Goal: Task Accomplishment & Management: Manage account settings

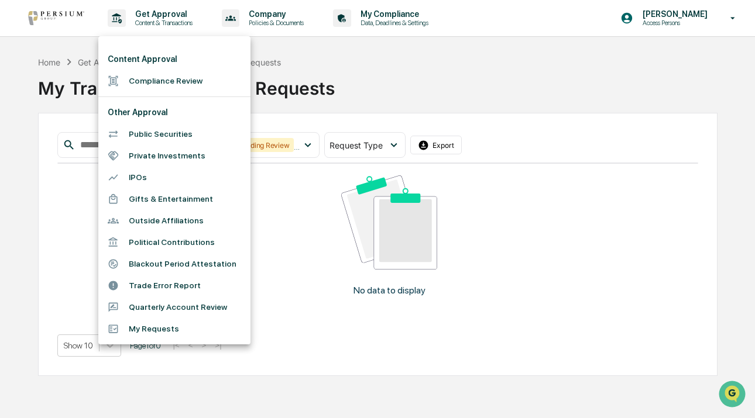
click at [576, 51] on div at bounding box center [377, 209] width 755 height 418
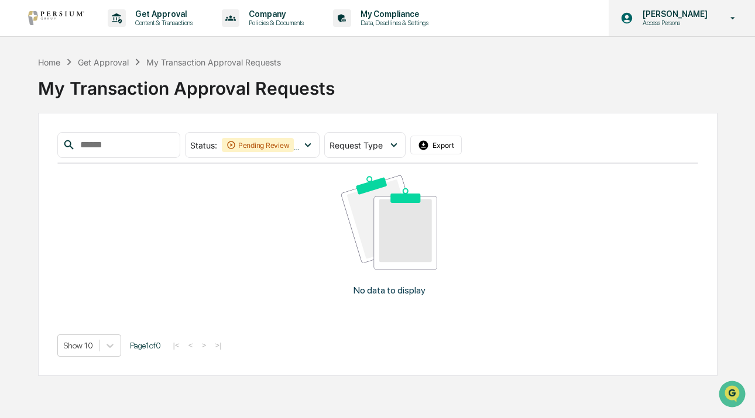
click at [682, 26] on p "Access Persons" at bounding box center [673, 23] width 80 height 8
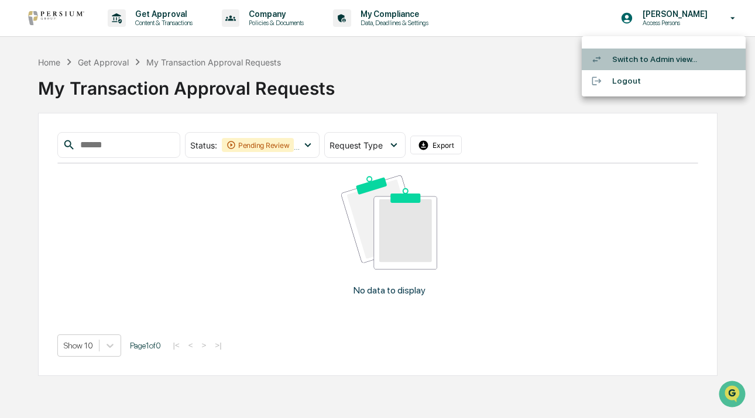
click at [661, 54] on li "Switch to Admin view..." at bounding box center [664, 60] width 164 height 22
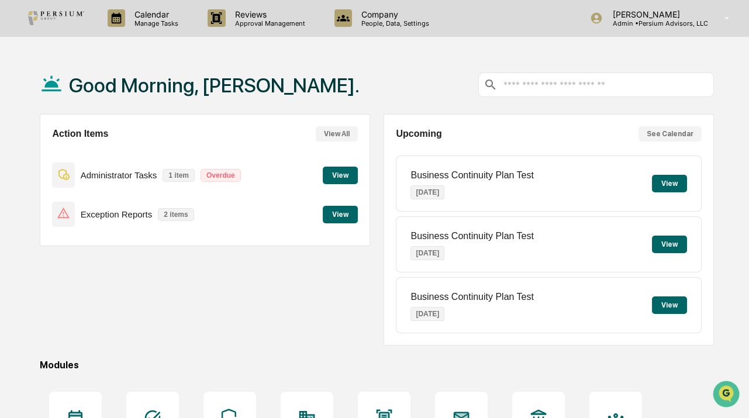
click at [339, 171] on button "View" at bounding box center [340, 176] width 35 height 18
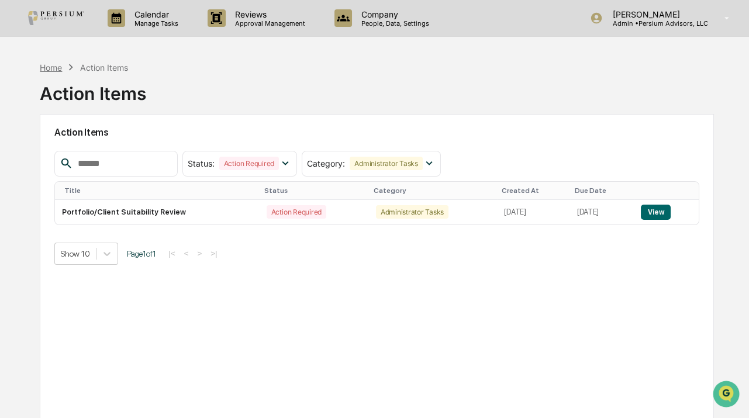
click at [51, 69] on div "Home" at bounding box center [51, 68] width 22 height 10
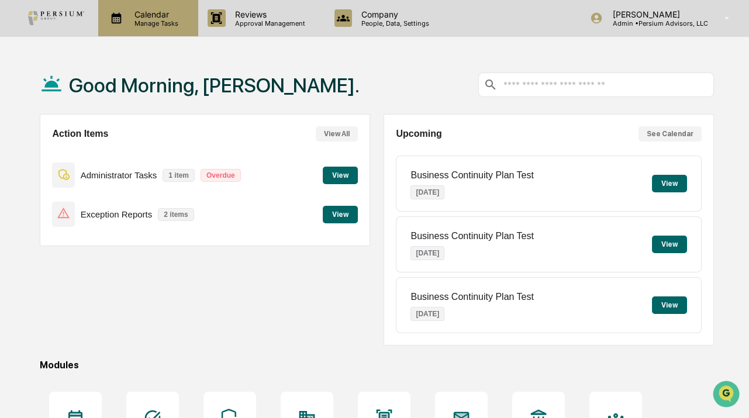
click at [152, 25] on p "Manage Tasks" at bounding box center [154, 23] width 59 height 8
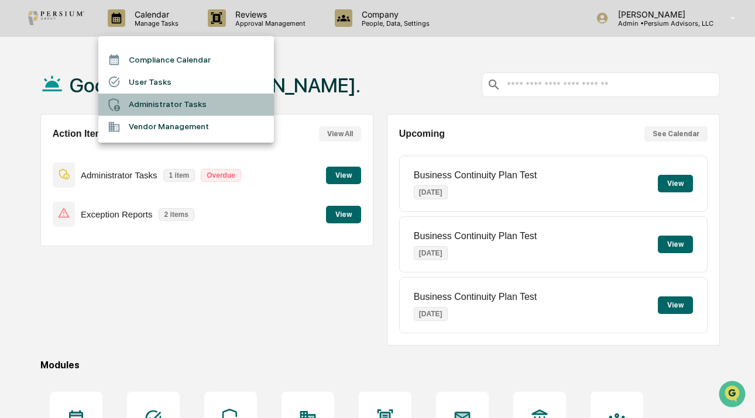
click at [158, 101] on li "Administrator Tasks" at bounding box center [186, 105] width 176 height 22
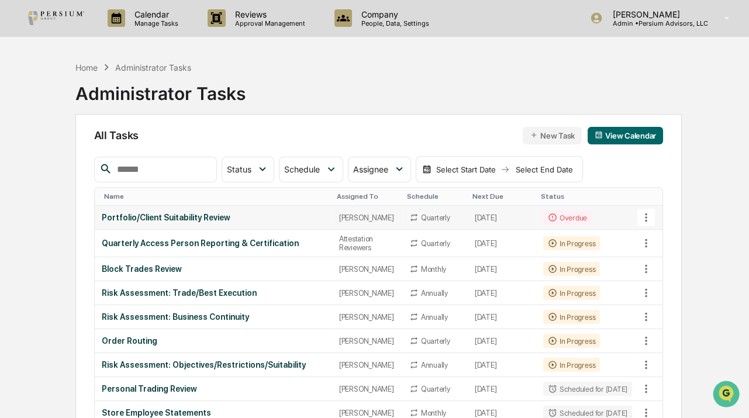
click at [548, 215] on icon at bounding box center [552, 217] width 9 height 9
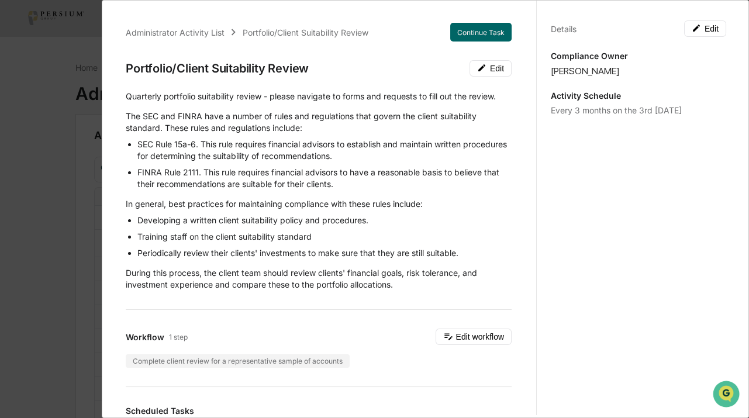
click at [364, 109] on div "​Quarterly portfolio suitability review - please navigate to forms and requests…" at bounding box center [319, 191] width 386 height 200
click at [69, 237] on div "Administrator Activity List Portfolio/Client Suitability Review Continue Task P…" at bounding box center [374, 209] width 749 height 418
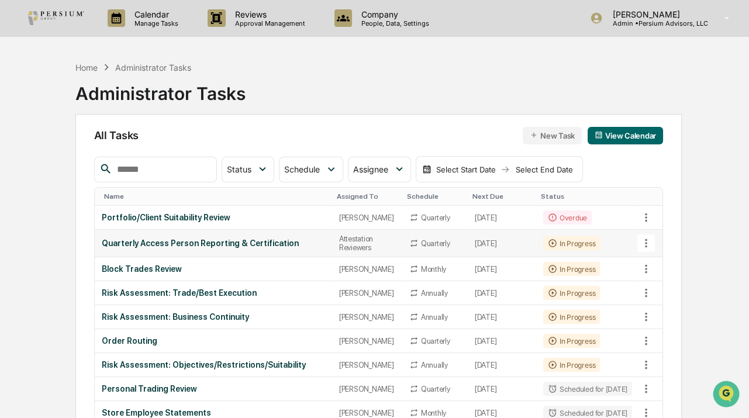
scroll to position [53, 0]
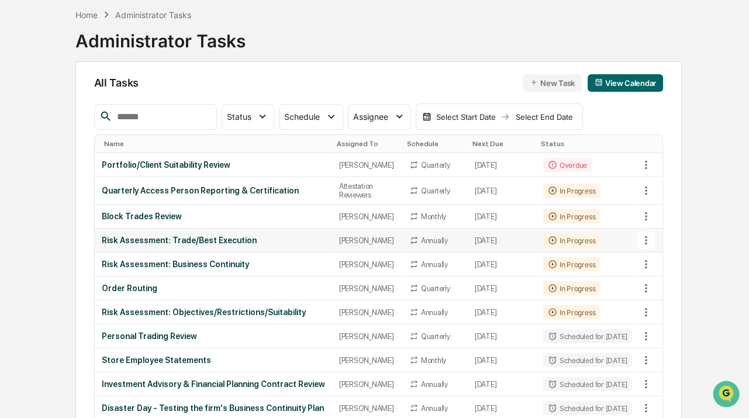
click at [318, 236] on td "Risk Assessment: Trade/Best Execution" at bounding box center [214, 241] width 238 height 24
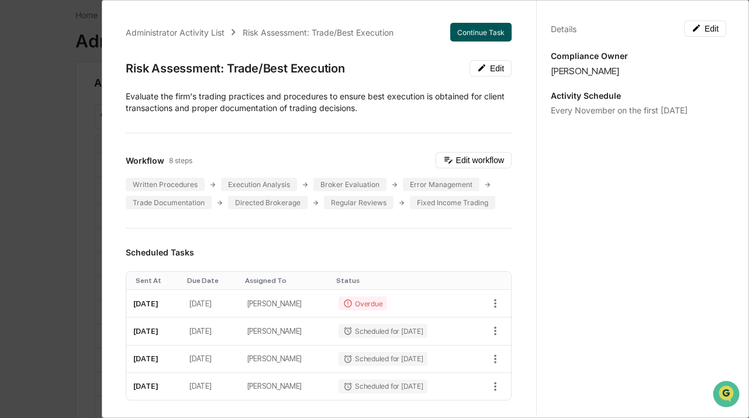
click at [473, 31] on button "Continue Task" at bounding box center [481, 32] width 61 height 19
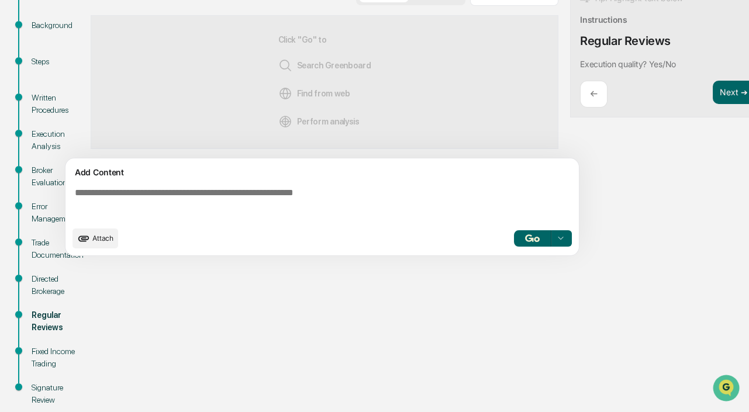
scroll to position [159, 0]
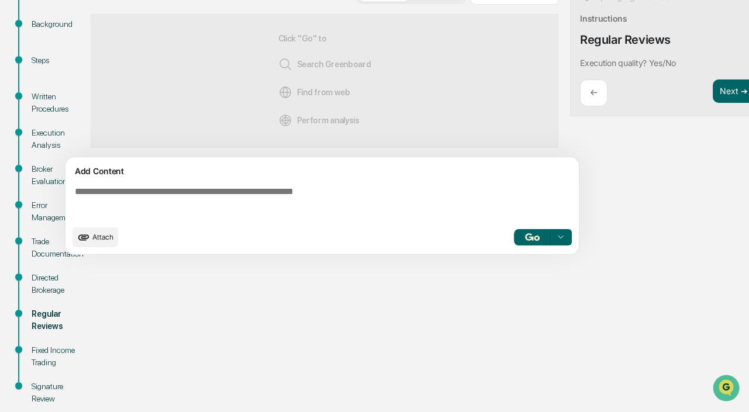
click at [49, 286] on div "Directed Brokerage" at bounding box center [58, 284] width 52 height 25
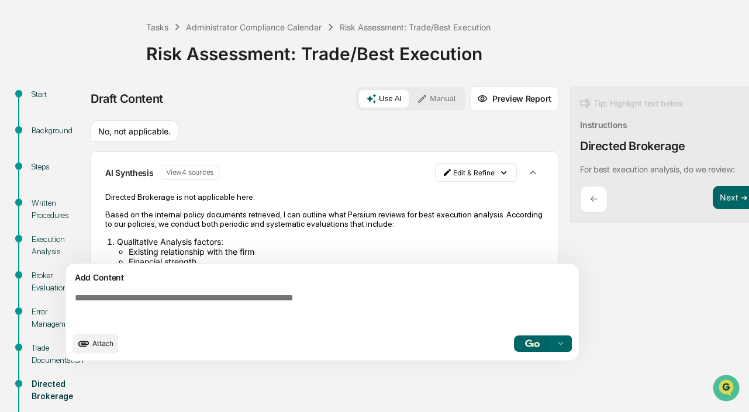
scroll to position [0, 0]
click at [730, 201] on button "Next ➔" at bounding box center [734, 198] width 43 height 24
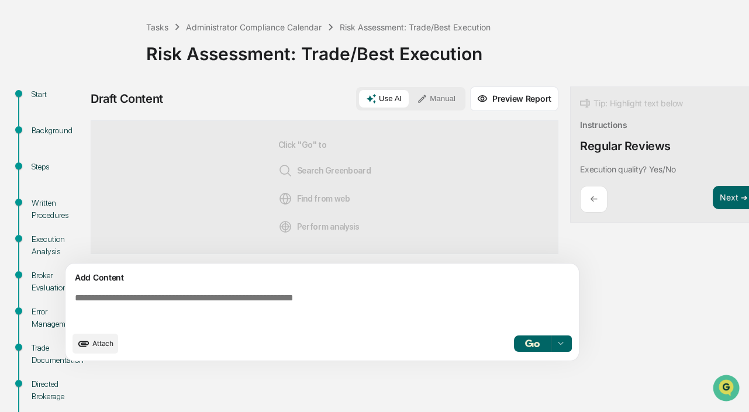
click at [363, 297] on textarea at bounding box center [324, 309] width 509 height 42
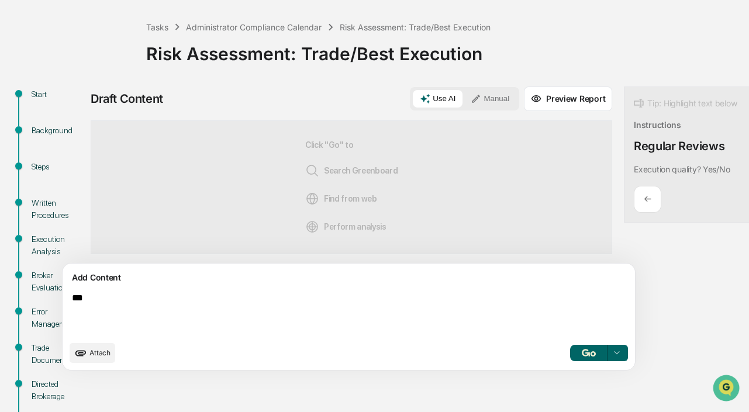
type textarea "***"
click at [570, 357] on button "button" at bounding box center [588, 353] width 37 height 16
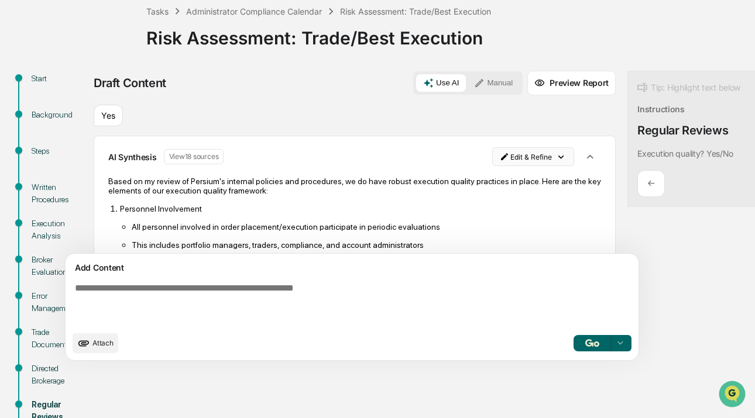
click at [480, 158] on html "Calendar Manage Tasks Reviews Approval Management Company People, Data, Setting…" at bounding box center [377, 141] width 755 height 418
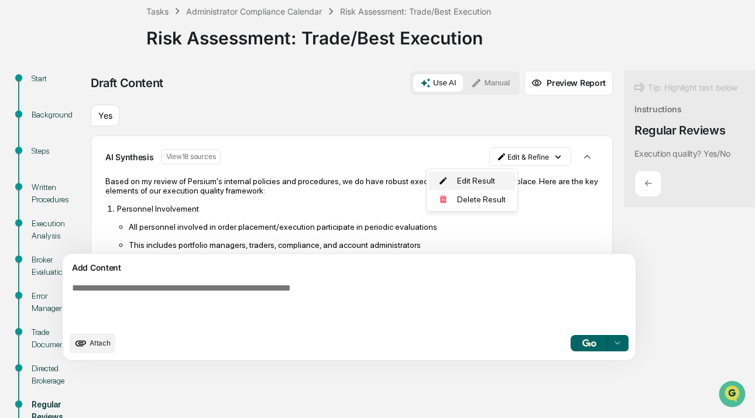
click at [484, 172] on div "Edit Result" at bounding box center [472, 180] width 86 height 19
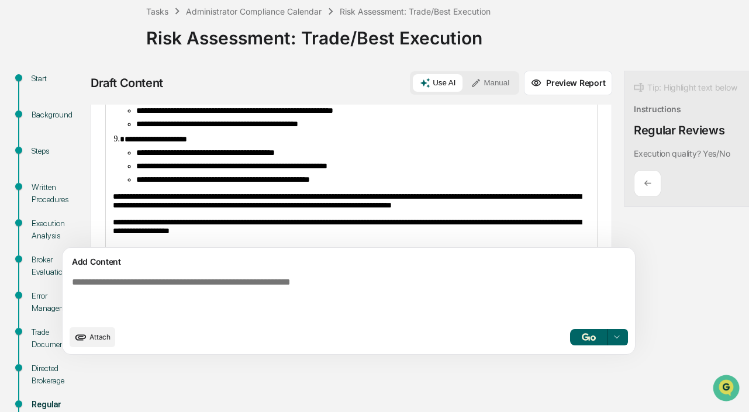
scroll to position [372, 0]
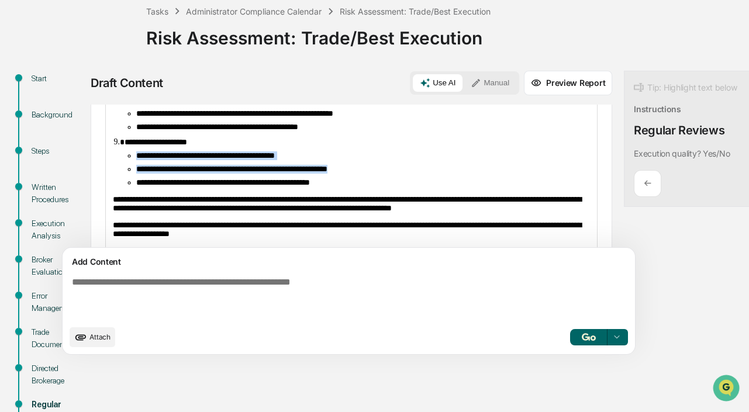
drag, startPoint x: 405, startPoint y: 201, endPoint x: 134, endPoint y: 179, distance: 272.4
click at [134, 179] on ul "**********" at bounding box center [358, 170] width 466 height 36
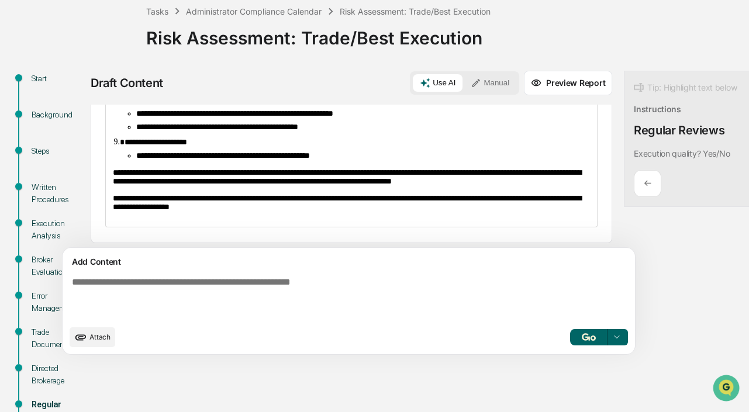
drag, startPoint x: 135, startPoint y: 183, endPoint x: 144, endPoint y: 183, distance: 8.8
click at [136, 160] on span "**********" at bounding box center [223, 156] width 174 height 8
click at [175, 160] on span "**********" at bounding box center [223, 156] width 174 height 8
click at [178, 160] on span "**********" at bounding box center [223, 156] width 174 height 8
click at [281, 185] on span "**********" at bounding box center [347, 177] width 469 height 17
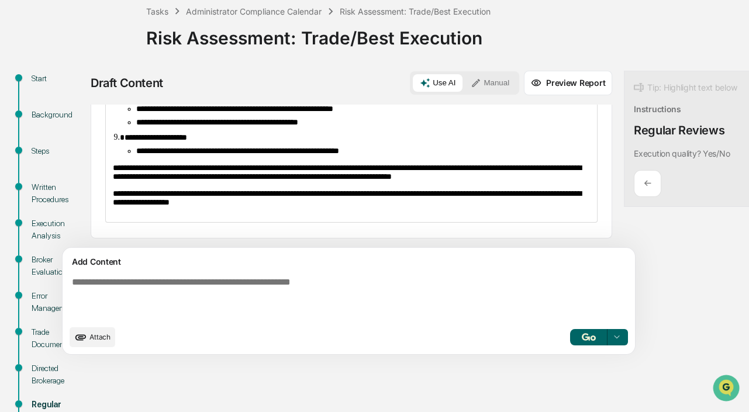
scroll to position [415, 0]
click at [235, 177] on p "**********" at bounding box center [351, 173] width 477 height 18
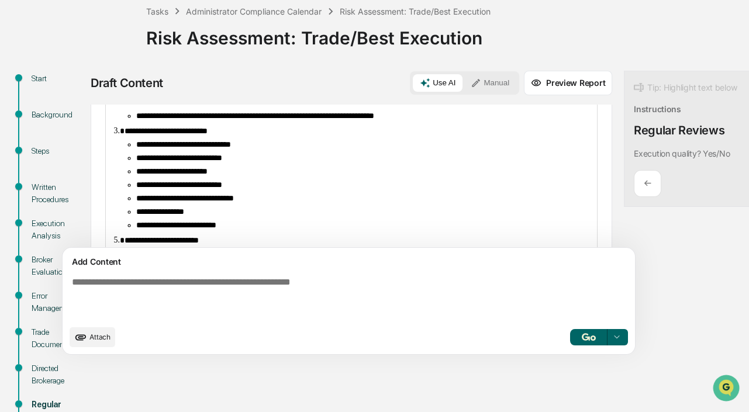
scroll to position [0, 0]
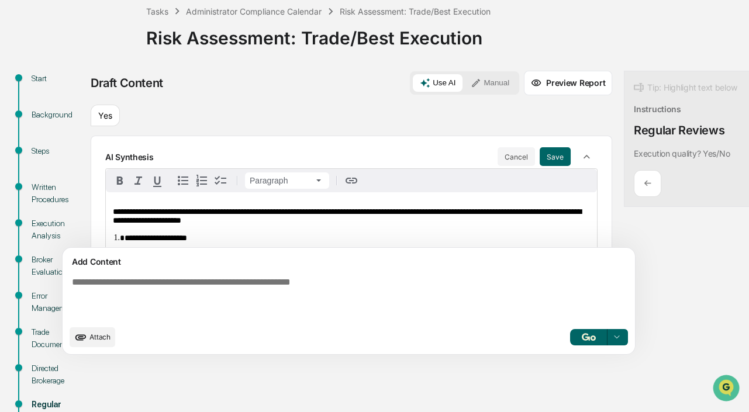
click at [540, 157] on button "Save" at bounding box center [555, 156] width 31 height 19
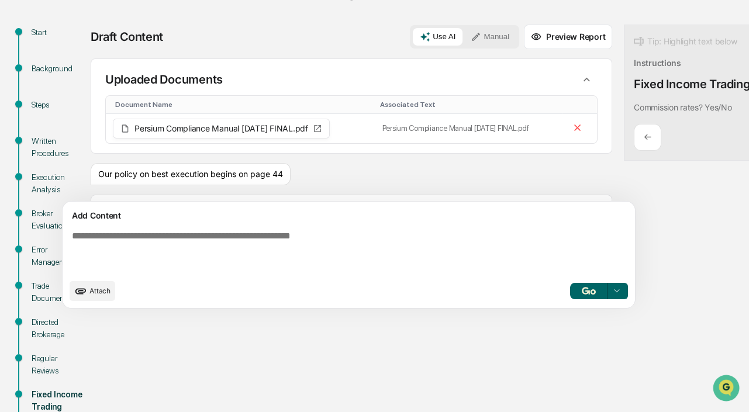
scroll to position [175, 0]
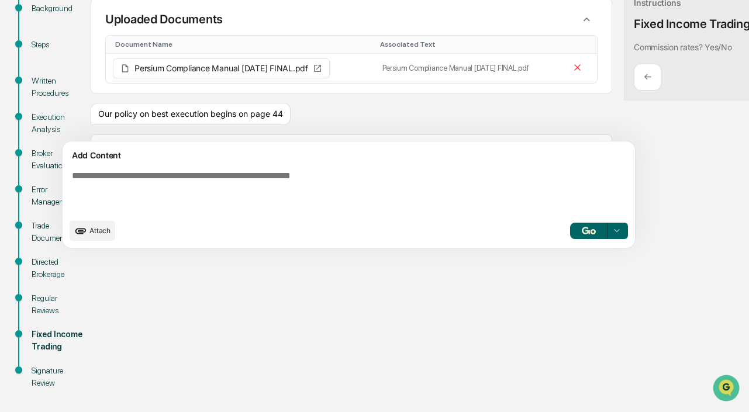
click at [42, 306] on div "Regular Reviews" at bounding box center [58, 305] width 52 height 25
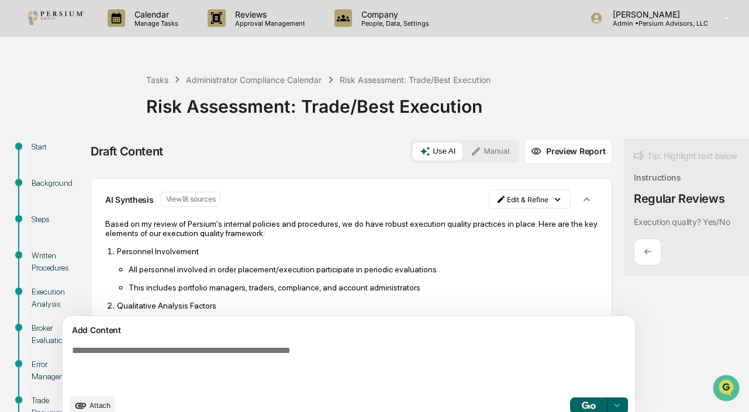
scroll to position [0, 0]
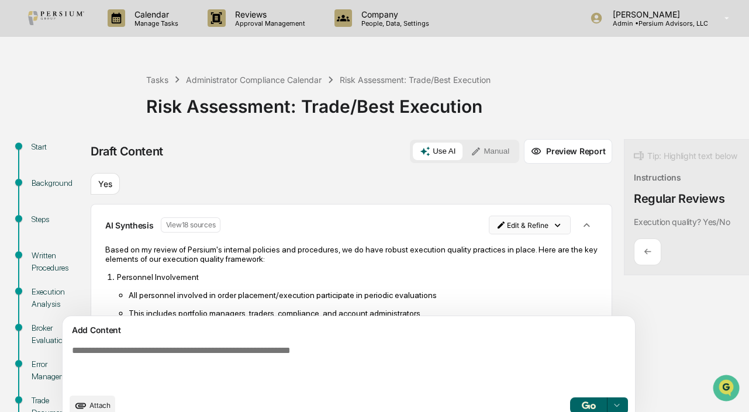
click at [473, 233] on html "Calendar Manage Tasks Reviews Approval Management Company People, Data, Setting…" at bounding box center [374, 206] width 749 height 412
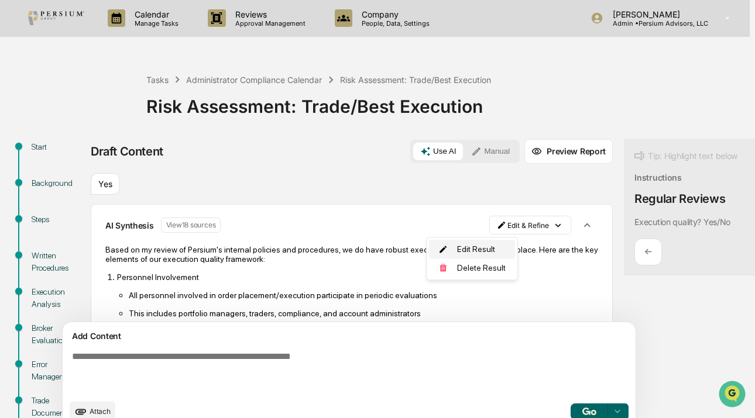
click at [475, 256] on div "Edit Result" at bounding box center [472, 249] width 86 height 19
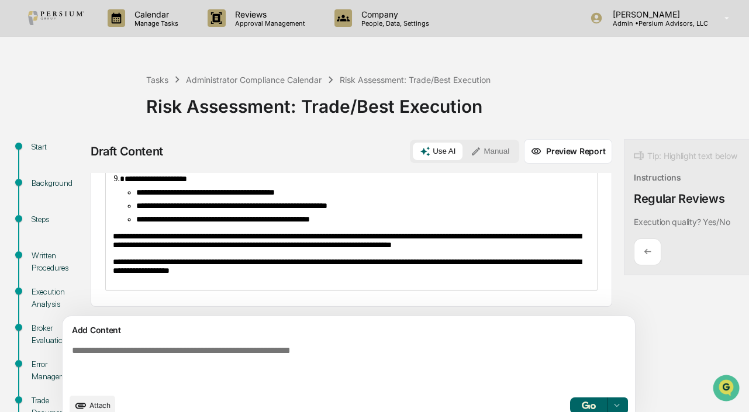
scroll to position [391, 0]
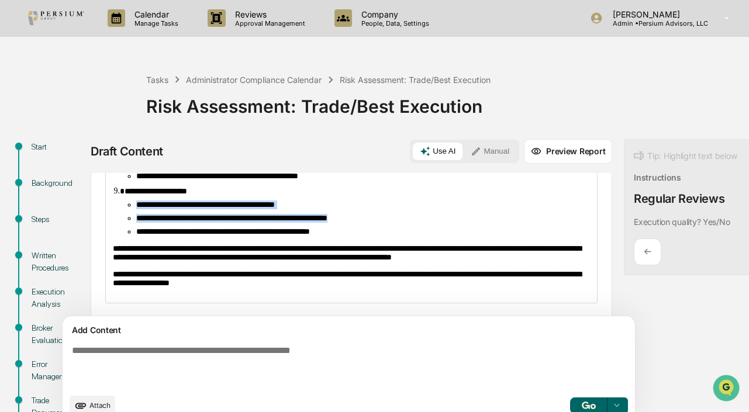
drag, startPoint x: 134, startPoint y: 235, endPoint x: 390, endPoint y: 241, distance: 256.3
click at [390, 236] on ul "**********" at bounding box center [358, 219] width 466 height 36
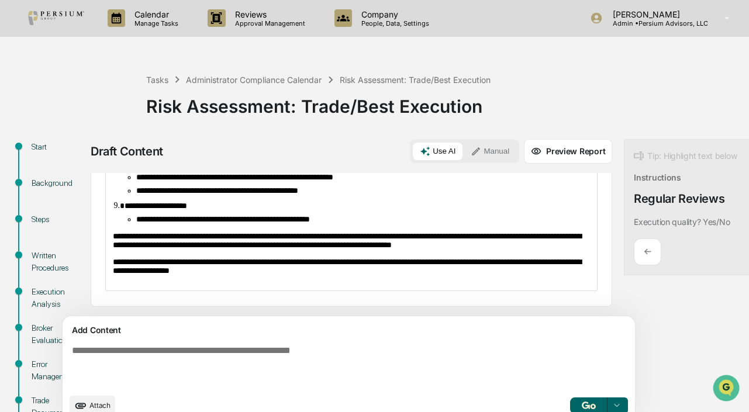
click at [136, 223] on span "**********" at bounding box center [223, 219] width 174 height 8
click at [178, 223] on span "**********" at bounding box center [223, 219] width 174 height 8
click at [171, 223] on span "**********" at bounding box center [237, 219] width 203 height 8
drag, startPoint x: 174, startPoint y: 234, endPoint x: 128, endPoint y: 232, distance: 46.3
click at [136, 224] on li "**********" at bounding box center [363, 219] width 454 height 9
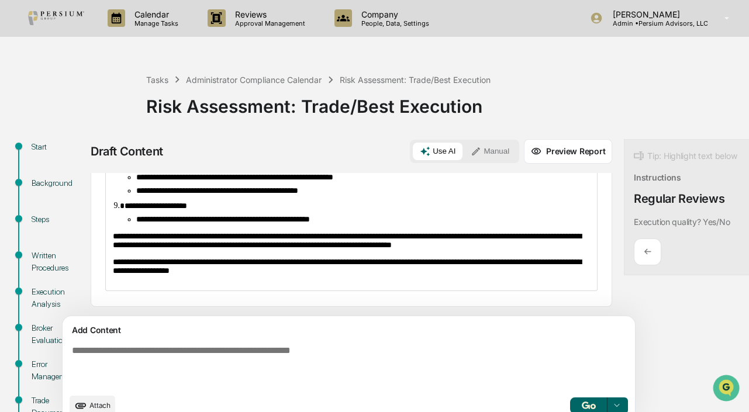
click at [280, 249] on span "**********" at bounding box center [347, 240] width 469 height 17
click at [392, 240] on div "**********" at bounding box center [351, 87] width 491 height 407
click at [390, 224] on li "**********" at bounding box center [363, 219] width 454 height 9
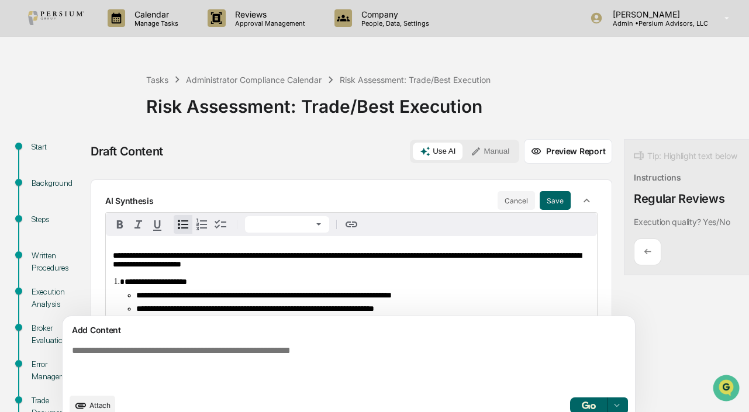
scroll to position [0, 0]
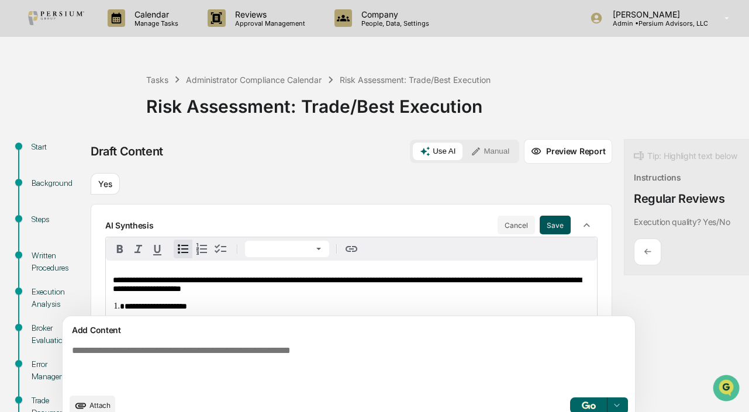
click at [540, 225] on button "Save" at bounding box center [555, 225] width 31 height 19
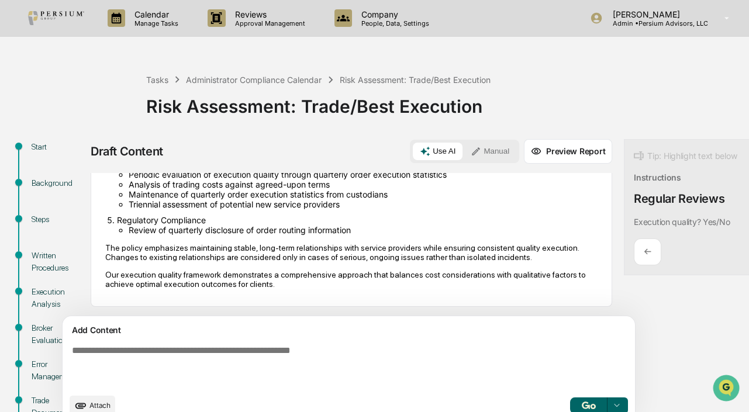
scroll to position [291, 0]
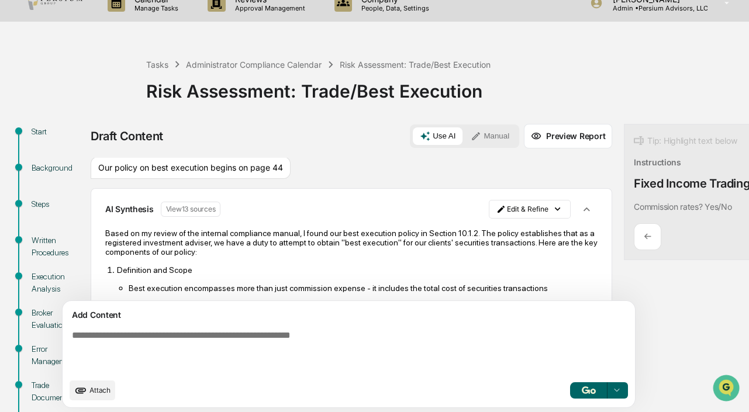
scroll to position [212, 0]
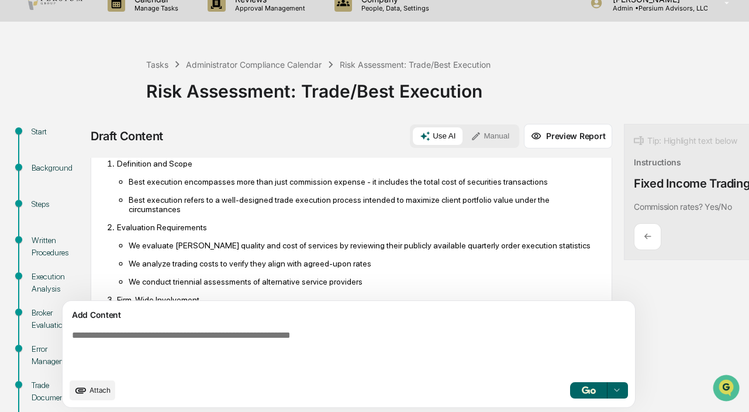
click at [212, 346] on textarea at bounding box center [321, 351] width 509 height 51
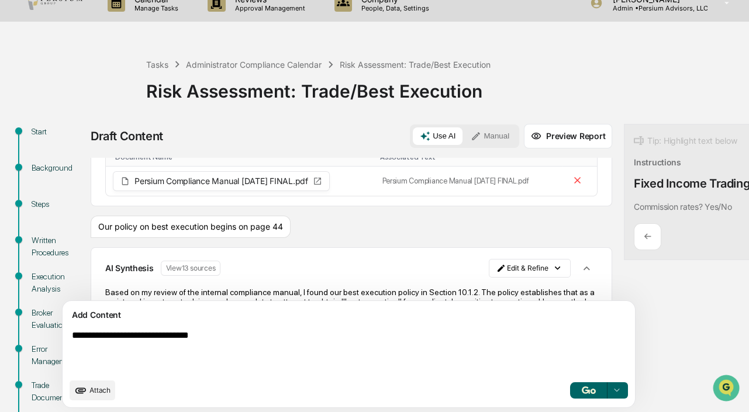
scroll to position [0, 0]
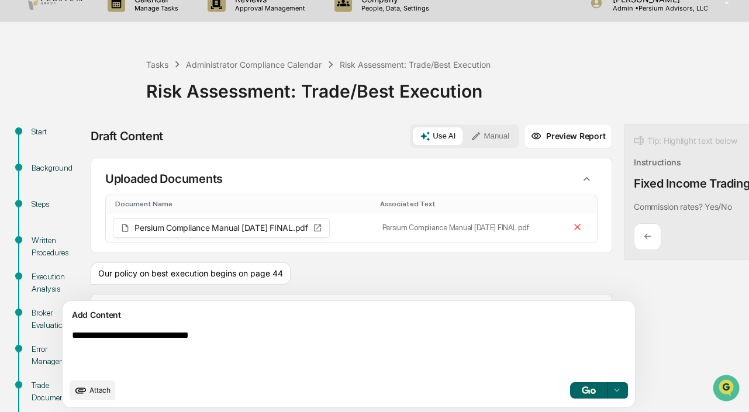
type textarea "**********"
click at [570, 394] on button "button" at bounding box center [588, 391] width 37 height 16
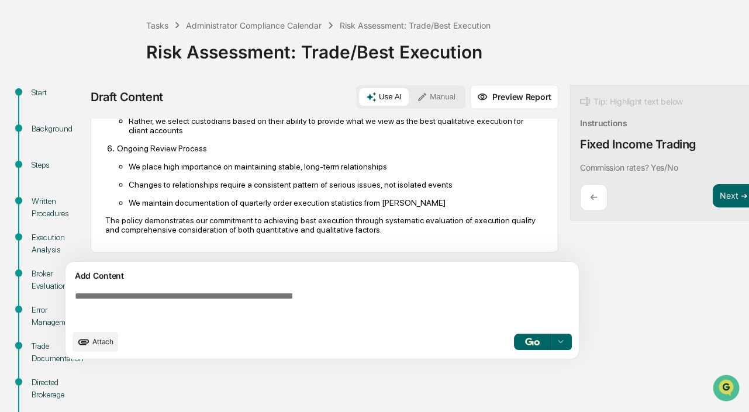
scroll to position [106, 0]
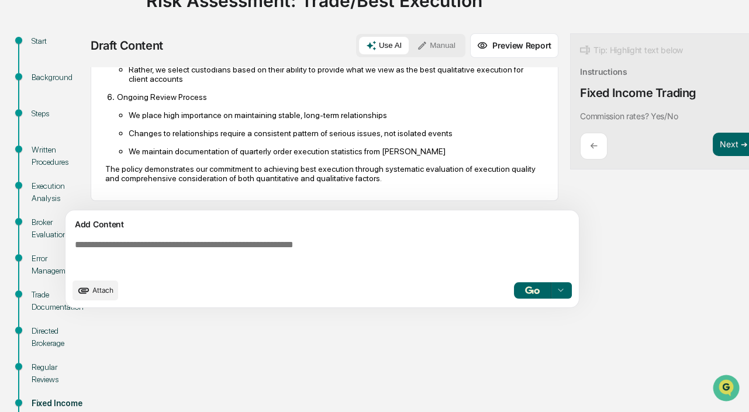
click at [436, 53] on button "Manual" at bounding box center [436, 46] width 53 height 18
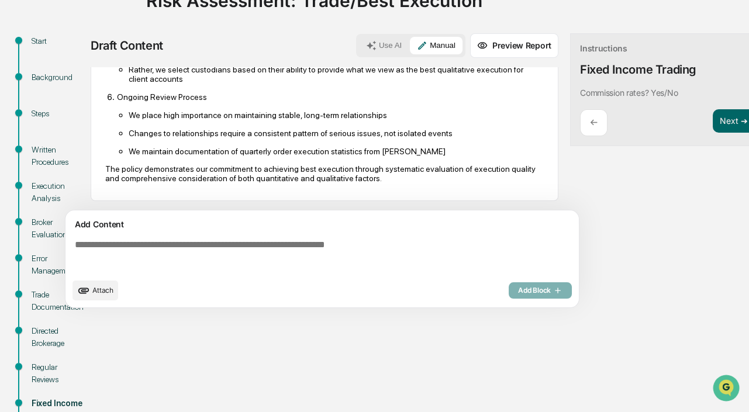
click at [398, 49] on button "Use AI" at bounding box center [384, 46] width 50 height 18
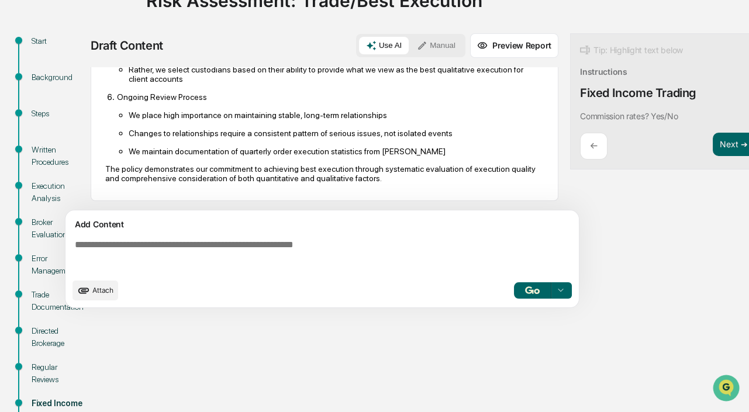
click at [32, 380] on div "Regular Reviews" at bounding box center [58, 374] width 52 height 25
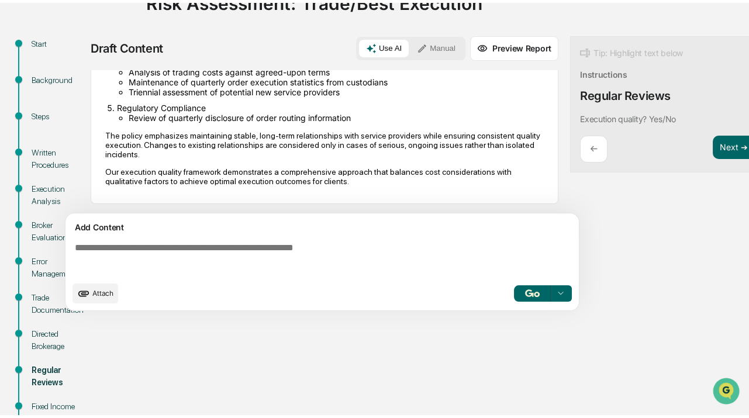
scroll to position [291, 0]
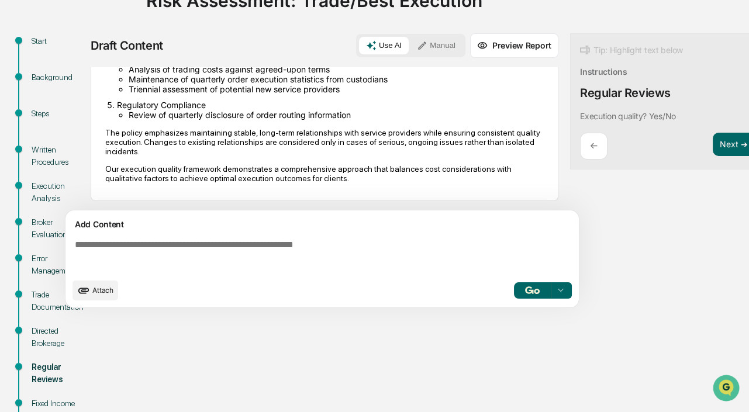
click at [44, 298] on div "Trade Documentation" at bounding box center [58, 301] width 52 height 25
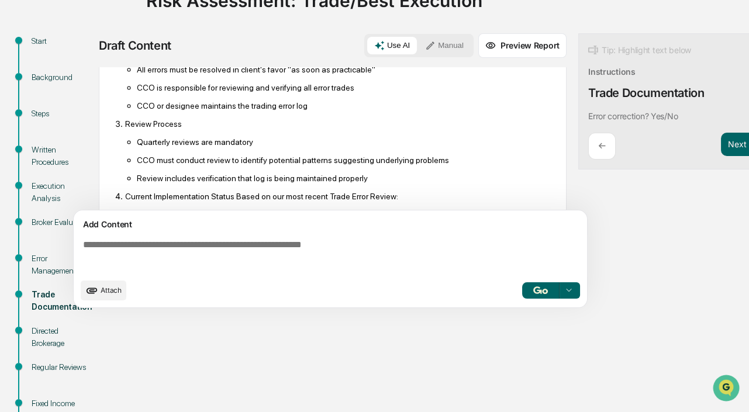
click at [42, 116] on div "Steps" at bounding box center [62, 114] width 60 height 12
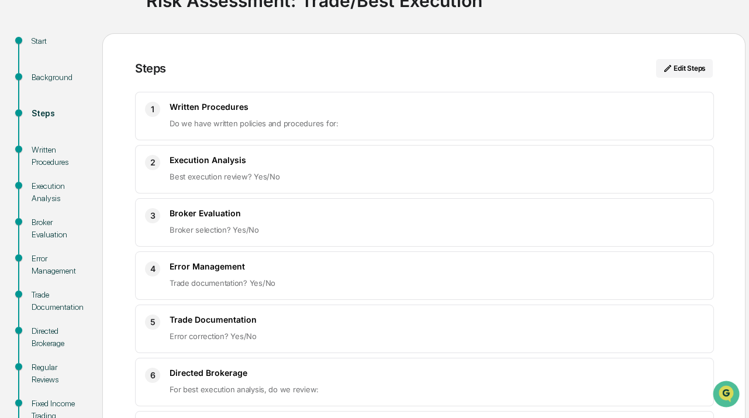
click at [45, 159] on div "Written Procedures" at bounding box center [58, 156] width 52 height 25
click at [45, 160] on div "Written Procedures" at bounding box center [58, 156] width 52 height 25
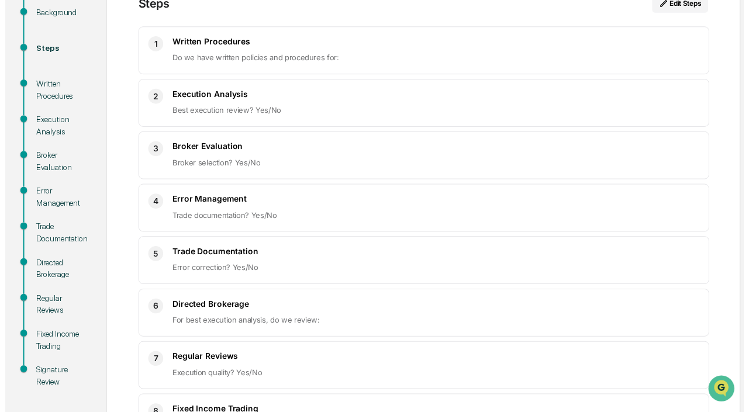
scroll to position [263, 0]
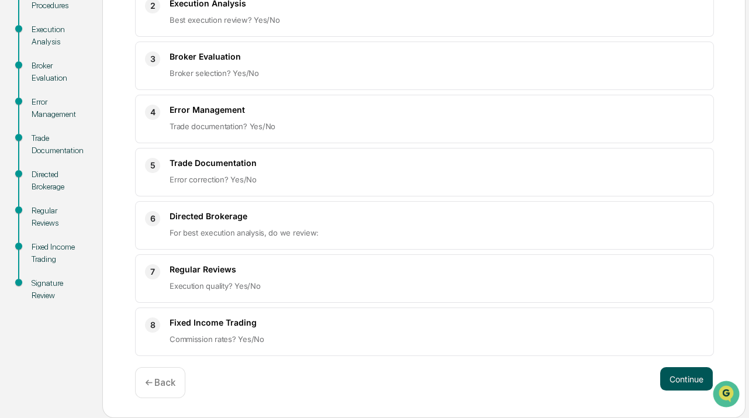
click at [688, 379] on button "Continue" at bounding box center [687, 378] width 53 height 23
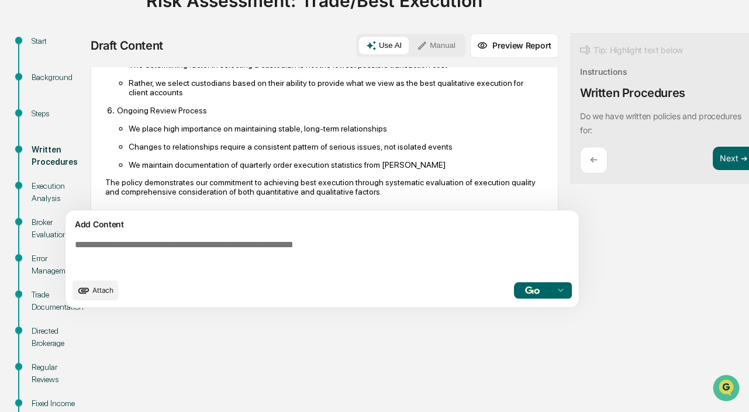
scroll to position [681, 0]
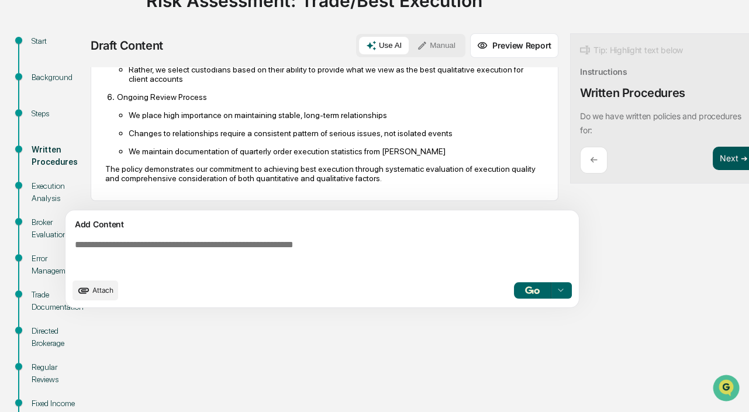
click at [737, 163] on button "Next ➔" at bounding box center [734, 159] width 43 height 24
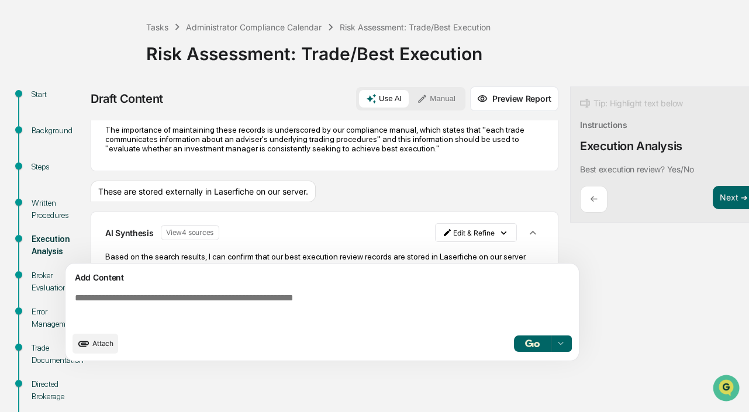
scroll to position [256, 0]
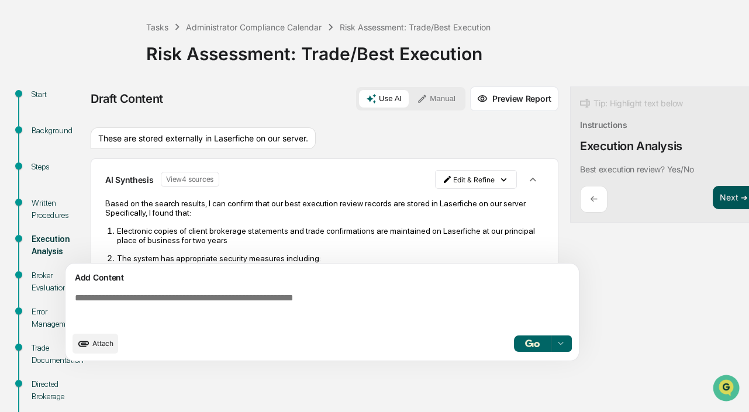
click at [733, 195] on button "Next ➔" at bounding box center [734, 198] width 43 height 24
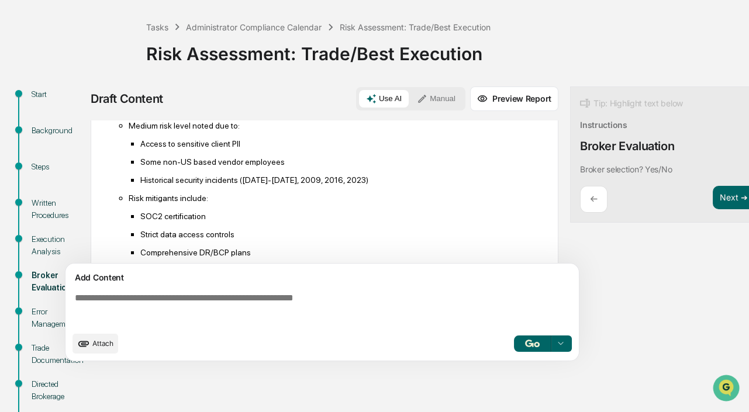
scroll to position [870, 0]
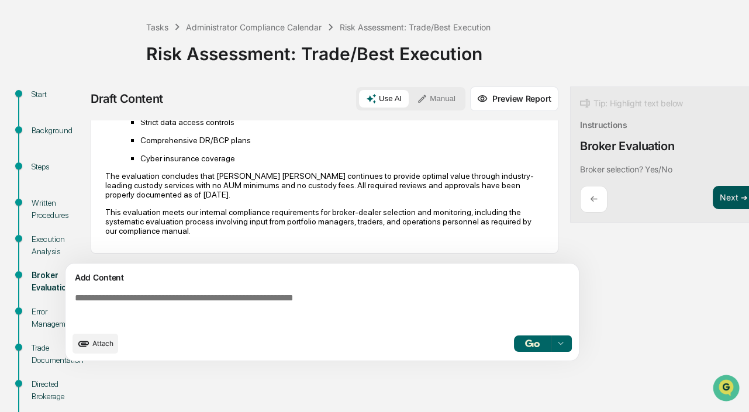
click at [727, 196] on button "Next ➔" at bounding box center [734, 198] width 43 height 24
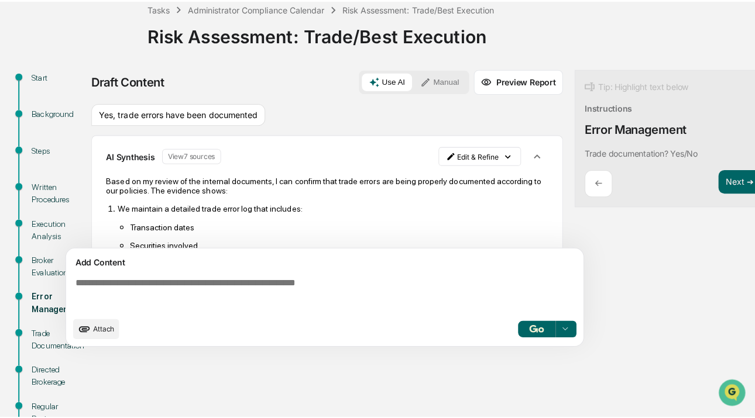
scroll to position [53, 0]
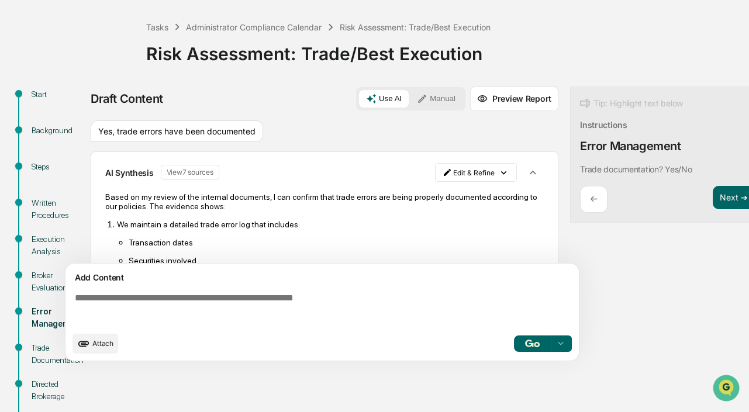
click at [203, 176] on button "View 7 sources" at bounding box center [190, 172] width 59 height 15
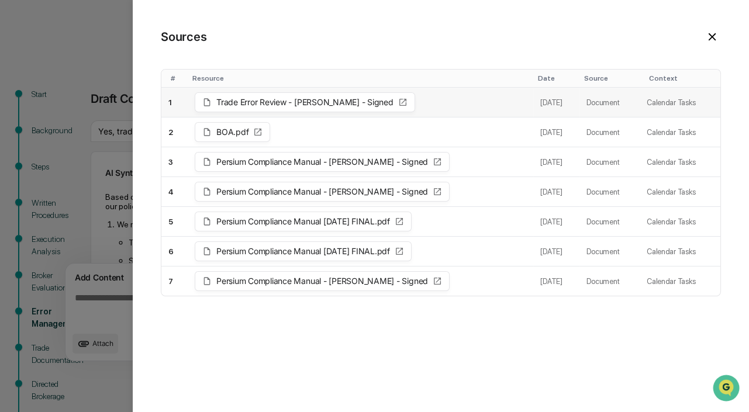
click at [335, 102] on span "Trade Error Review - Alison Gould - Signed" at bounding box center [304, 102] width 177 height 8
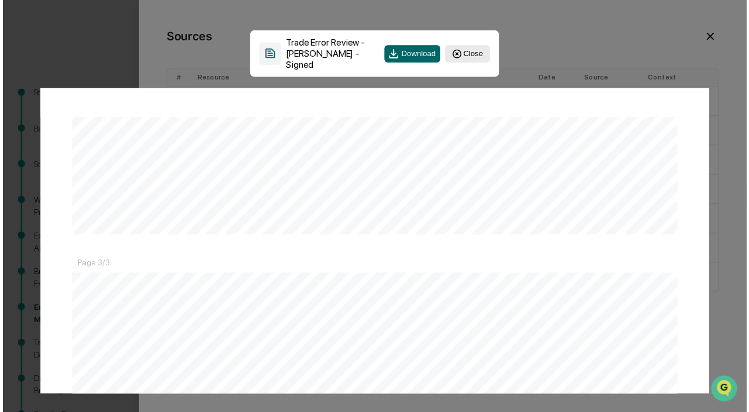
scroll to position [1861, 0]
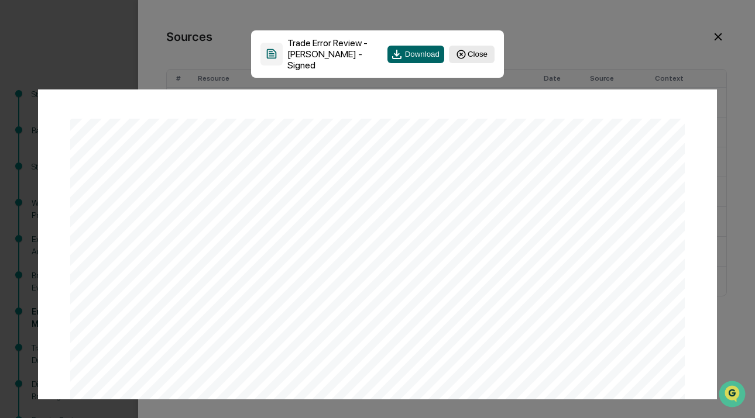
click at [706, 41] on div "Trade Error Review - Alison Gould - Signed Download Close Page 1/3 August 6, 20…" at bounding box center [377, 209] width 702 height 381
click at [482, 47] on button "Close" at bounding box center [472, 55] width 46 height 18
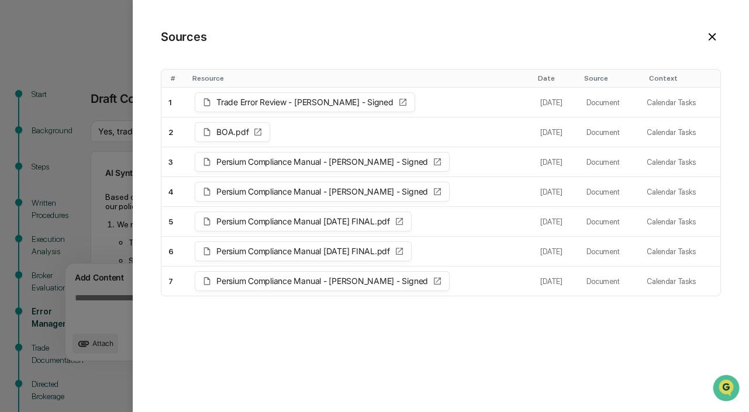
click at [710, 37] on icon at bounding box center [712, 36] width 13 height 13
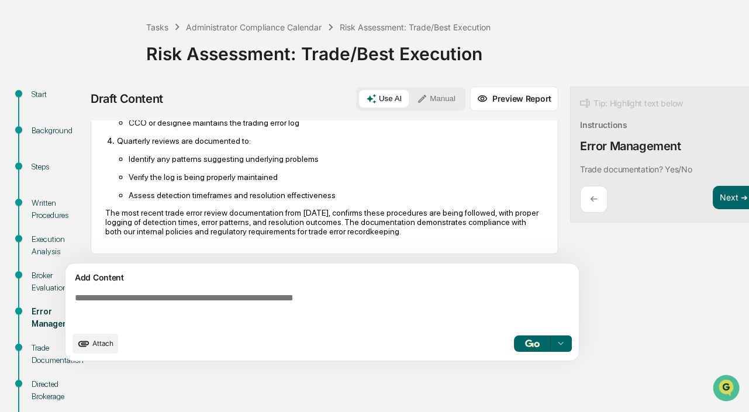
scroll to position [322, 0]
click at [722, 200] on button "Next ➔" at bounding box center [734, 198] width 43 height 24
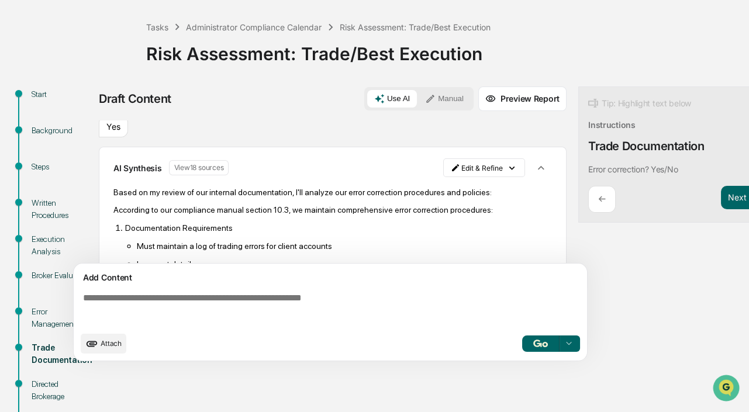
scroll to position [0, 0]
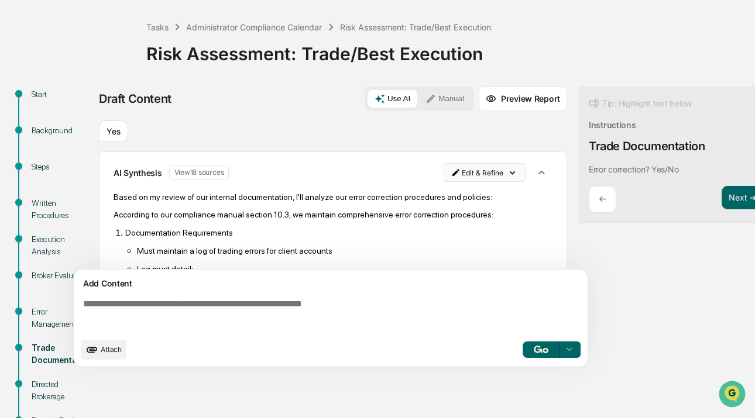
click at [480, 175] on html "Calendar Manage Tasks Reviews Approval Management Company People, Data, Setting…" at bounding box center [377, 156] width 755 height 418
click at [479, 194] on div "Edit Result" at bounding box center [476, 196] width 86 height 19
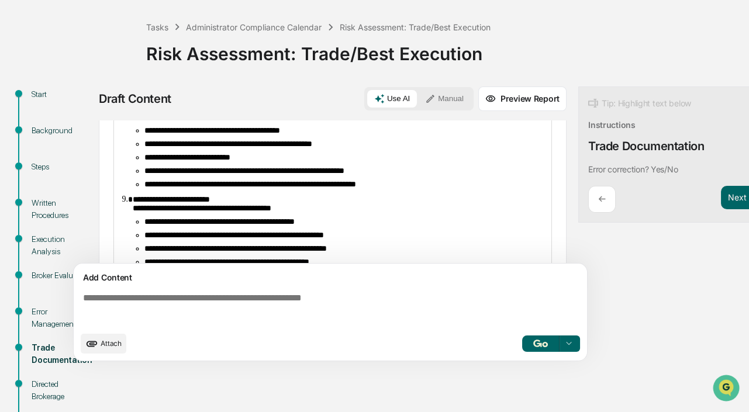
scroll to position [387, 0]
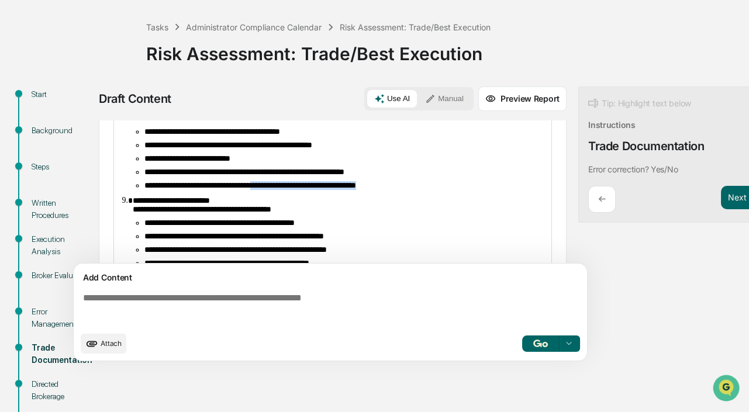
drag, startPoint x: 280, startPoint y: 216, endPoint x: 428, endPoint y: 212, distance: 148.1
click at [428, 190] on li "**********" at bounding box center [345, 185] width 400 height 9
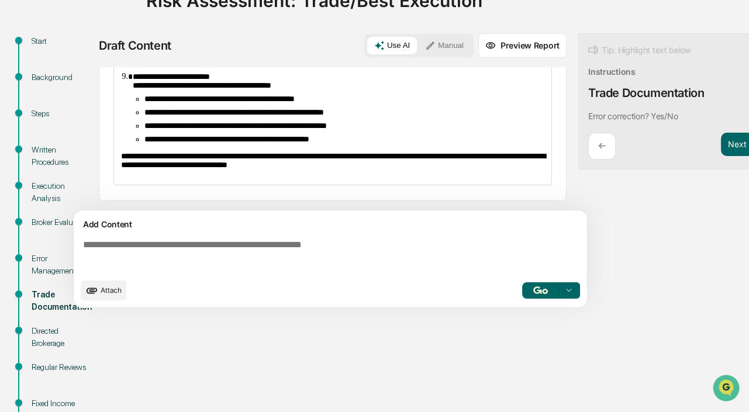
scroll to position [440, 0]
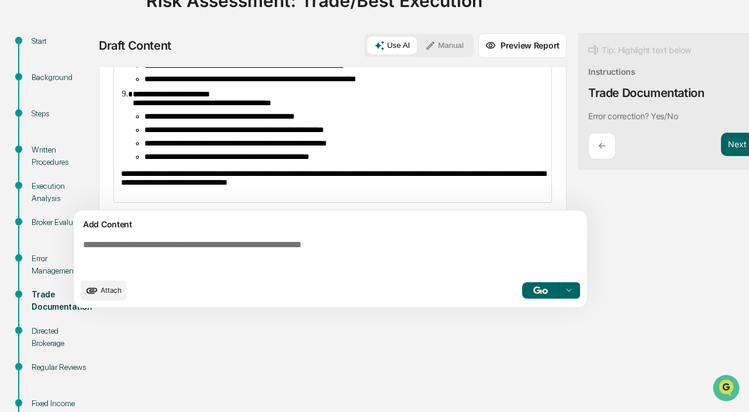
click at [133, 108] on li "**********" at bounding box center [339, 99] width 412 height 18
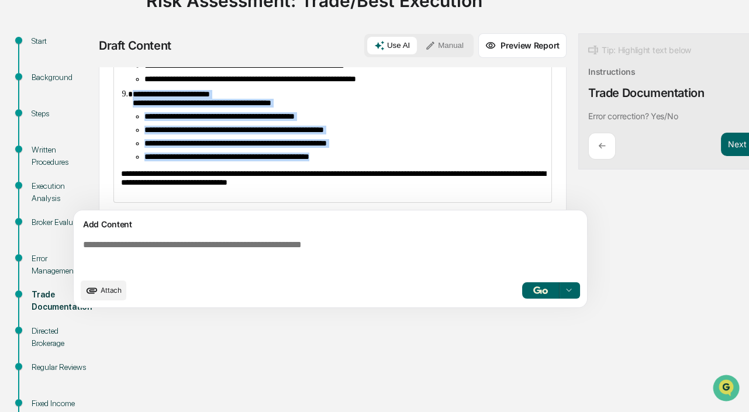
drag, startPoint x: 128, startPoint y: 123, endPoint x: 367, endPoint y: 193, distance: 249.2
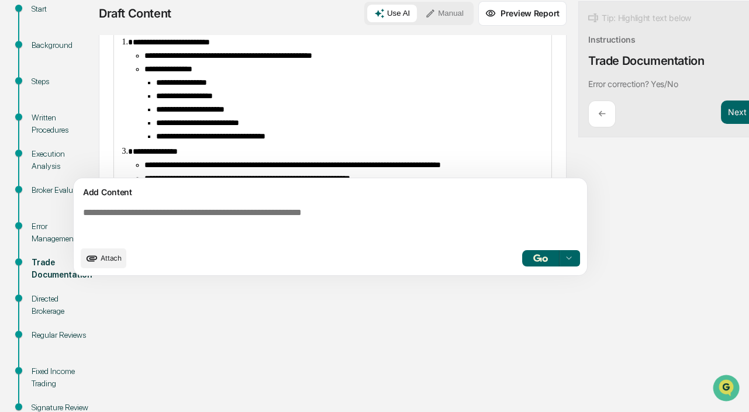
scroll to position [0, 0]
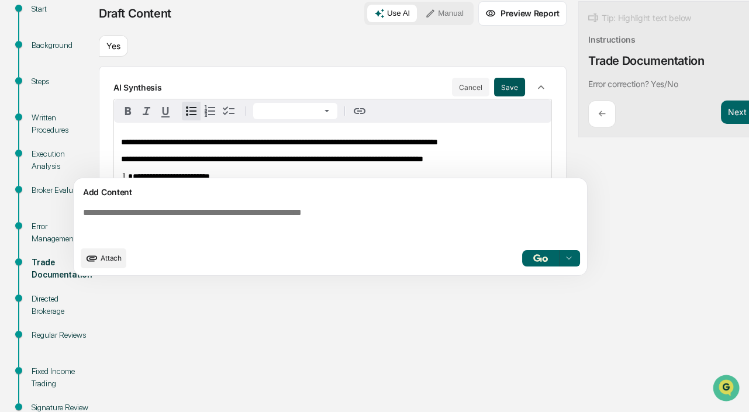
click at [498, 91] on button "Save" at bounding box center [509, 87] width 31 height 19
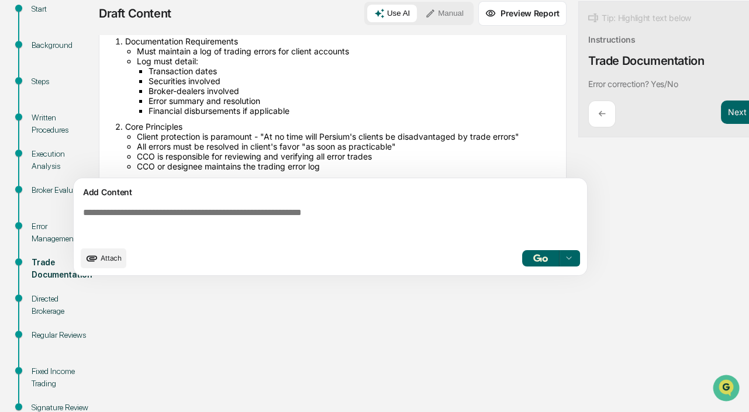
scroll to position [265, 0]
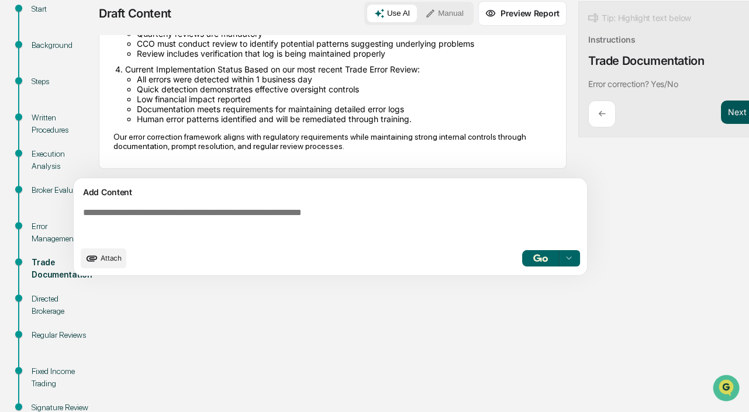
click at [728, 118] on button "Next ➔" at bounding box center [742, 113] width 43 height 24
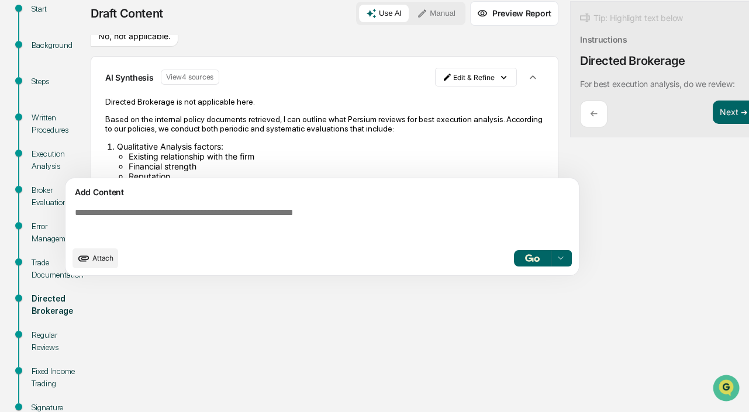
scroll to position [0, 0]
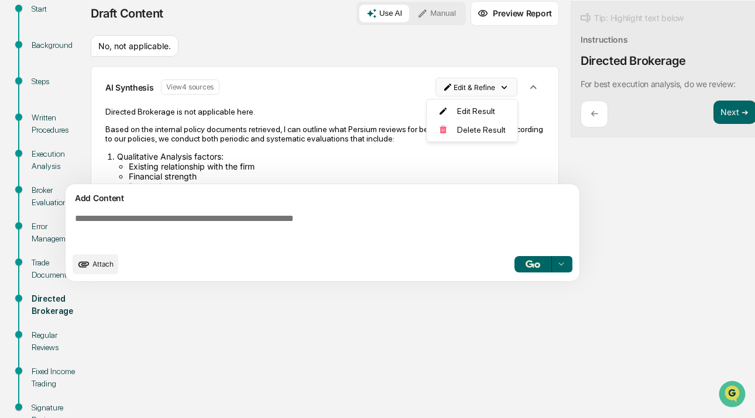
click at [470, 88] on html "Calendar Manage Tasks Reviews Approval Management Company People, Data, Setting…" at bounding box center [377, 71] width 755 height 418
click at [646, 237] on html "Calendar Manage Tasks Reviews Approval Management Company People, Data, Setting…" at bounding box center [377, 71] width 755 height 418
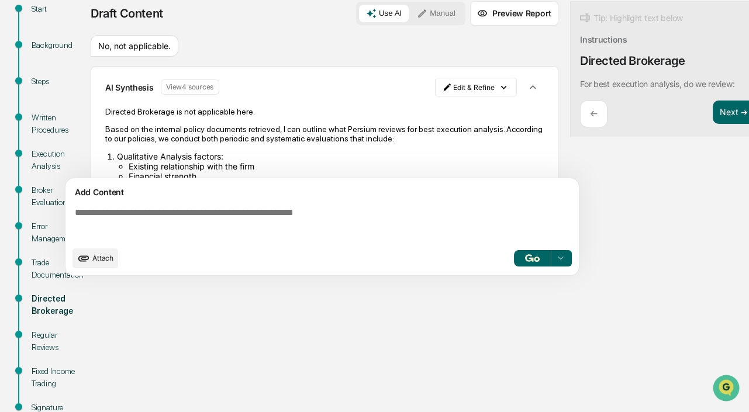
click at [671, 177] on div "Draft Content Use AI Manual Preview Report Sources # Resource Date Source Conte…" at bounding box center [418, 142] width 655 height 282
click at [445, 20] on button "Manual" at bounding box center [436, 14] width 53 height 18
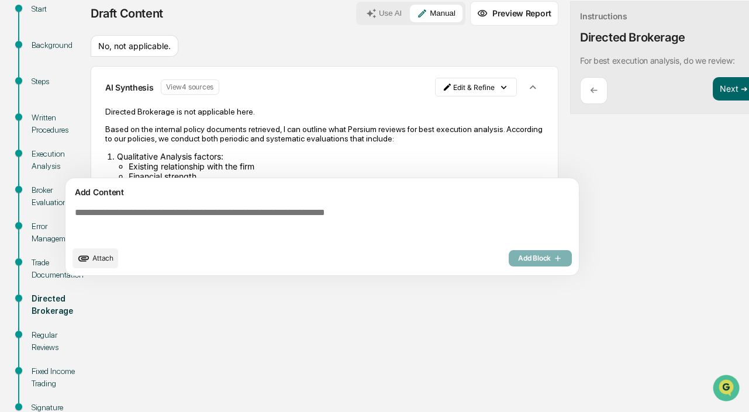
click at [215, 211] on textarea at bounding box center [324, 224] width 509 height 42
paste textarea "**********"
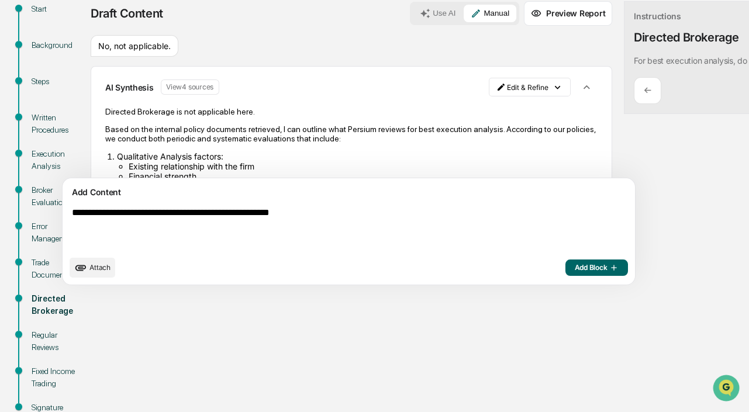
type textarea "**********"
click at [575, 272] on span "Add Block" at bounding box center [597, 267] width 44 height 9
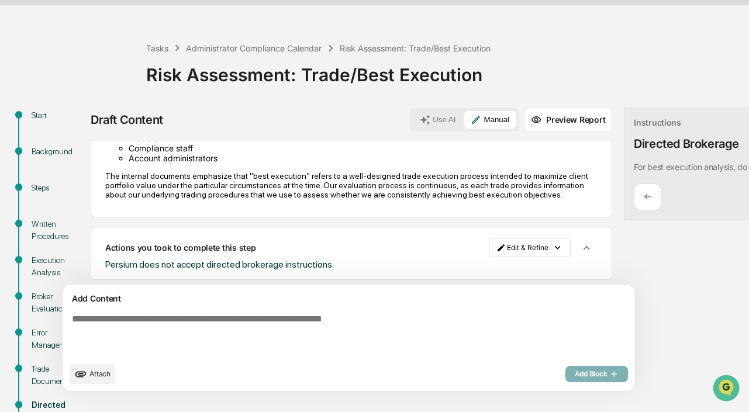
scroll to position [291, 0]
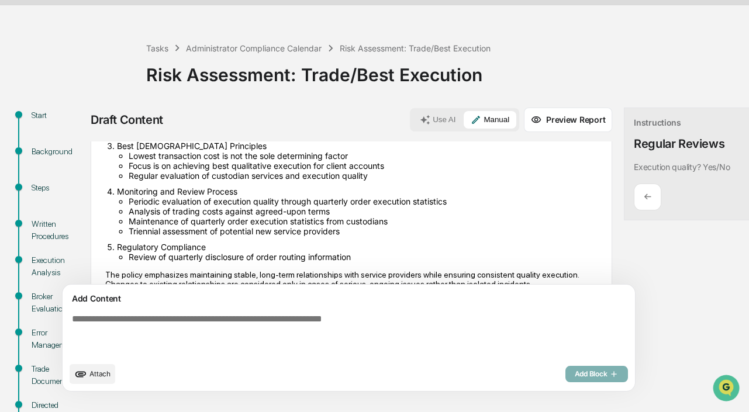
scroll to position [238, 0]
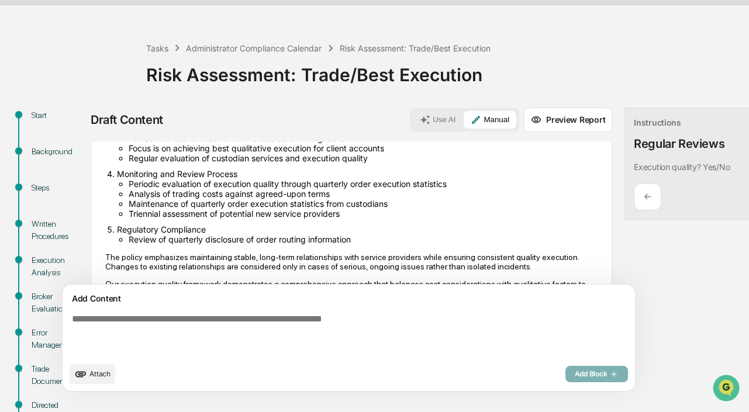
click at [248, 184] on li "Periodic evaluation of execution quality through quarterly order execution stat…" at bounding box center [363, 184] width 469 height 10
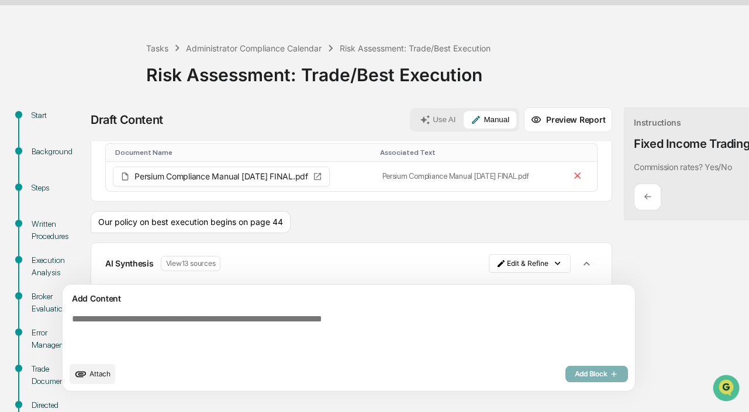
scroll to position [53, 0]
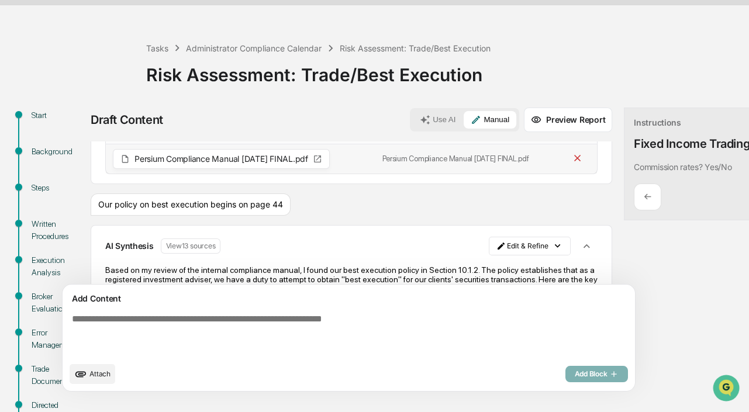
click at [572, 161] on icon at bounding box center [577, 158] width 11 height 11
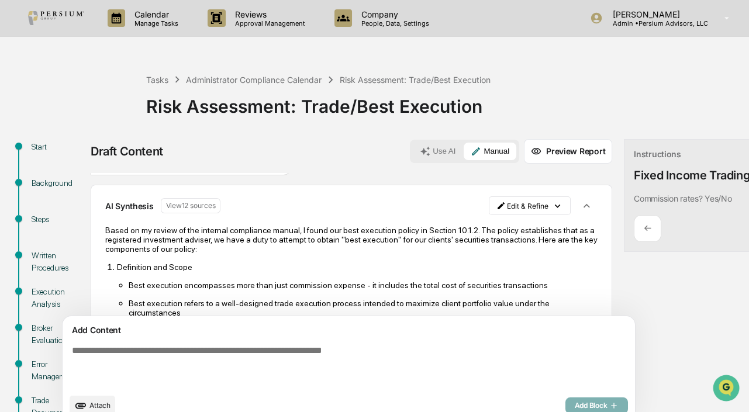
scroll to position [0, 0]
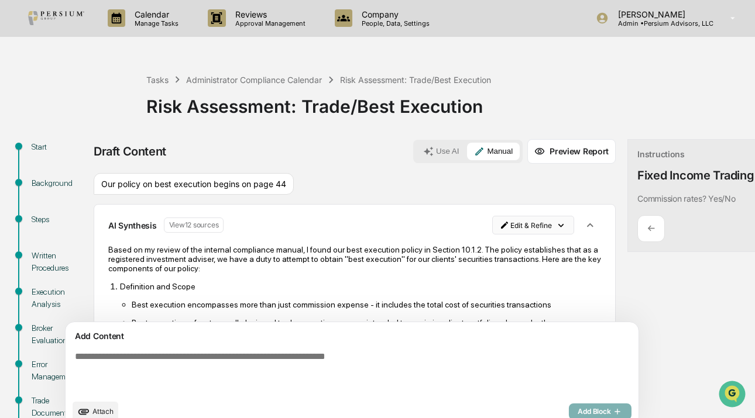
click at [453, 231] on html "Calendar Manage Tasks Reviews Approval Management Company People, Data, Setting…" at bounding box center [377, 209] width 755 height 418
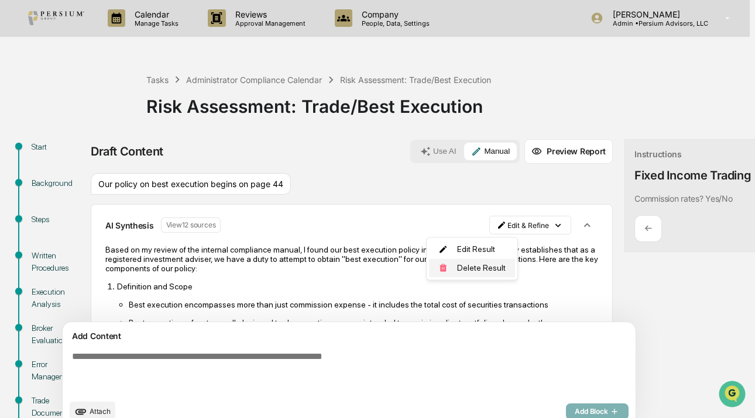
click at [479, 267] on div "Delete Result" at bounding box center [472, 268] width 86 height 19
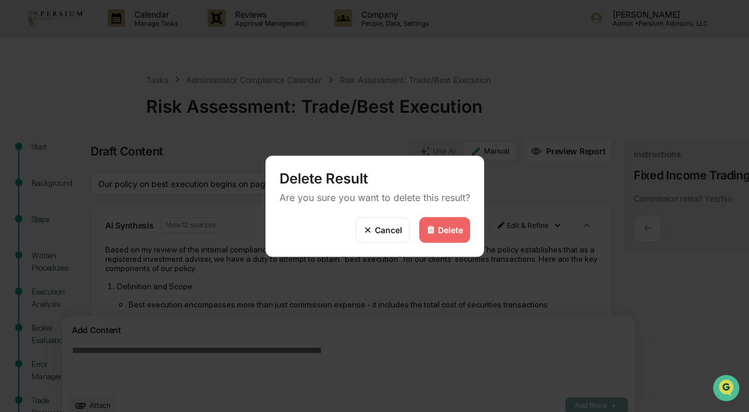
click at [441, 226] on div "Delete" at bounding box center [450, 230] width 25 height 10
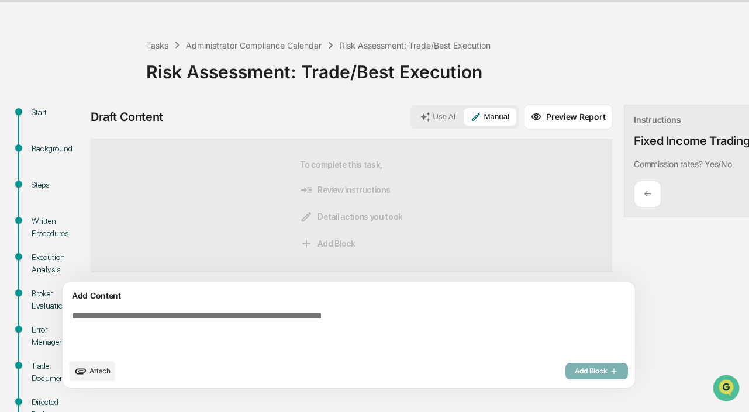
scroll to position [53, 0]
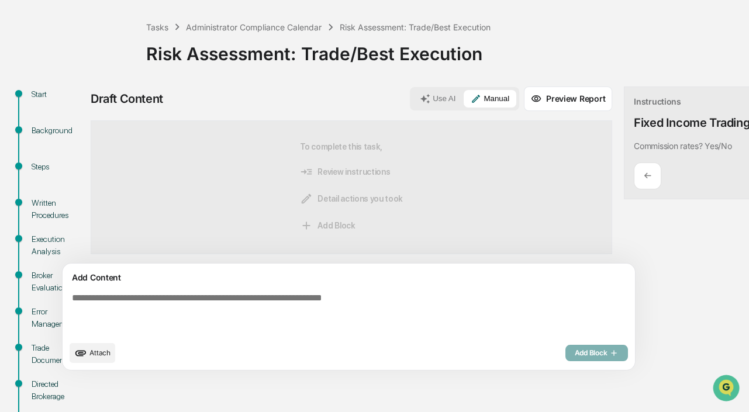
click at [184, 311] on textarea at bounding box center [321, 313] width 509 height 51
click at [249, 316] on textarea at bounding box center [321, 313] width 509 height 51
paste textarea "**********"
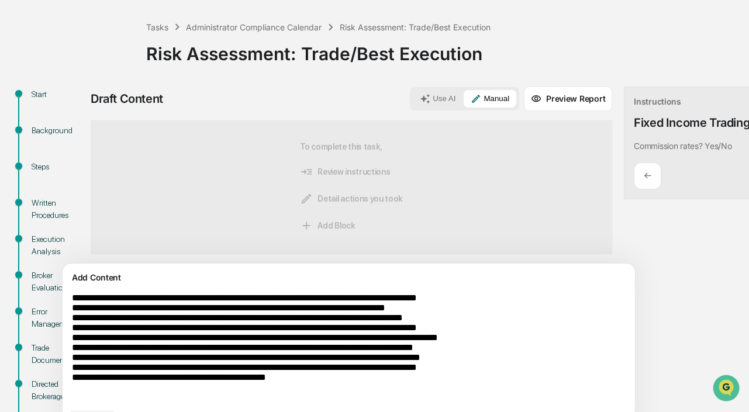
scroll to position [106, 0]
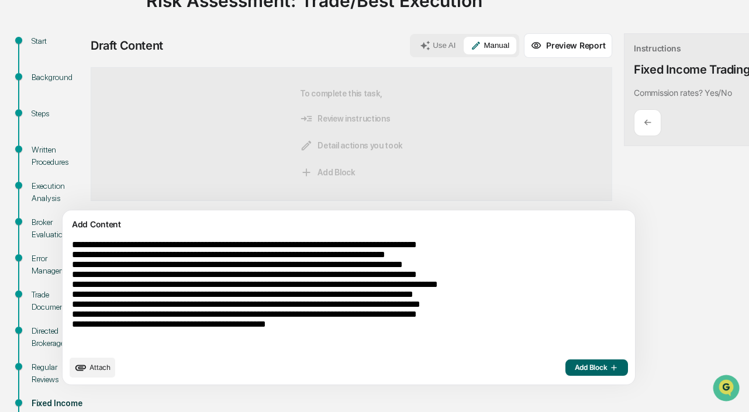
type textarea "**********"
click at [575, 369] on span "Add Block" at bounding box center [597, 367] width 44 height 9
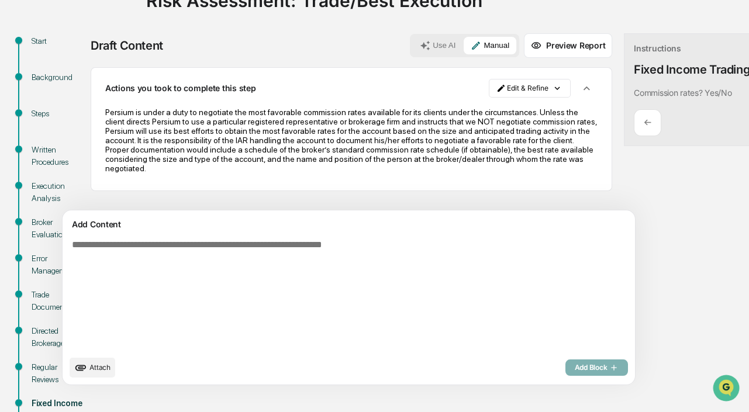
click at [185, 259] on textarea at bounding box center [321, 294] width 509 height 119
click at [413, 43] on button "Use AI" at bounding box center [438, 46] width 50 height 18
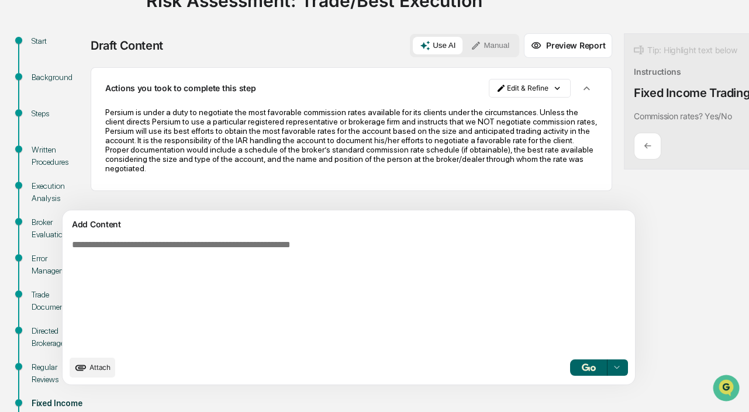
click at [287, 232] on div "Add Content" at bounding box center [349, 225] width 559 height 14
click at [257, 256] on textarea at bounding box center [321, 294] width 509 height 119
paste textarea "**********"
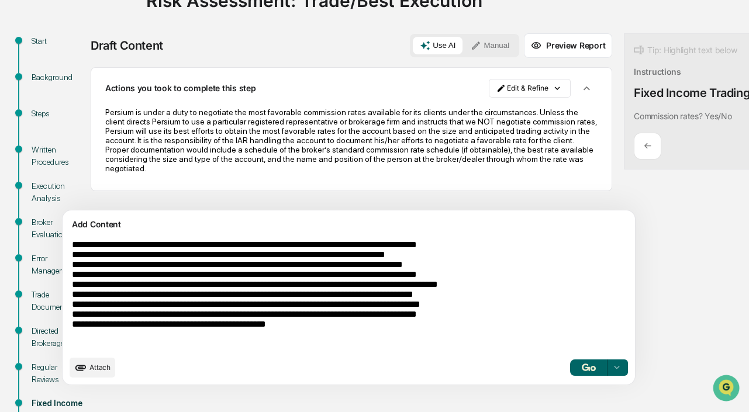
type textarea "**********"
click at [570, 371] on button "button" at bounding box center [588, 368] width 37 height 16
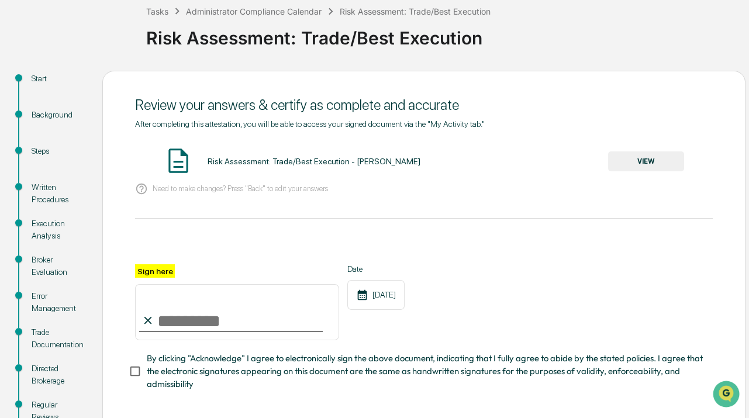
click at [648, 163] on button "VIEW" at bounding box center [646, 162] width 76 height 20
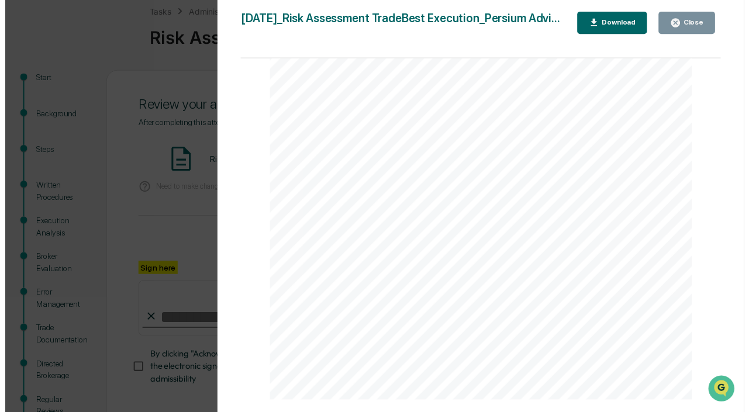
scroll to position [1595, 0]
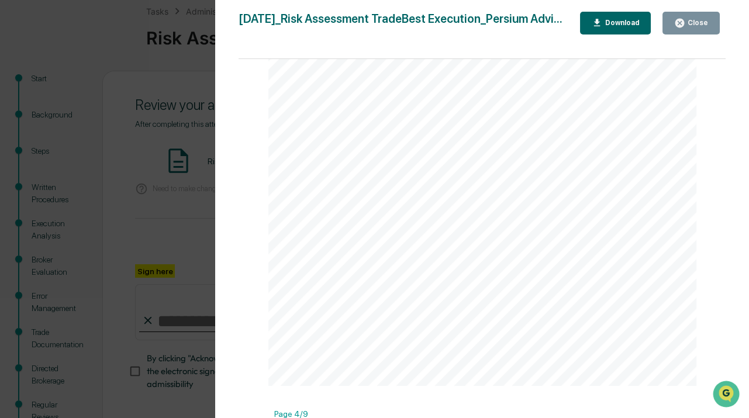
click at [188, 240] on div "Version History 08/12/2025, 03:33 PM Alison Gould 2025-08-12_Risk Assessment Tr…" at bounding box center [374, 209] width 749 height 418
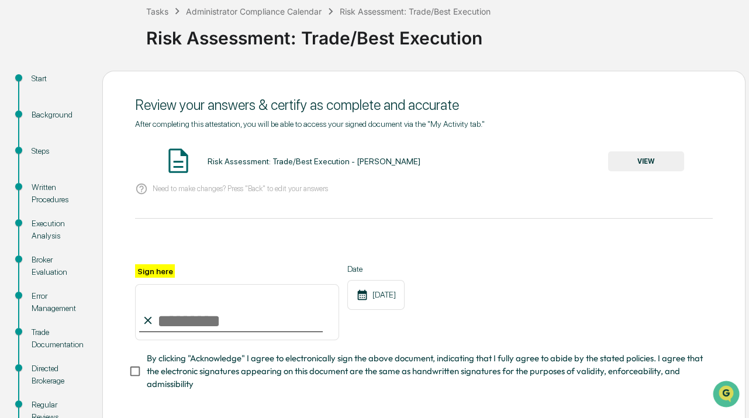
click at [41, 239] on div "Execution Analysis" at bounding box center [58, 230] width 52 height 25
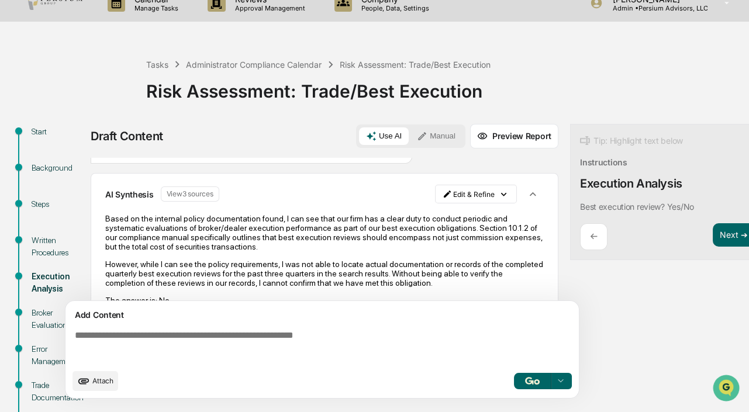
scroll to position [0, 0]
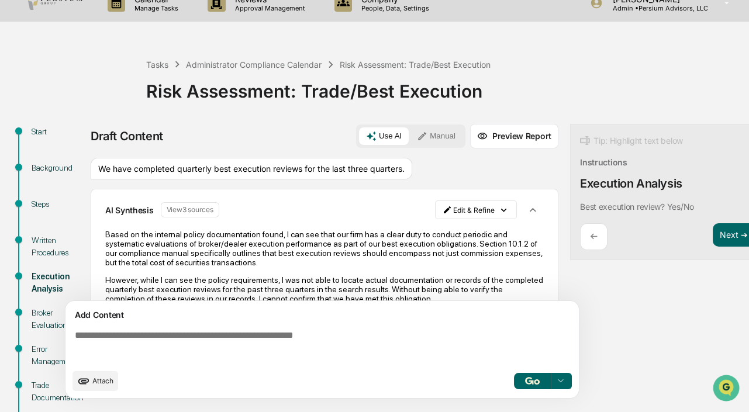
click at [223, 240] on p "Based on the internal policy documentation found, I can see that our firm has a…" at bounding box center [324, 248] width 439 height 37
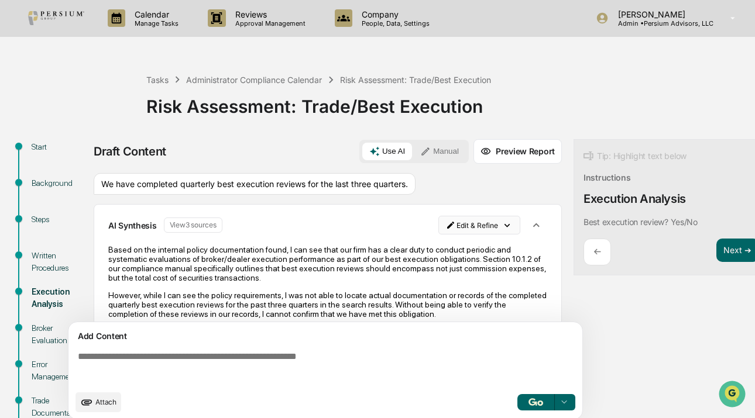
click at [473, 225] on html "Calendar Manage Tasks Reviews Approval Management Company People, Data, Setting…" at bounding box center [377, 209] width 755 height 418
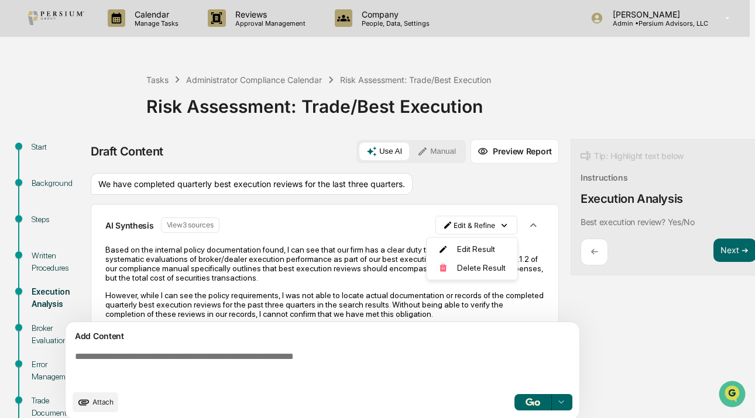
click at [338, 233] on html "Calendar Manage Tasks Reviews Approval Management Company People, Data, Setting…" at bounding box center [377, 209] width 755 height 418
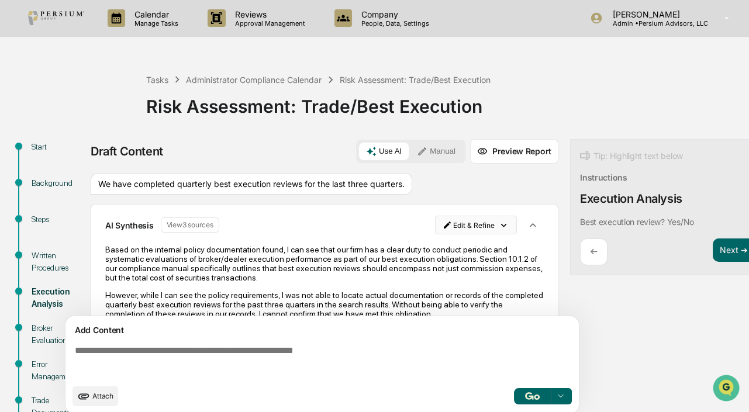
click at [456, 231] on html "Calendar Manage Tasks Reviews Approval Management Company People, Data, Setting…" at bounding box center [374, 206] width 749 height 412
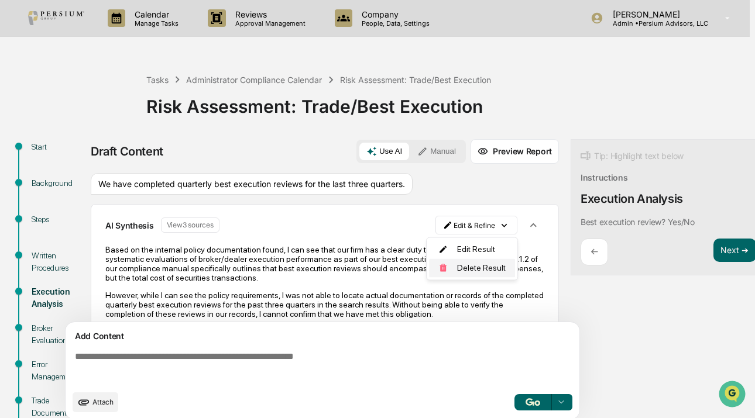
click at [479, 273] on div "Delete Result" at bounding box center [472, 268] width 86 height 19
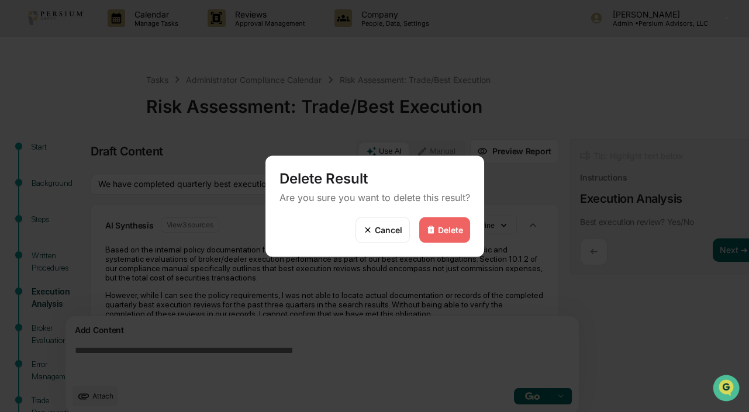
click at [451, 228] on div "Delete" at bounding box center [450, 230] width 25 height 10
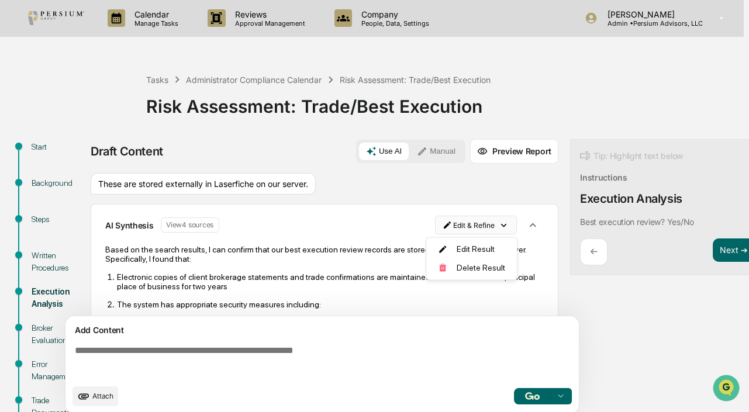
click at [484, 228] on html "Calendar Manage Tasks Reviews Approval Management Company People, Data, Setting…" at bounding box center [374, 206] width 749 height 412
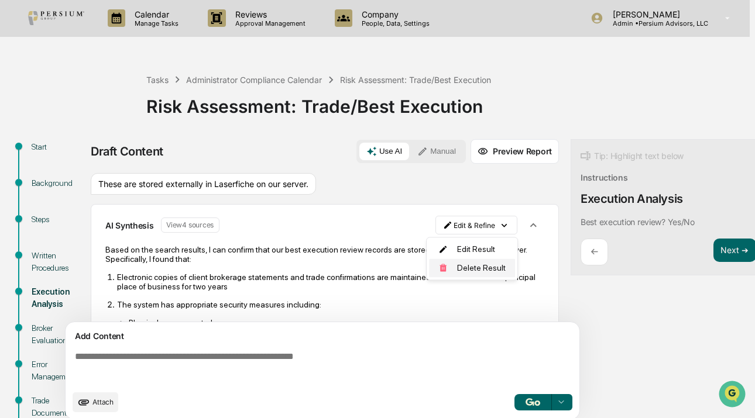
click at [484, 270] on div "Delete Result" at bounding box center [472, 268] width 86 height 19
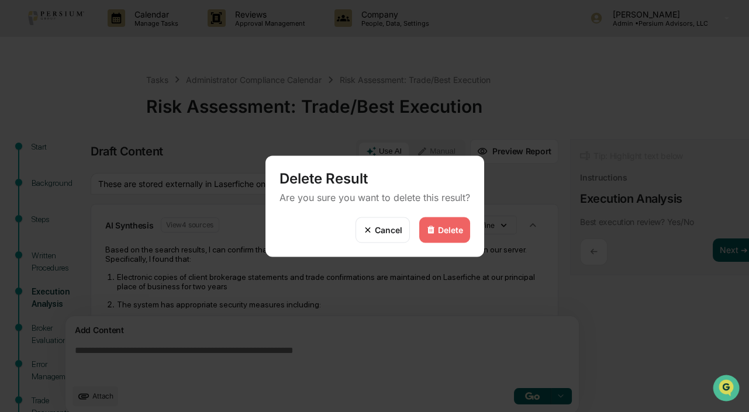
click at [448, 232] on div "Delete" at bounding box center [450, 230] width 25 height 10
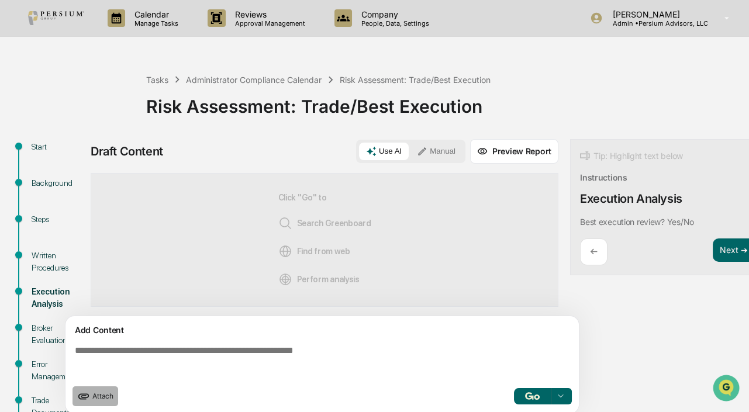
click at [104, 407] on button "Attach" at bounding box center [96, 397] width 46 height 20
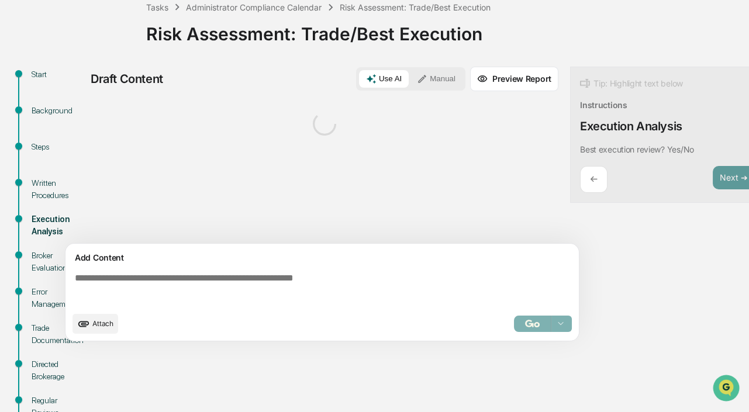
scroll to position [68, 0]
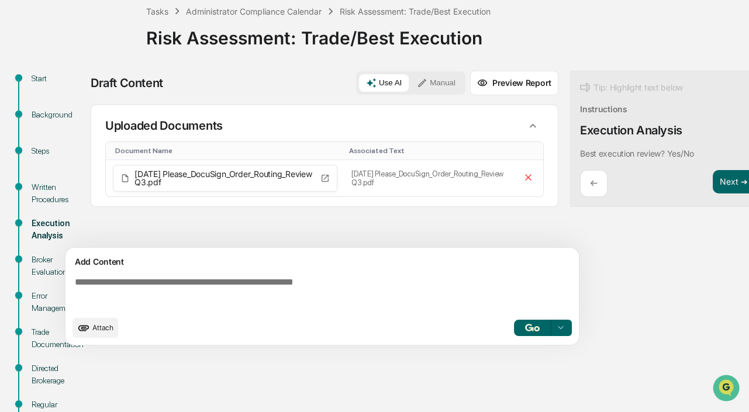
click at [106, 338] on button "Attach" at bounding box center [96, 328] width 46 height 20
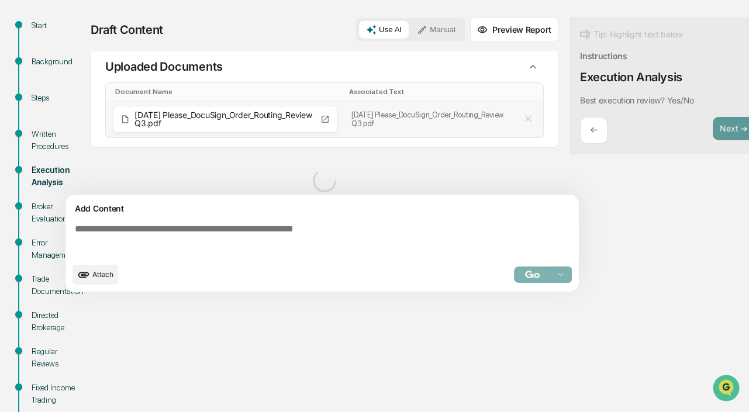
scroll to position [0, 0]
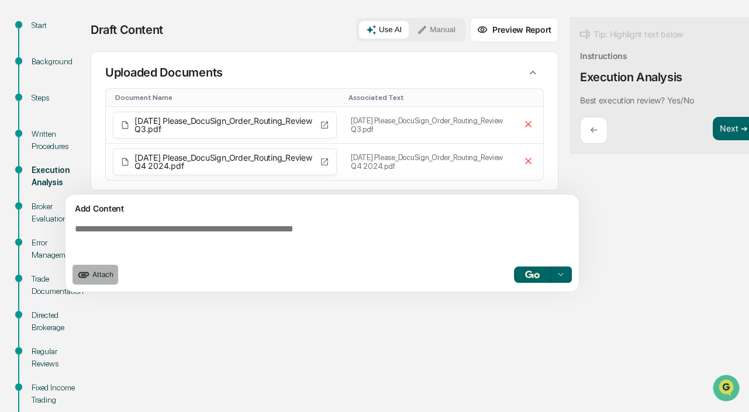
click at [100, 277] on span "Attach" at bounding box center [102, 274] width 21 height 9
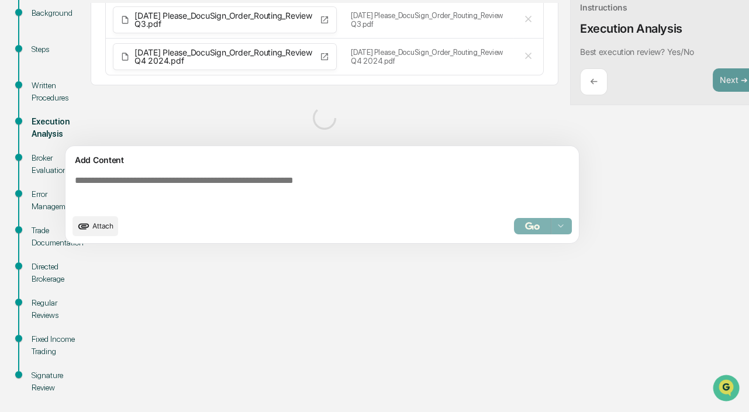
scroll to position [64, 0]
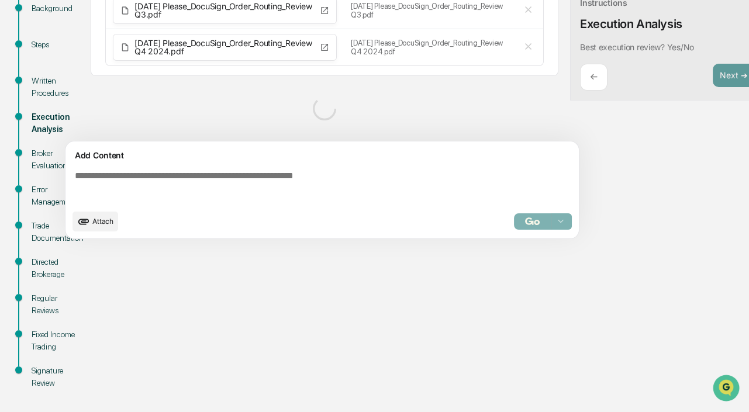
click at [212, 343] on div "Start Background Steps Written Procedures Execution Analysis Broker Evaluation …" at bounding box center [375, 188] width 738 height 448
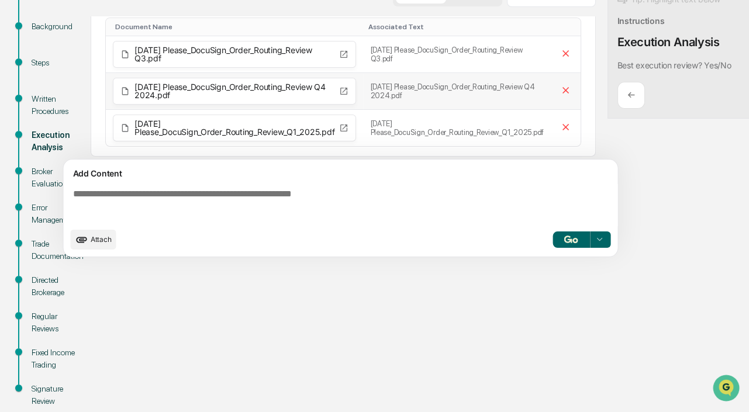
scroll to position [175, 0]
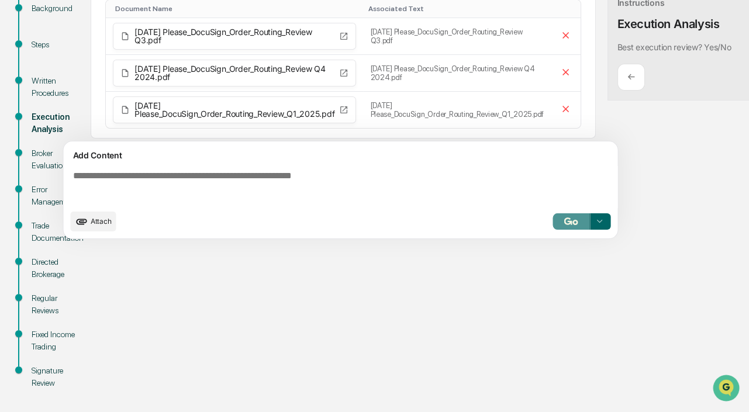
click at [570, 224] on img "button" at bounding box center [572, 222] width 14 height 8
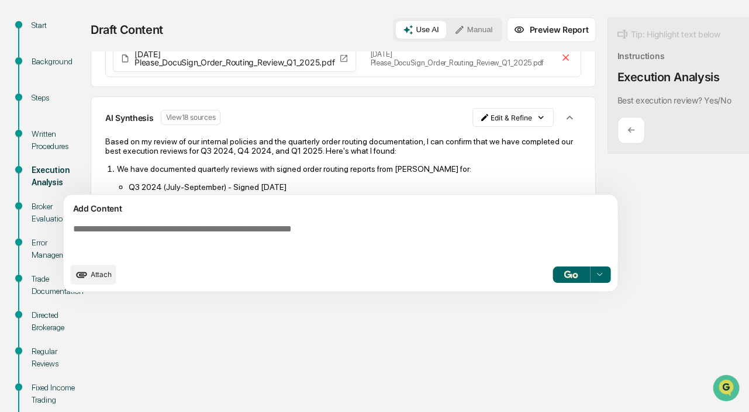
scroll to position [159, 0]
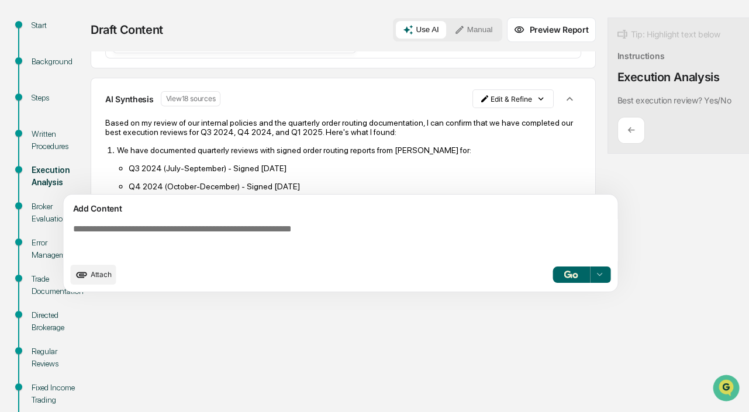
click at [221, 169] on p "Q3 2024 (July-September) - Signed November 13, 2024" at bounding box center [355, 168] width 453 height 9
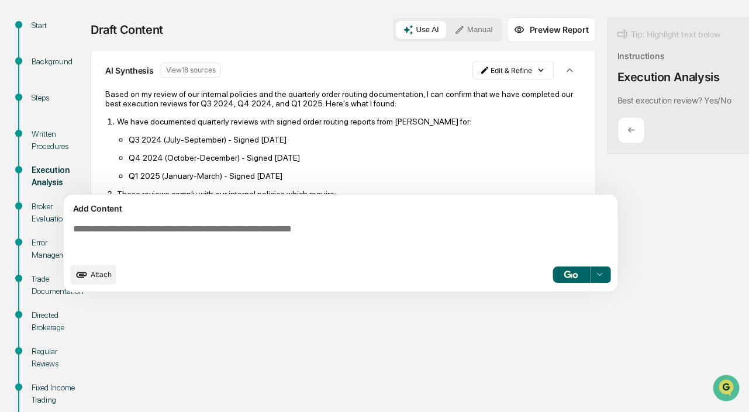
scroll to position [212, 0]
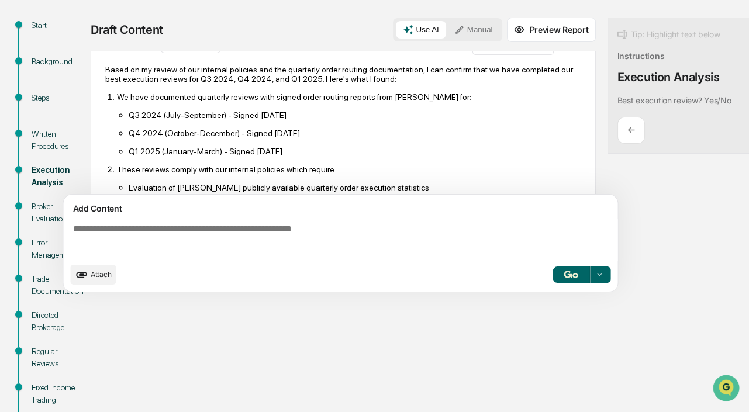
click at [158, 242] on textarea at bounding box center [343, 240] width 550 height 42
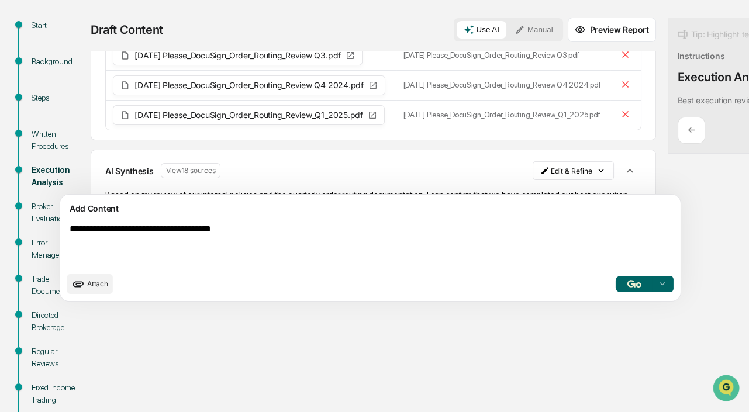
scroll to position [53, 0]
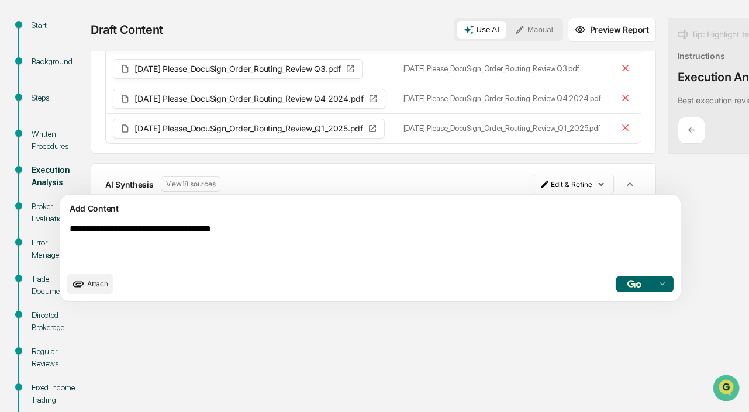
type textarea "**********"
click at [628, 287] on img "button" at bounding box center [635, 284] width 14 height 8
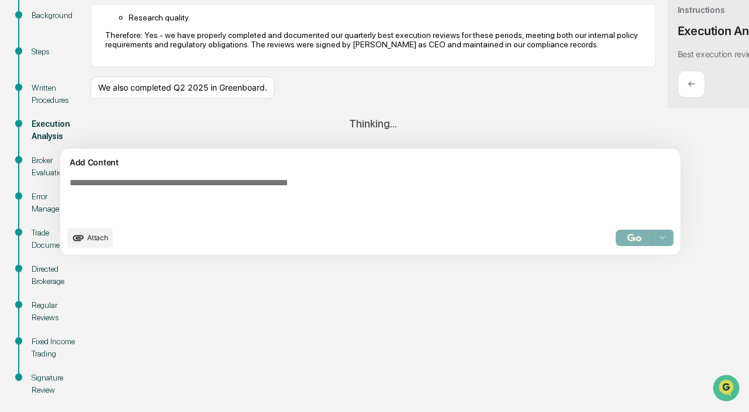
scroll to position [122, 0]
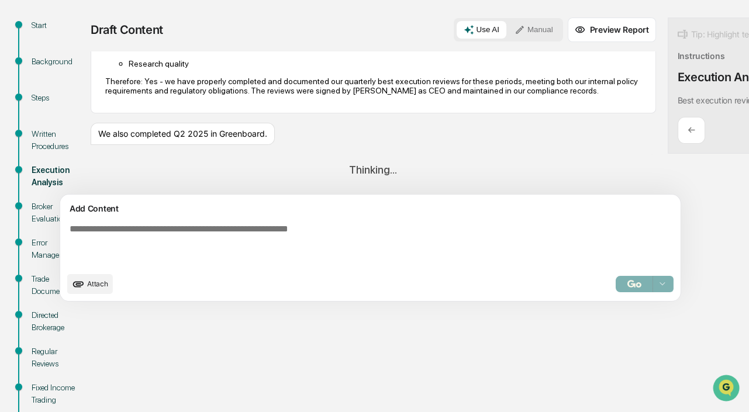
click at [248, 363] on div "Start Background Steps Written Procedures Execution Analysis Broker Evaluation …" at bounding box center [375, 242] width 738 height 448
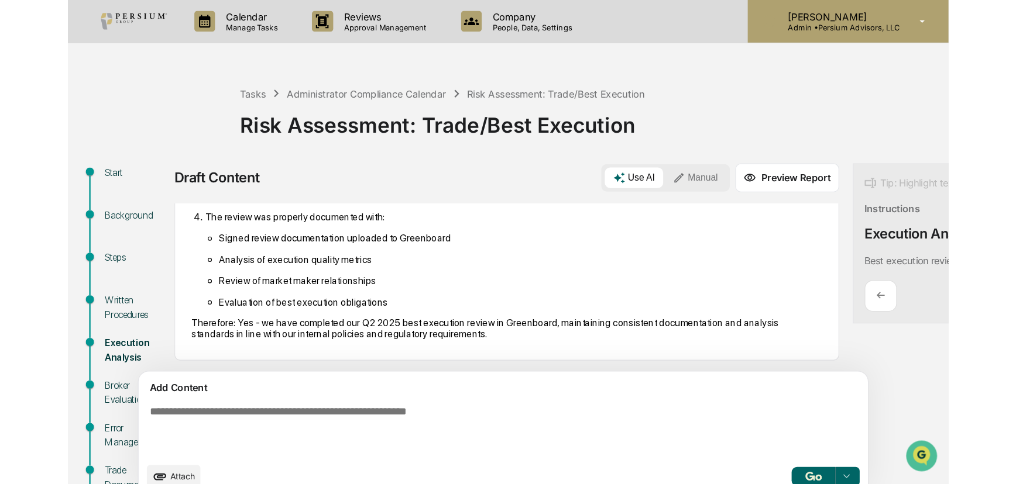
scroll to position [1012, 0]
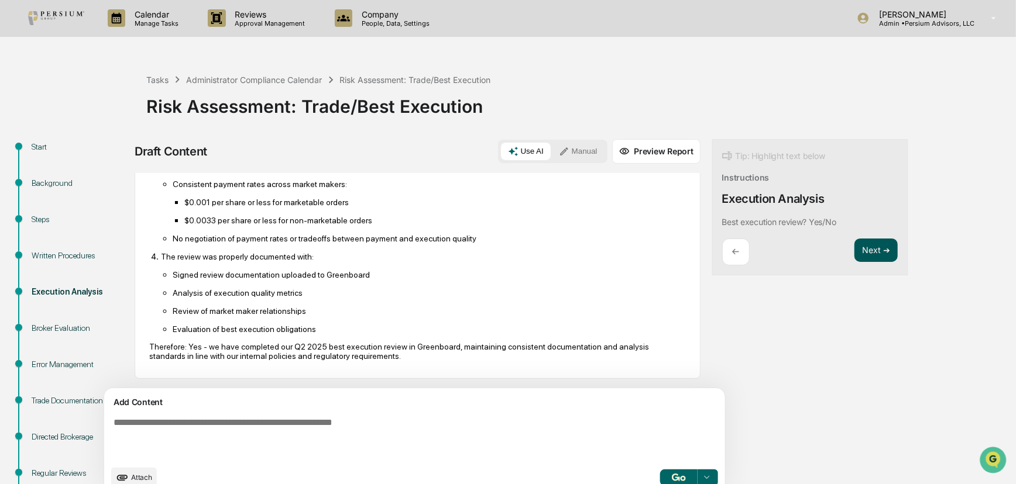
click at [754, 249] on button "Next ➔" at bounding box center [875, 251] width 43 height 24
click at [732, 252] on p "←" at bounding box center [736, 251] width 8 height 11
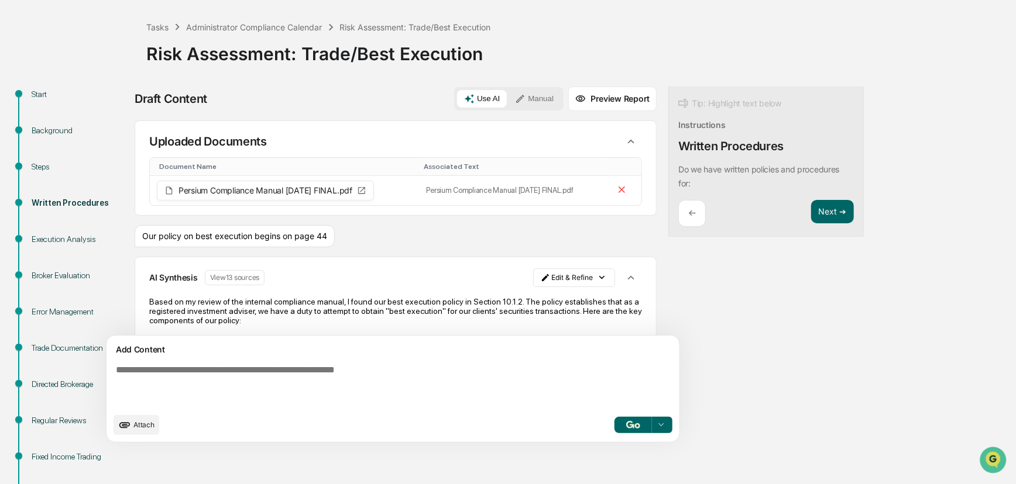
scroll to position [53, 0]
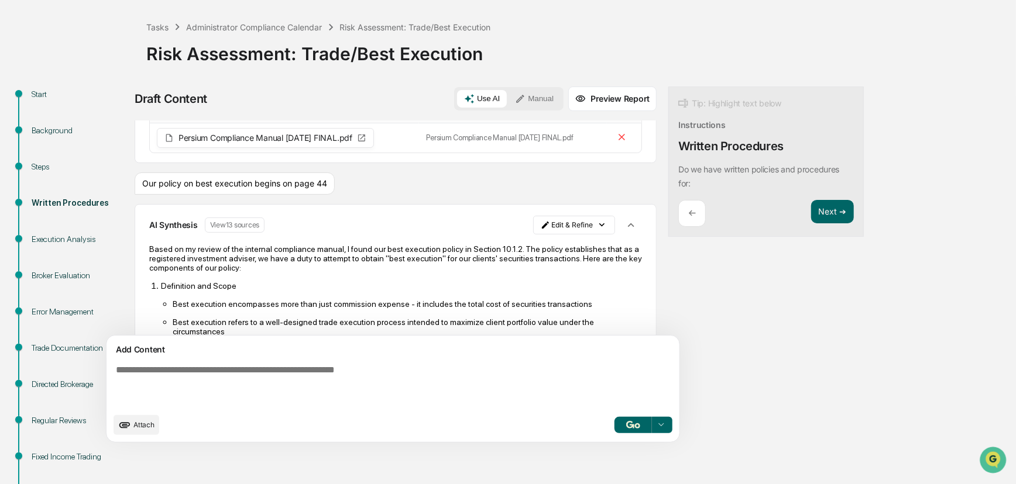
click at [678, 212] on div "←" at bounding box center [691, 213] width 27 height 27
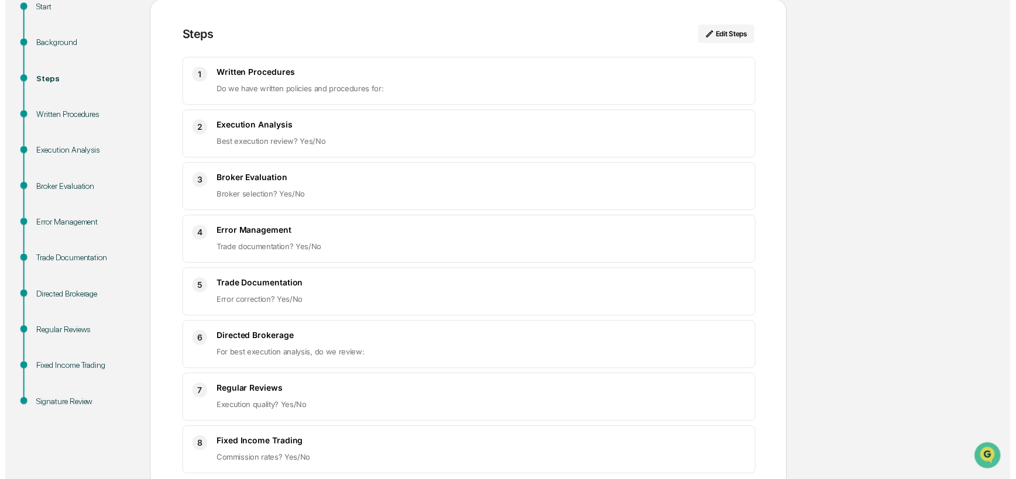
scroll to position [197, 0]
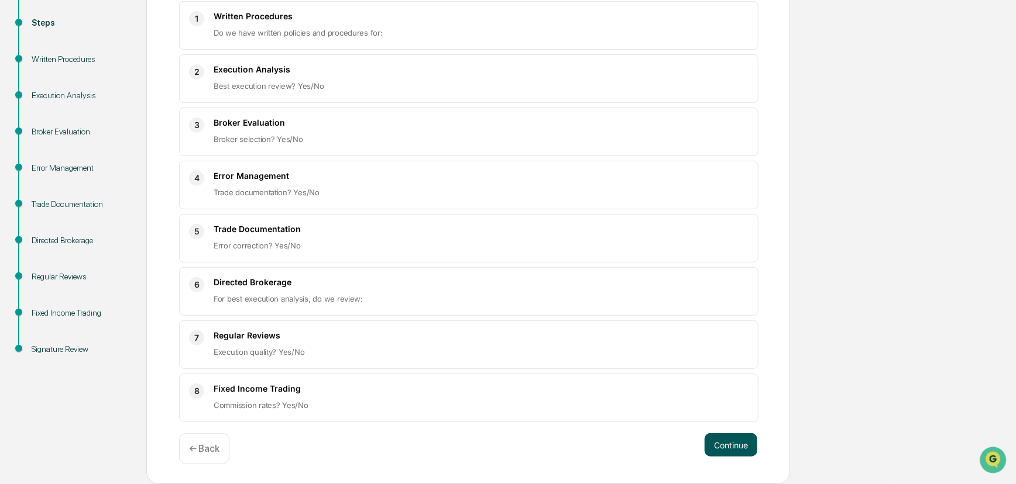
click at [725, 418] on button "Continue" at bounding box center [730, 445] width 53 height 23
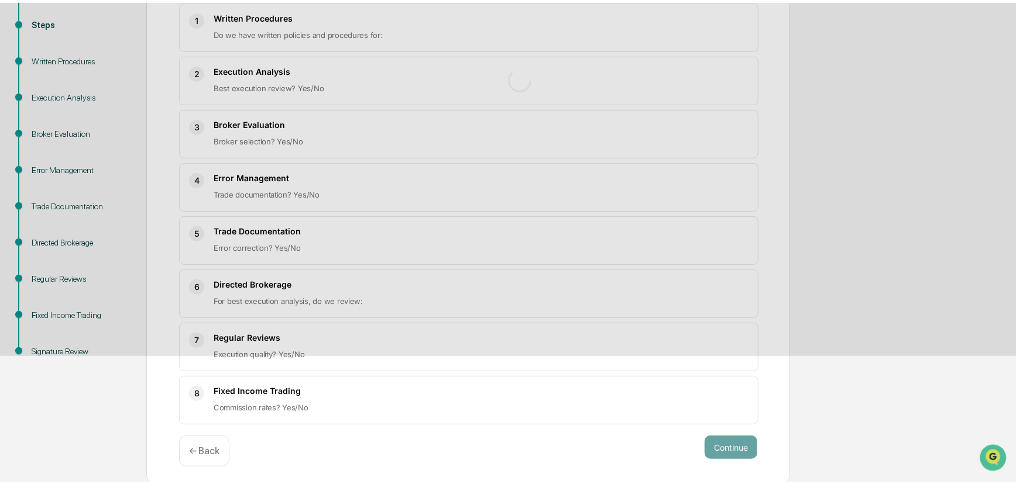
scroll to position [103, 0]
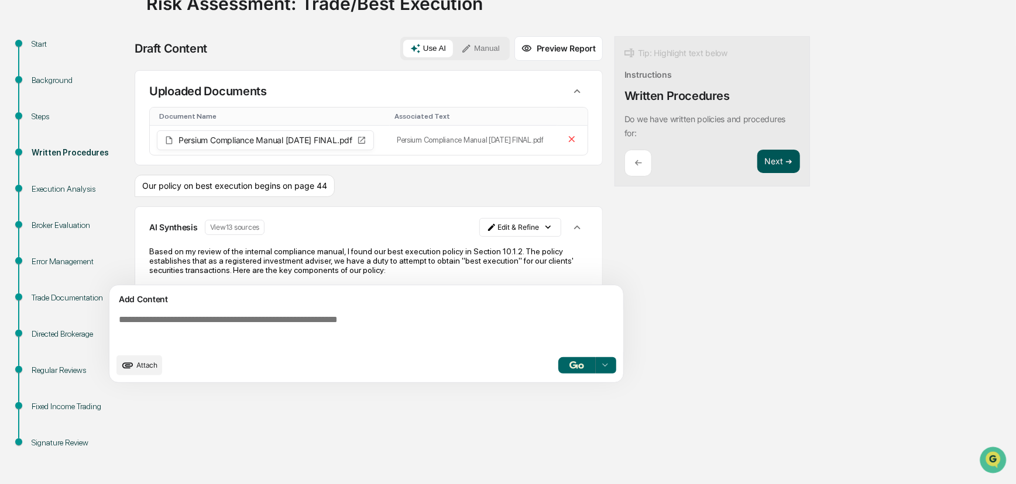
click at [754, 166] on button "Next ➔" at bounding box center [778, 162] width 43 height 24
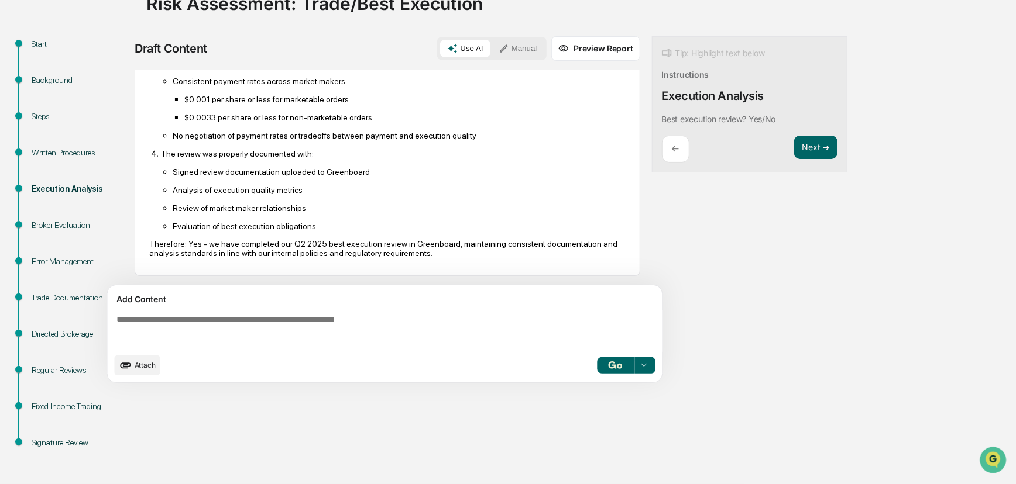
scroll to position [1012, 0]
click at [754, 151] on button "Next ➔" at bounding box center [815, 148] width 43 height 24
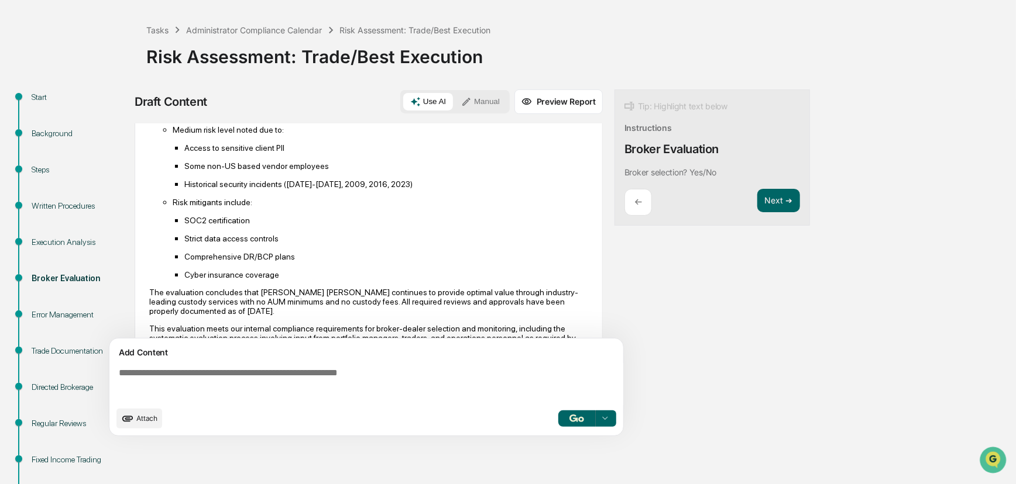
scroll to position [803, 0]
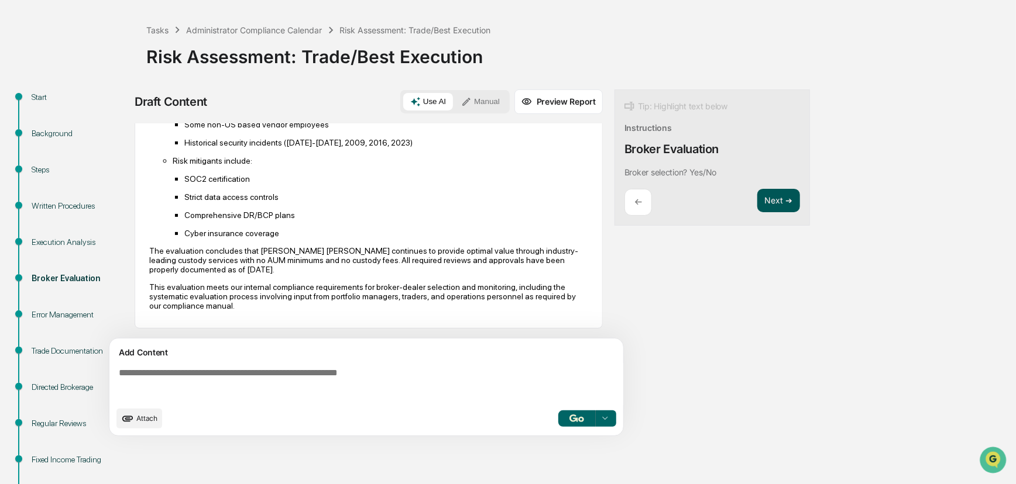
click at [754, 197] on button "Next ➔" at bounding box center [778, 201] width 43 height 24
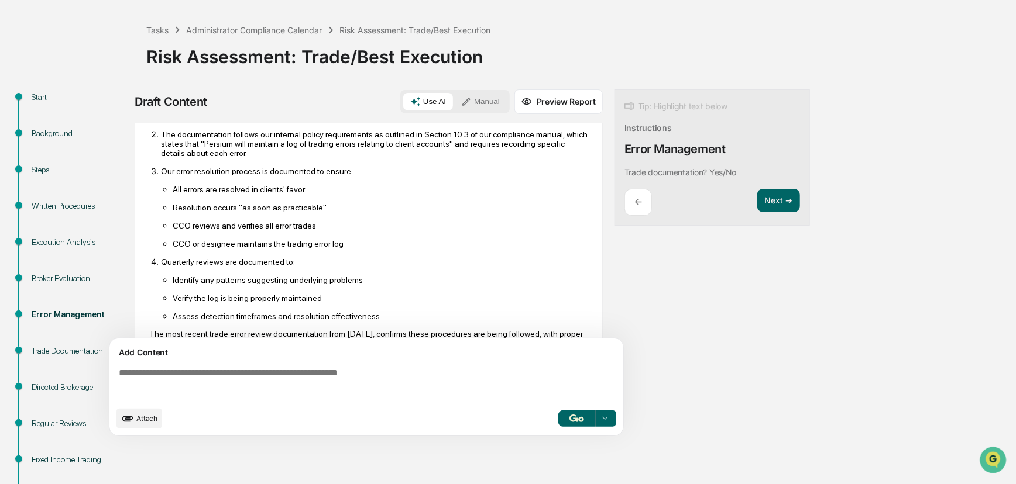
scroll to position [255, 0]
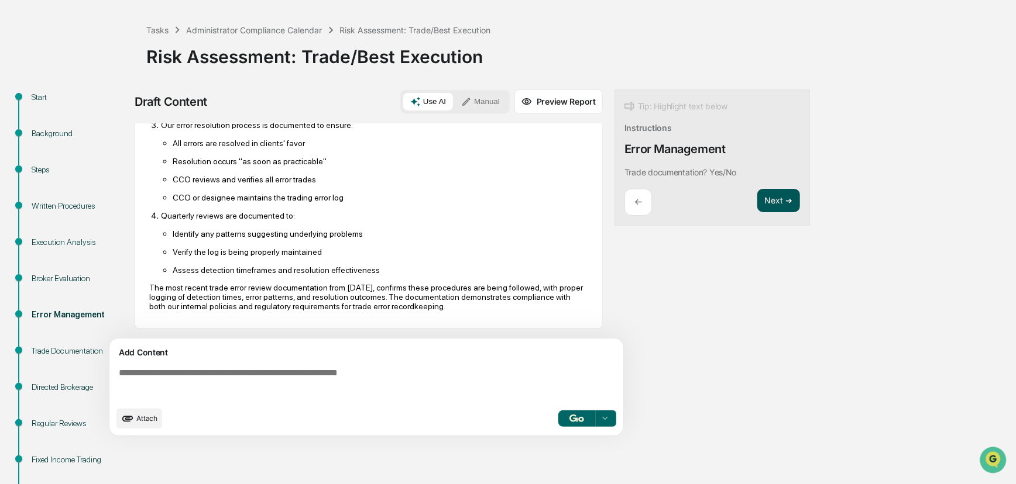
click at [754, 202] on button "Next ➔" at bounding box center [778, 201] width 43 height 24
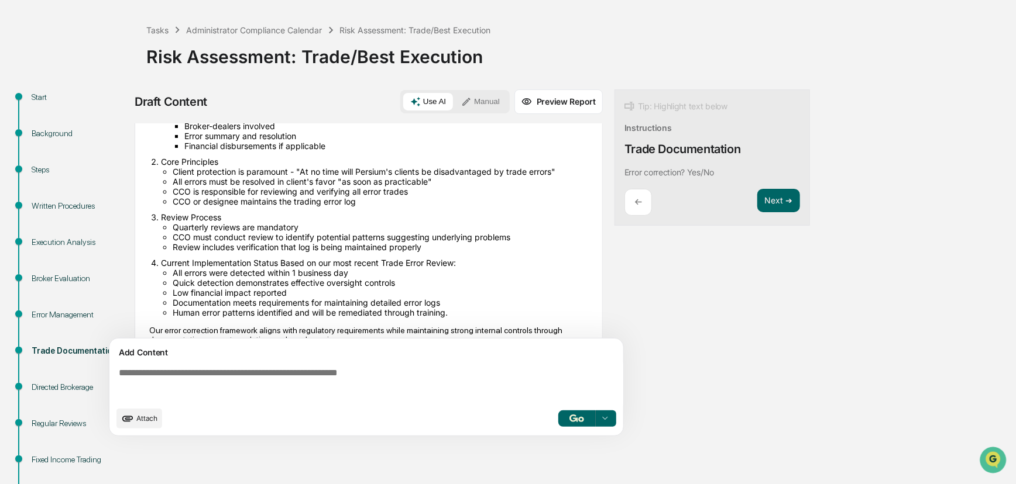
scroll to position [199, 0]
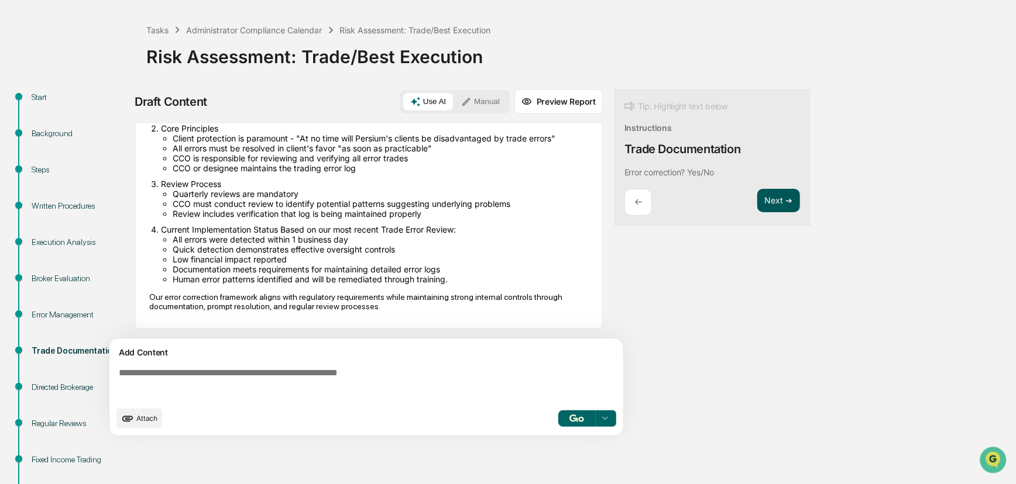
click at [754, 207] on button "Next ➔" at bounding box center [778, 201] width 43 height 24
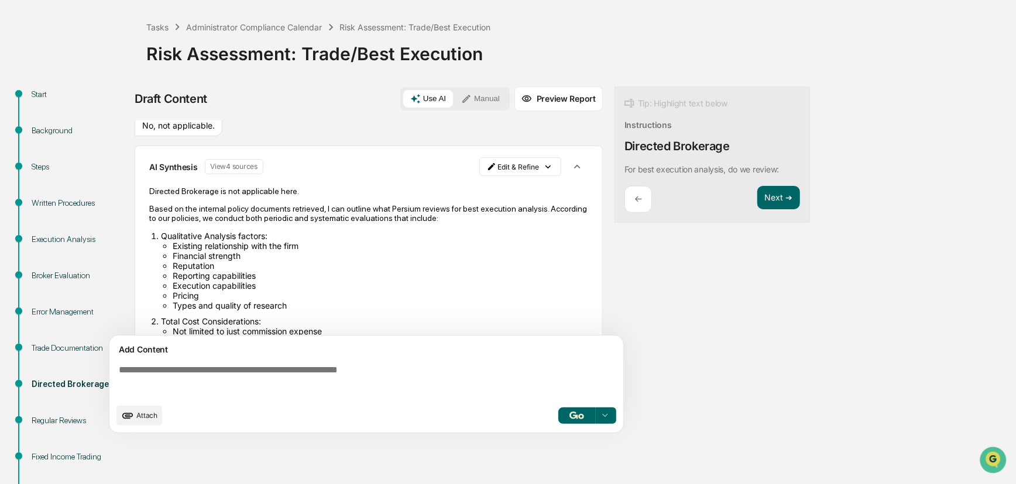
scroll to position [0, 0]
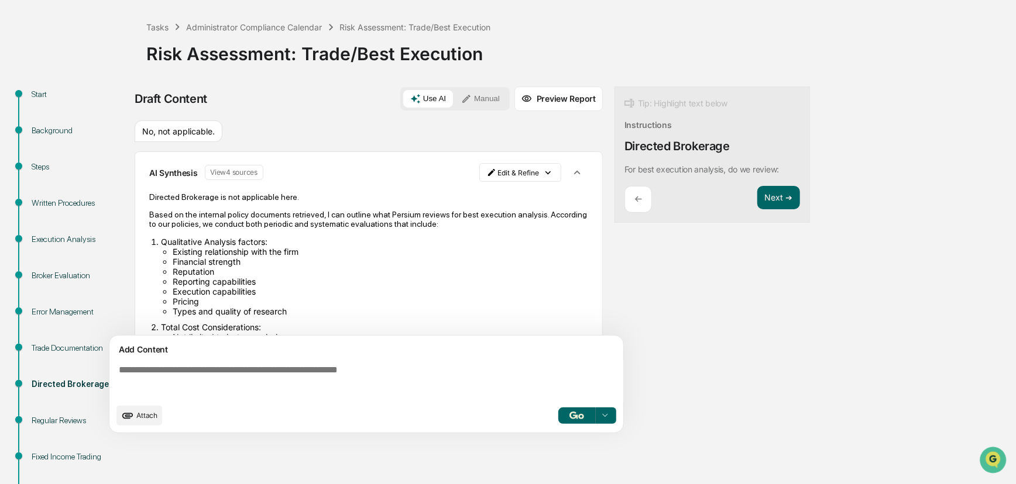
click at [573, 172] on icon "button" at bounding box center [576, 173] width 6 height 4
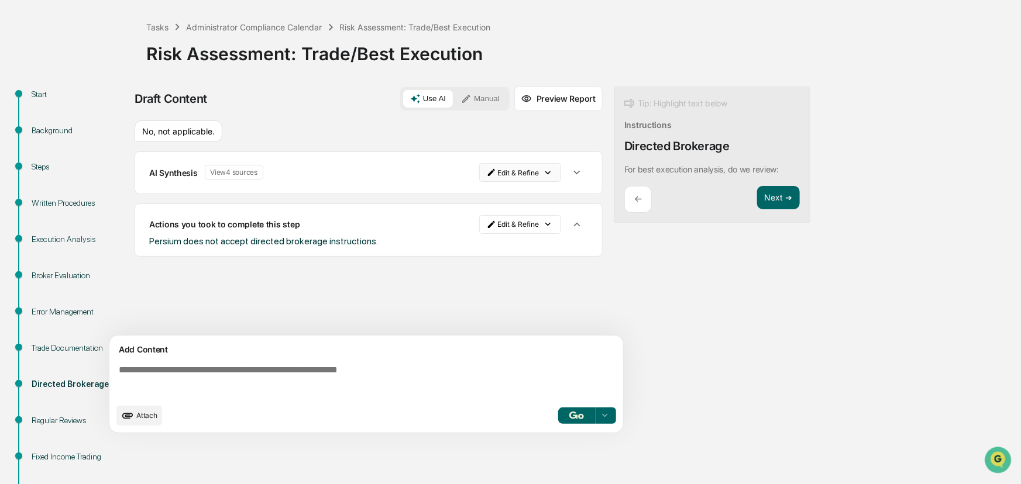
click at [538, 170] on html "Calendar Manage Tasks Reviews Approval Management Company People, Data, Setting…" at bounding box center [510, 189] width 1021 height 484
click at [525, 218] on div "Delete Result" at bounding box center [522, 215] width 86 height 19
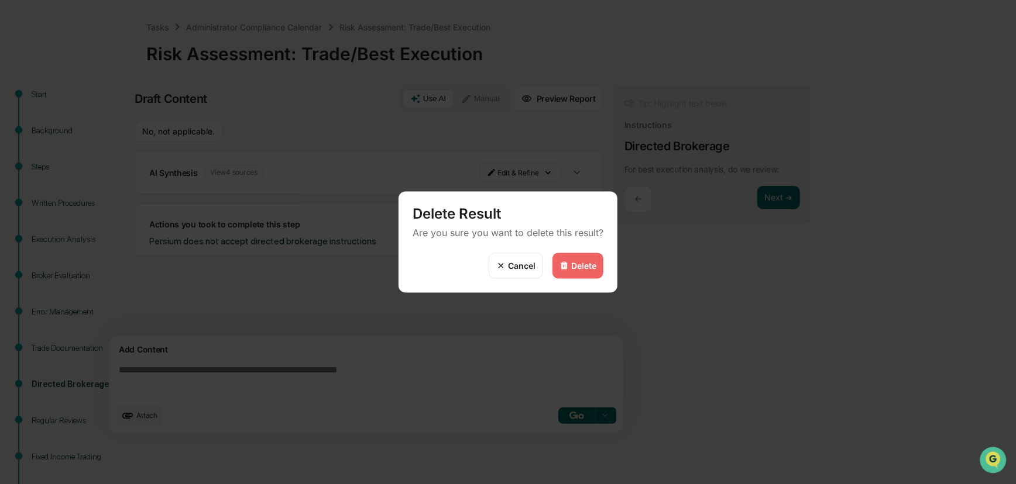
click at [572, 268] on div "Delete" at bounding box center [583, 266] width 25 height 10
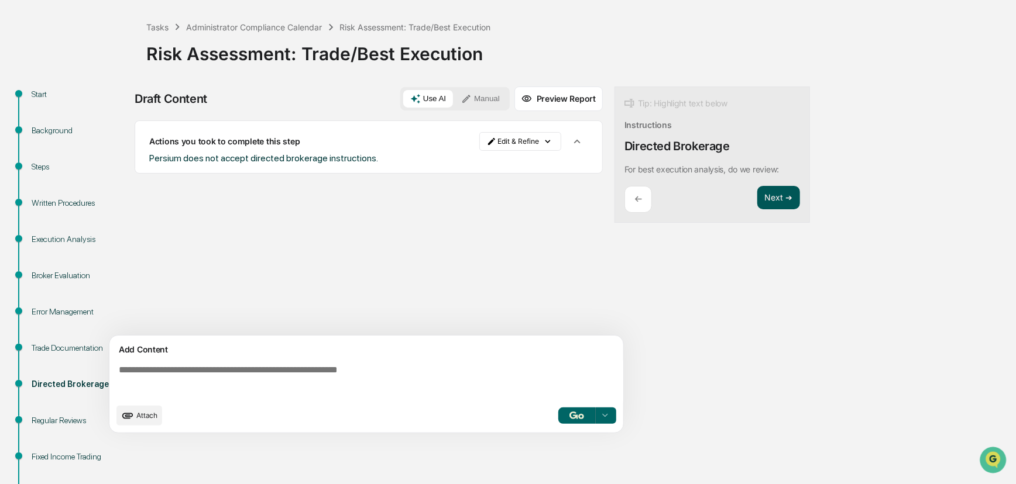
click at [754, 199] on button "Next ➔" at bounding box center [778, 198] width 43 height 24
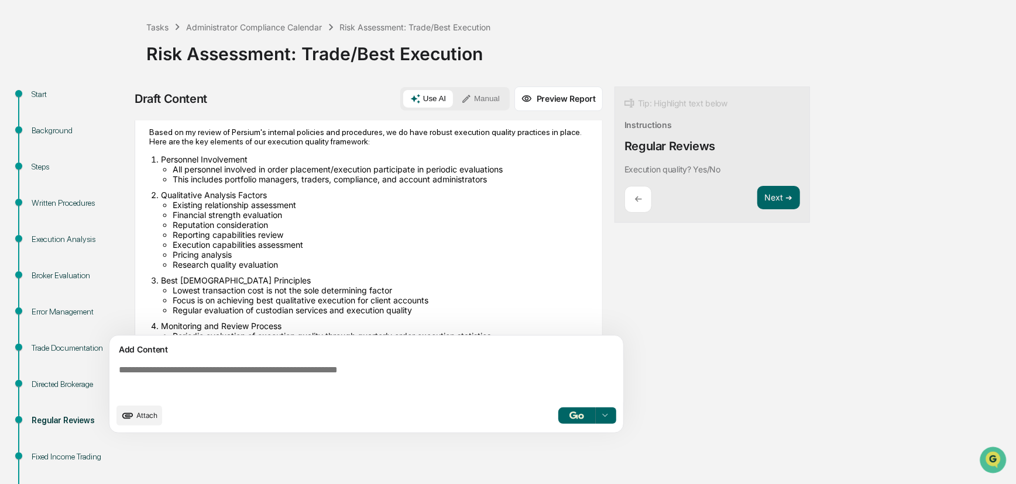
scroll to position [12, 0]
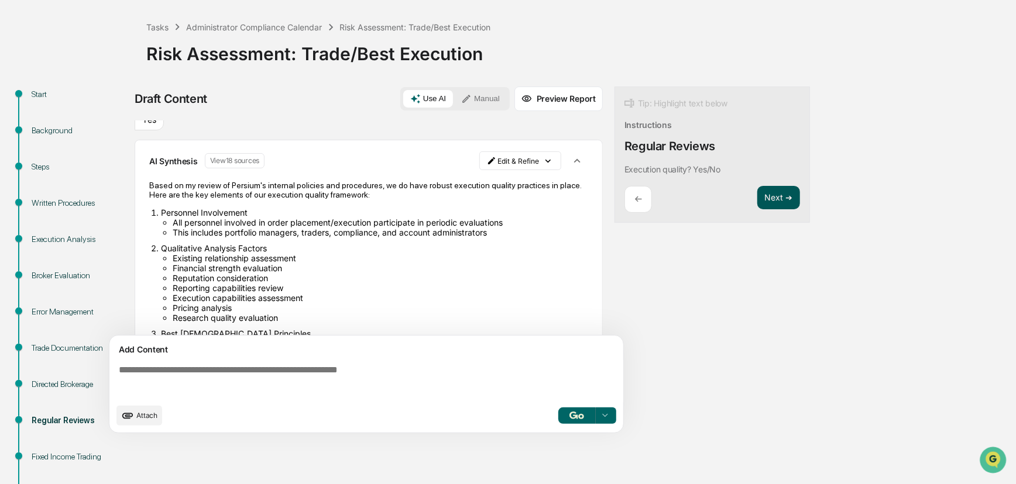
click at [754, 198] on button "Next ➔" at bounding box center [778, 198] width 43 height 24
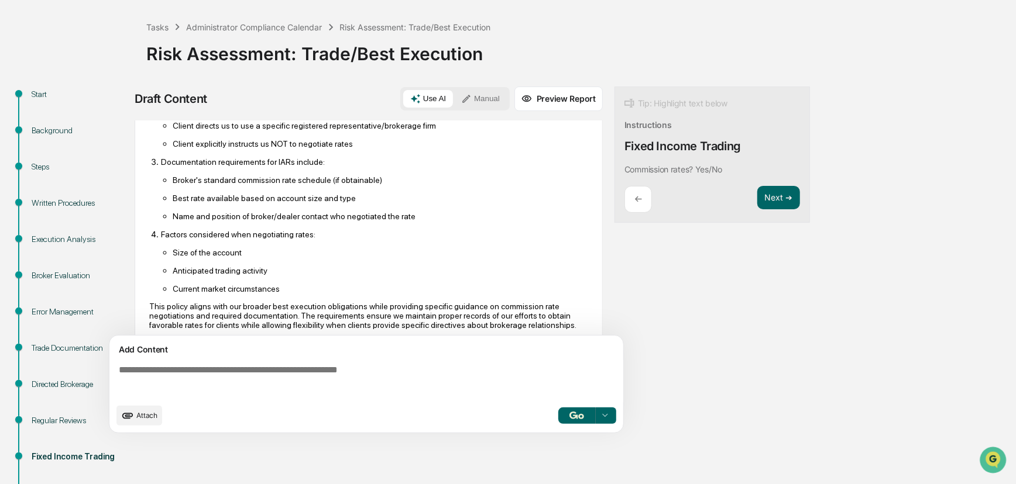
scroll to position [449, 0]
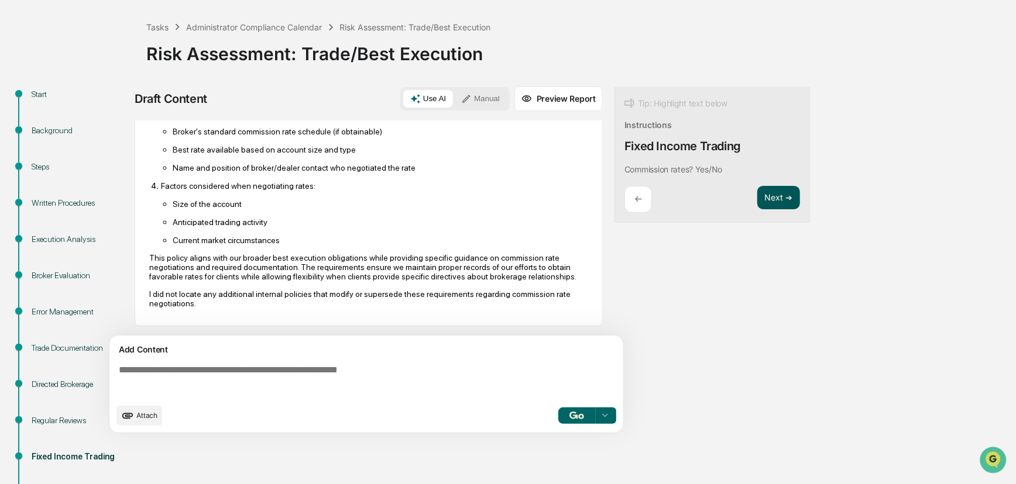
click at [754, 200] on button "Next ➔" at bounding box center [778, 198] width 43 height 24
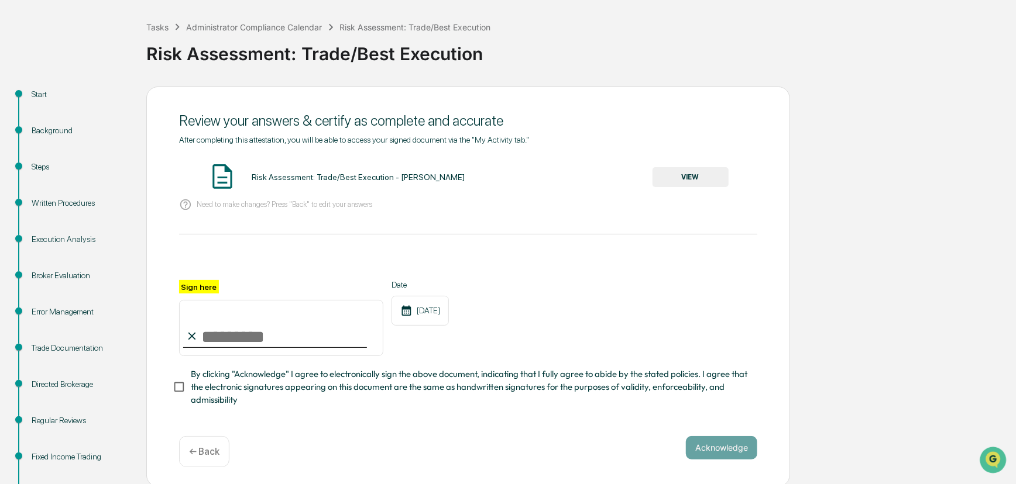
click at [690, 184] on button "VIEW" at bounding box center [690, 177] width 76 height 20
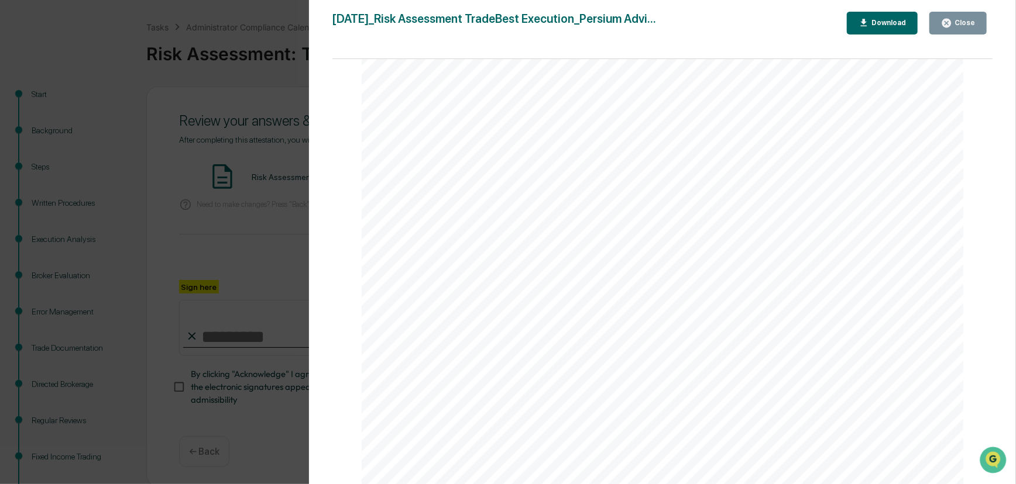
scroll to position [7573, 0]
click at [754, 20] on div "Download" at bounding box center [887, 23] width 37 height 8
click at [224, 265] on div "Version History 08/12/2025, 03:43 PM Alison Gould 2025-08-12_Risk Assessment Tr…" at bounding box center [508, 242] width 1016 height 484
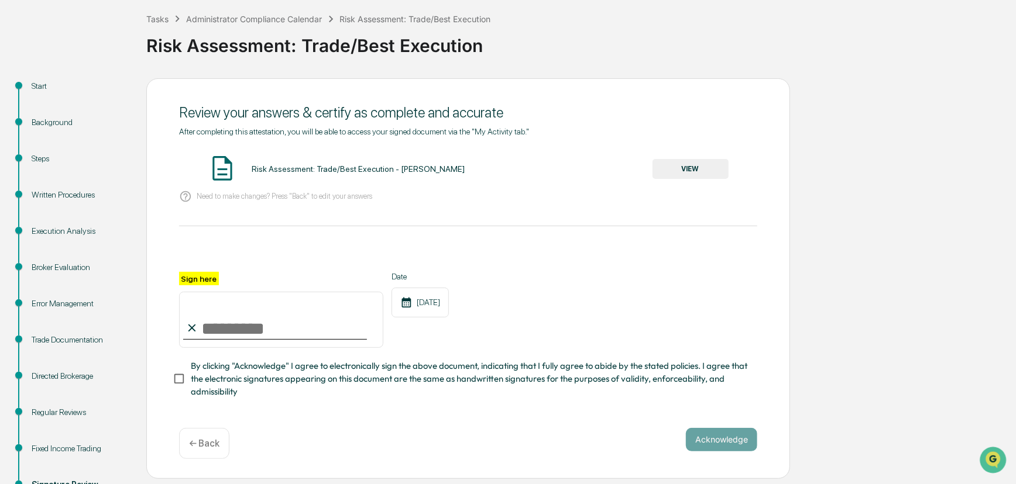
scroll to position [0, 0]
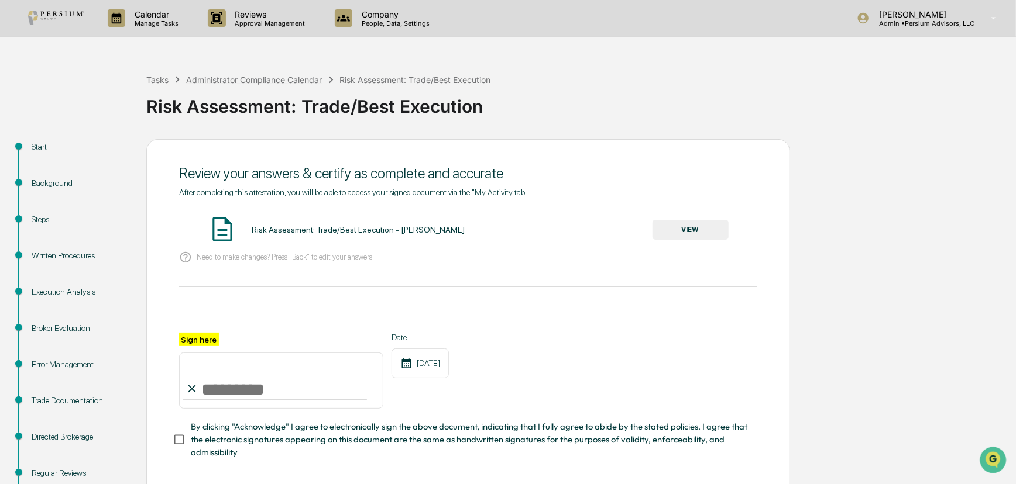
click at [256, 77] on div "Administrator Compliance Calendar" at bounding box center [254, 80] width 136 height 10
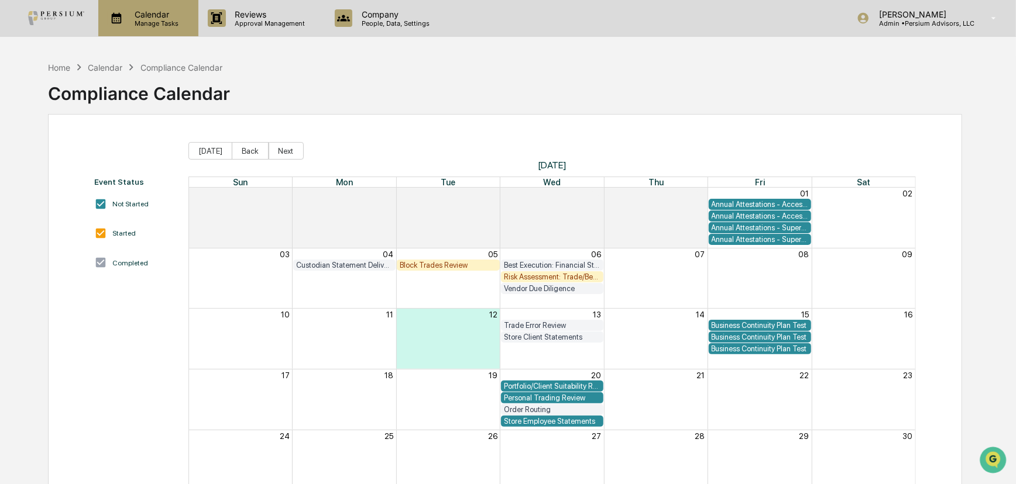
click at [143, 29] on div "Calendar Manage Tasks" at bounding box center [148, 18] width 100 height 36
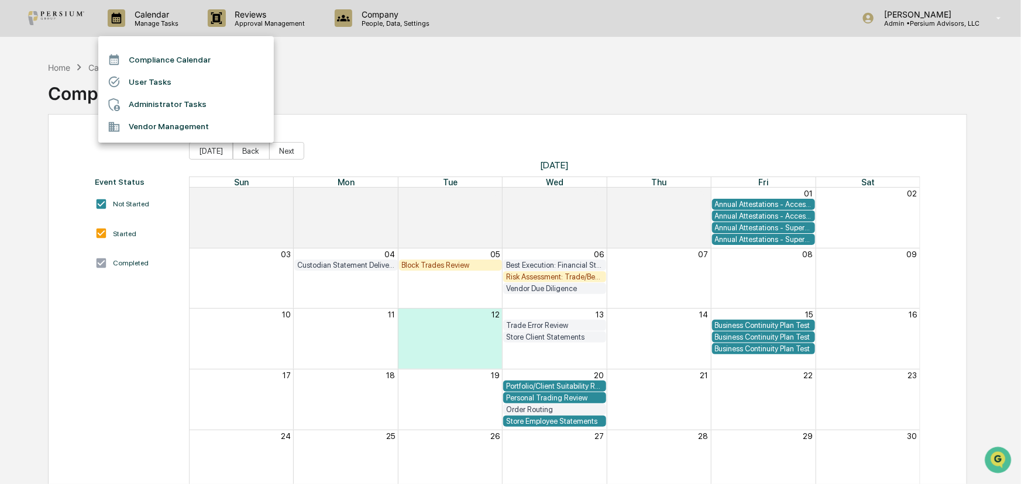
click at [157, 85] on li "User Tasks" at bounding box center [186, 82] width 176 height 22
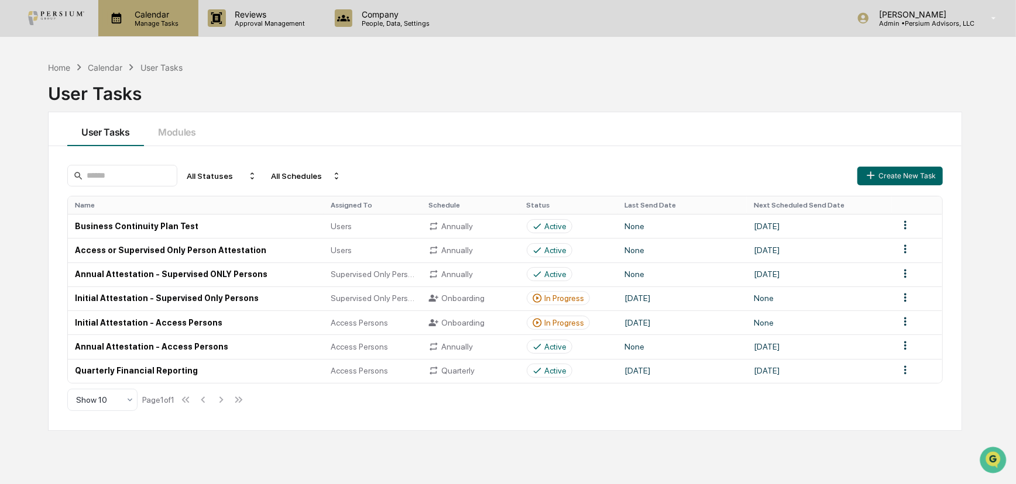
click at [160, 15] on p "Calendar" at bounding box center [154, 14] width 59 height 10
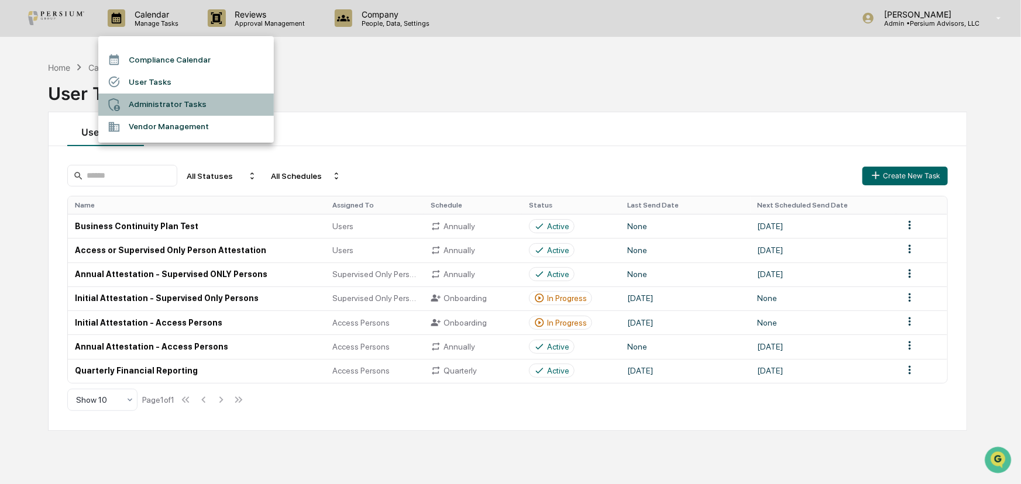
click at [160, 99] on li "Administrator Tasks" at bounding box center [186, 105] width 176 height 22
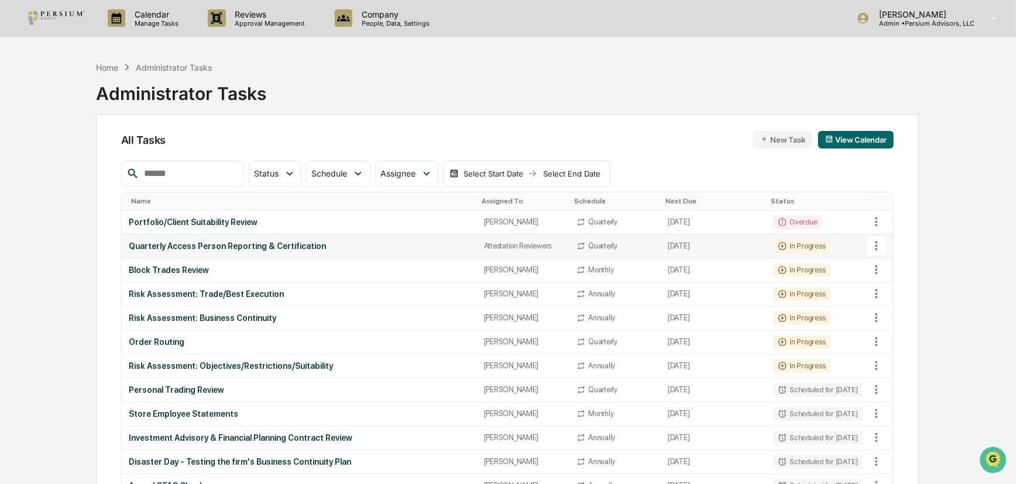
click at [377, 242] on div "Quarterly Access Person Reporting & Certification" at bounding box center [299, 246] width 341 height 9
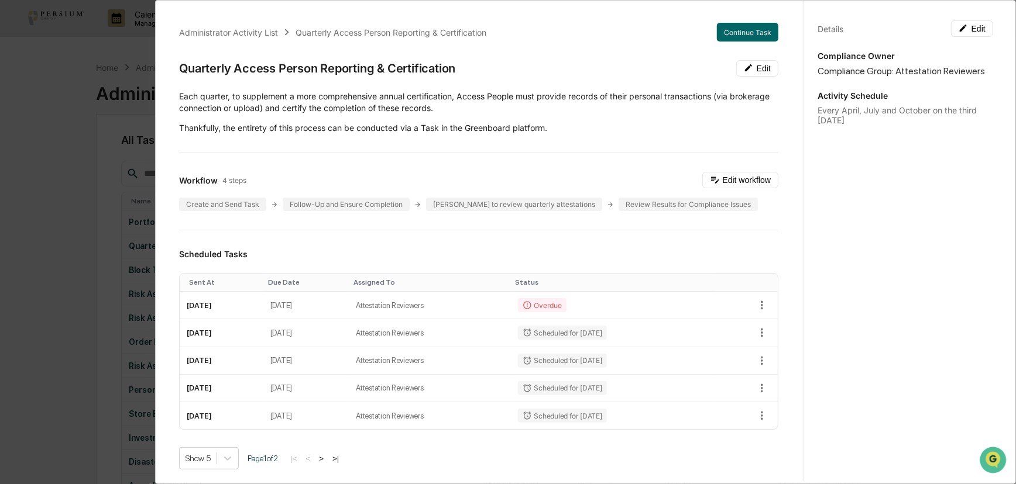
click at [128, 177] on div "Administrator Activity List Quarterly Access Person Reporting & Certification C…" at bounding box center [508, 242] width 1016 height 484
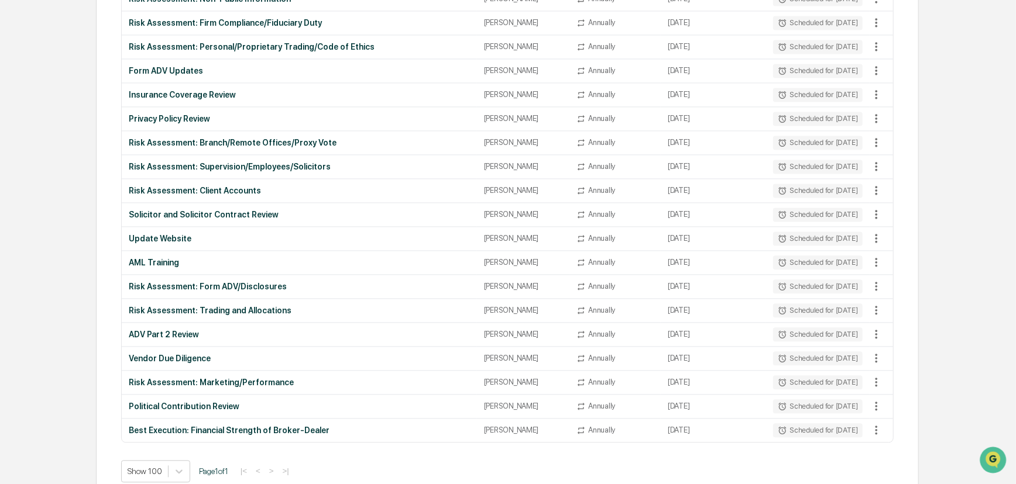
scroll to position [1504, 0]
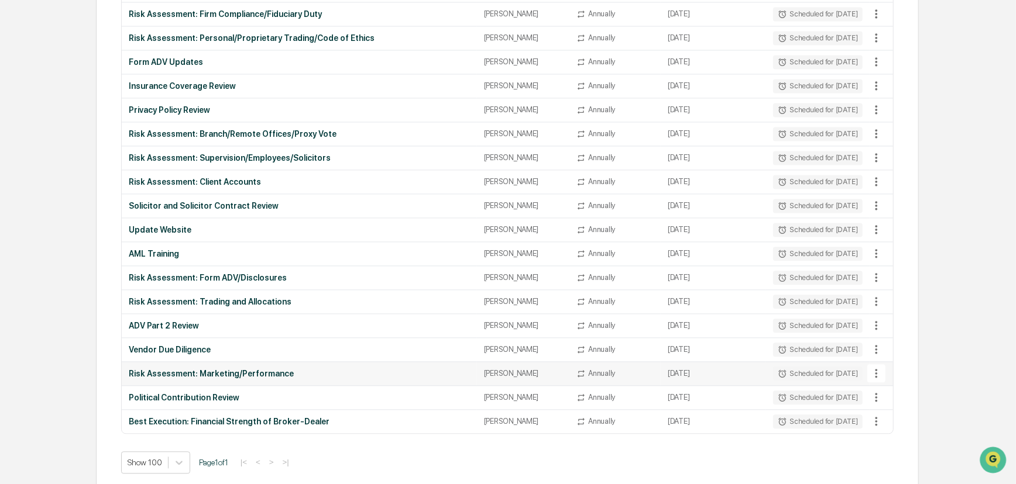
click at [661, 366] on td "May 26, 2026" at bounding box center [713, 374] width 105 height 24
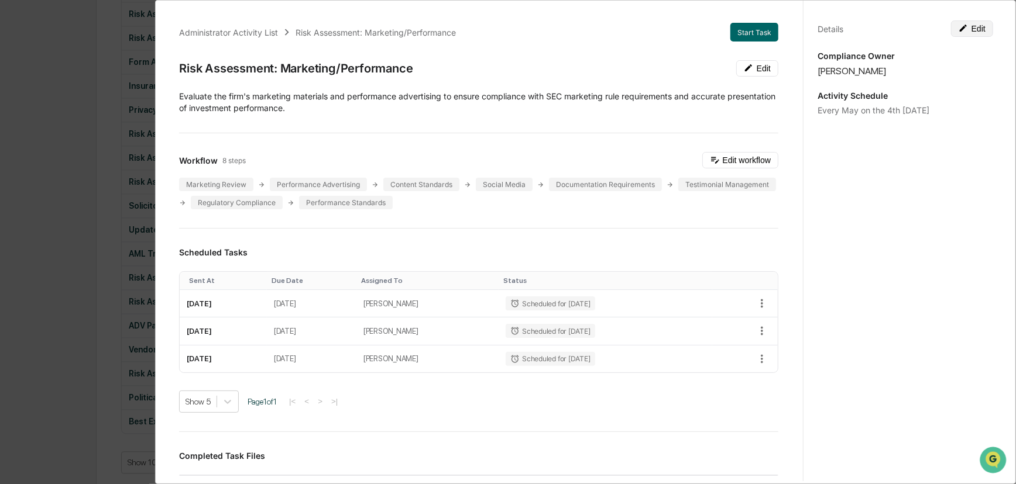
click at [754, 27] on button "Edit" at bounding box center [972, 28] width 42 height 16
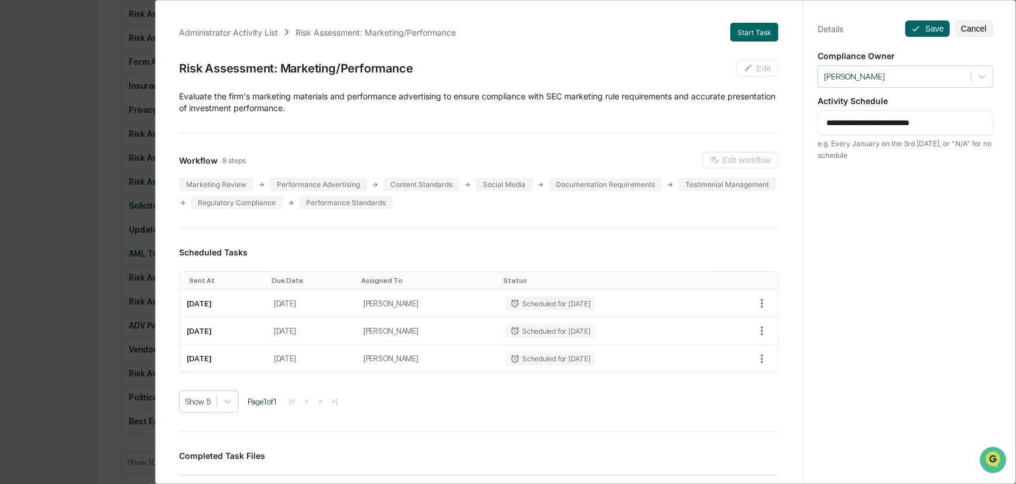
click at [754, 114] on div "**********" at bounding box center [905, 123] width 176 height 25
drag, startPoint x: 860, startPoint y: 126, endPoint x: 845, endPoint y: 124, distance: 15.4
click at [754, 124] on textarea "**********" at bounding box center [905, 123] width 158 height 12
type textarea "**********"
click at [754, 29] on button "Save" at bounding box center [927, 28] width 44 height 16
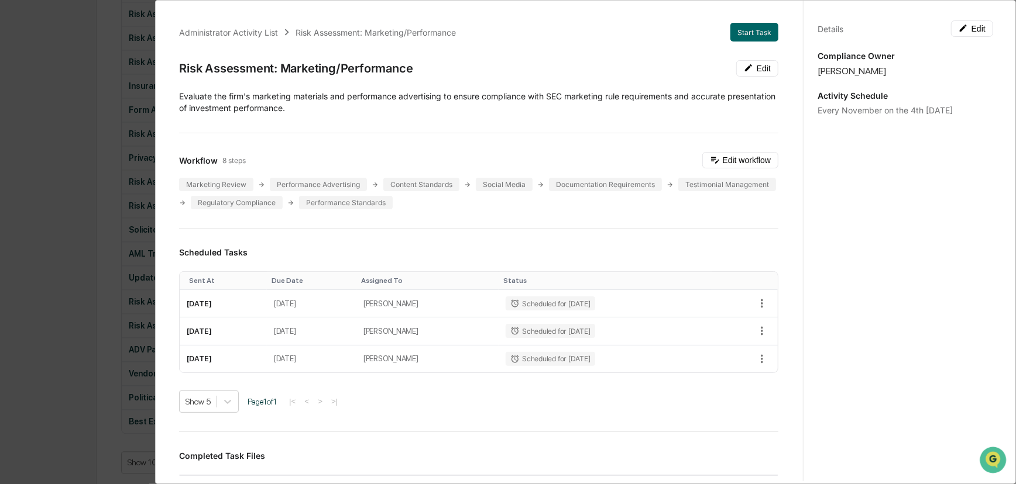
click at [47, 205] on div "Administrator Activity List Risk Assessment: Marketing/Performance Start Task R…" at bounding box center [508, 242] width 1016 height 484
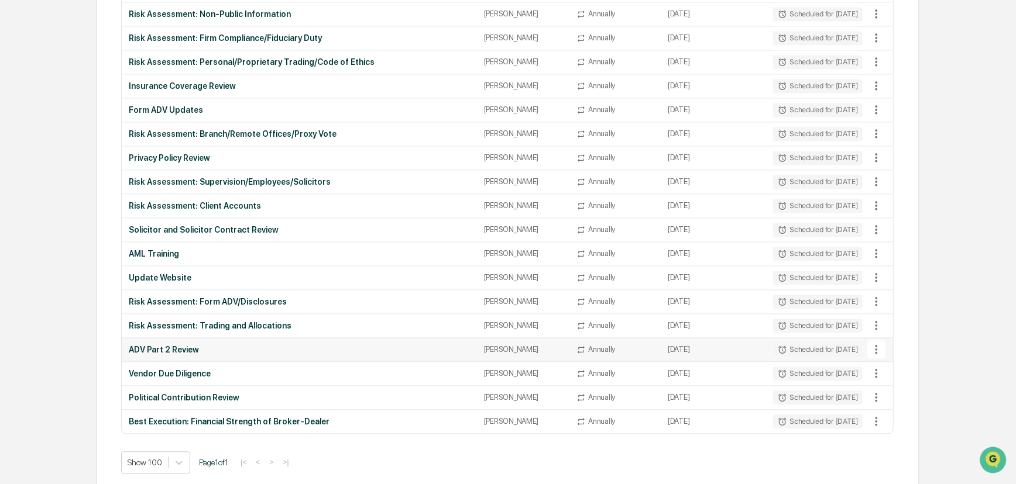
click at [661, 348] on td "April 29, 2026" at bounding box center [713, 350] width 105 height 24
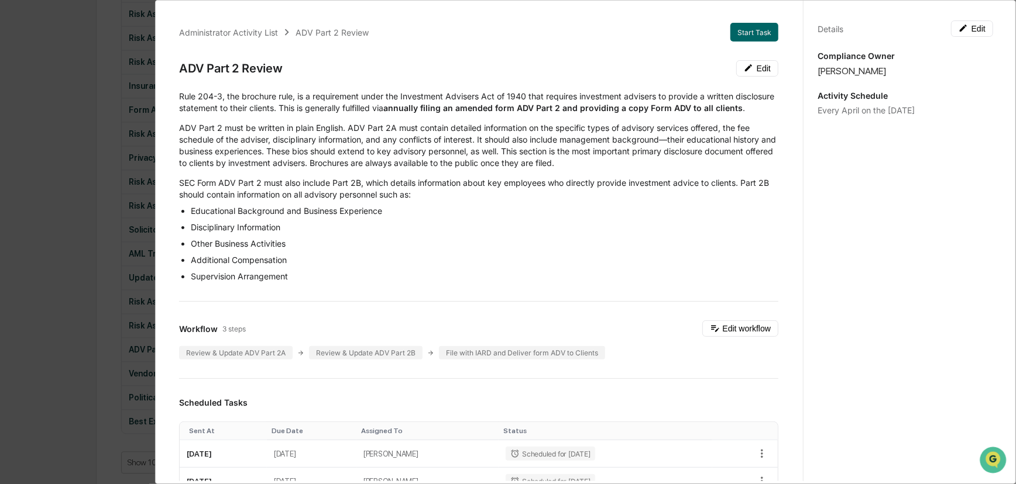
scroll to position [0, 0]
click at [754, 26] on button "Edit" at bounding box center [972, 28] width 42 height 16
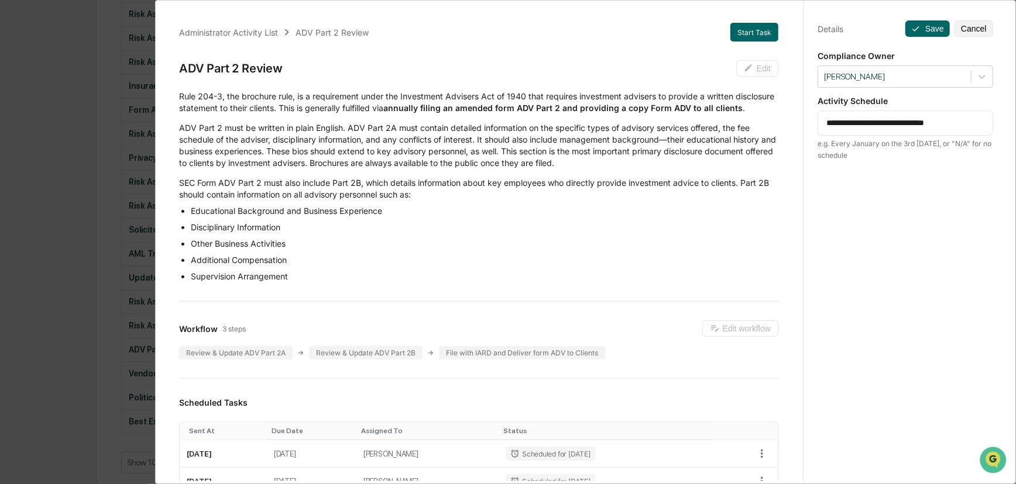
drag, startPoint x: 862, startPoint y: 121, endPoint x: 847, endPoint y: 123, distance: 14.8
click at [754, 123] on textarea "**********" at bounding box center [905, 123] width 158 height 12
type textarea "**********"
click at [754, 29] on icon at bounding box center [915, 28] width 9 height 9
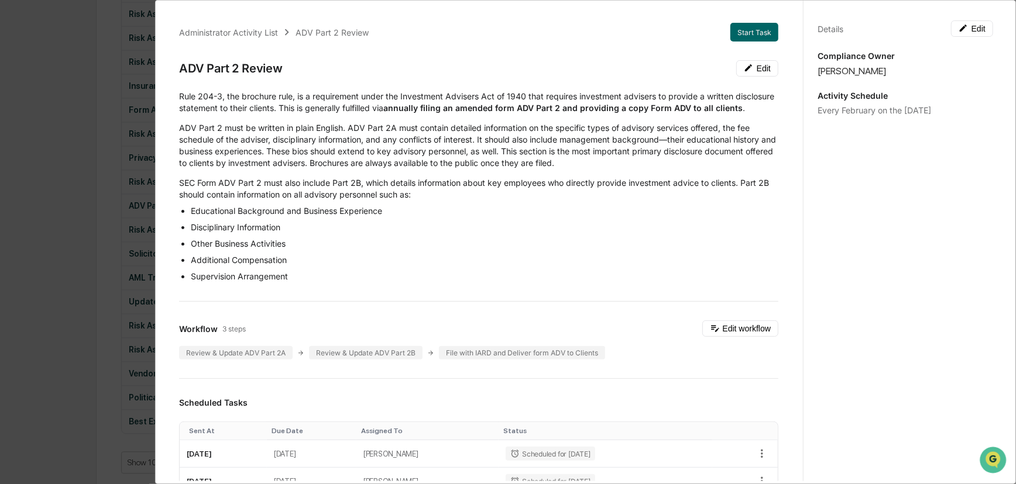
click at [132, 292] on div "Administrator Activity List ADV Part 2 Review Start Task ADV Part 2 Review Edit…" at bounding box center [508, 242] width 1016 height 484
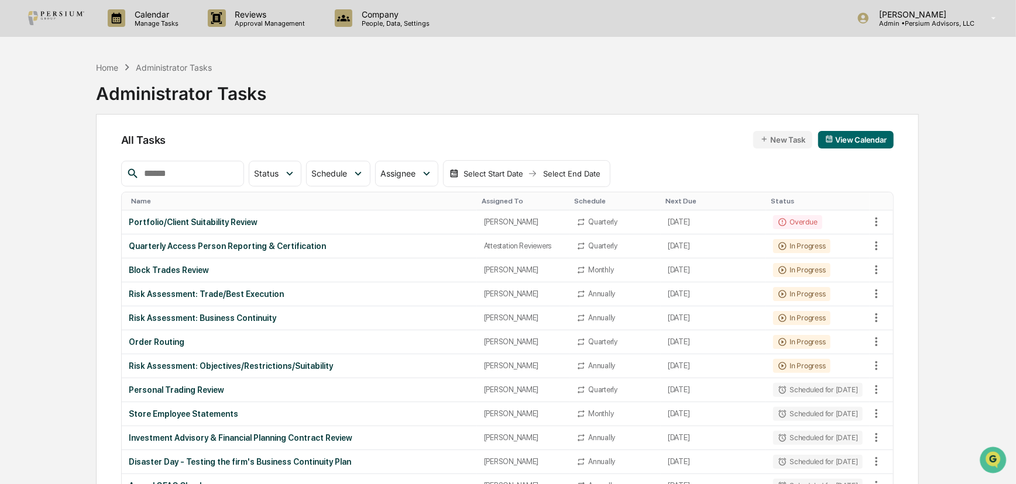
click at [373, 82] on div "Home Administrator Tasks Administrator Tasks" at bounding box center [507, 85] width 823 height 59
click at [505, 345] on div "[PERSON_NAME]" at bounding box center [523, 342] width 79 height 9
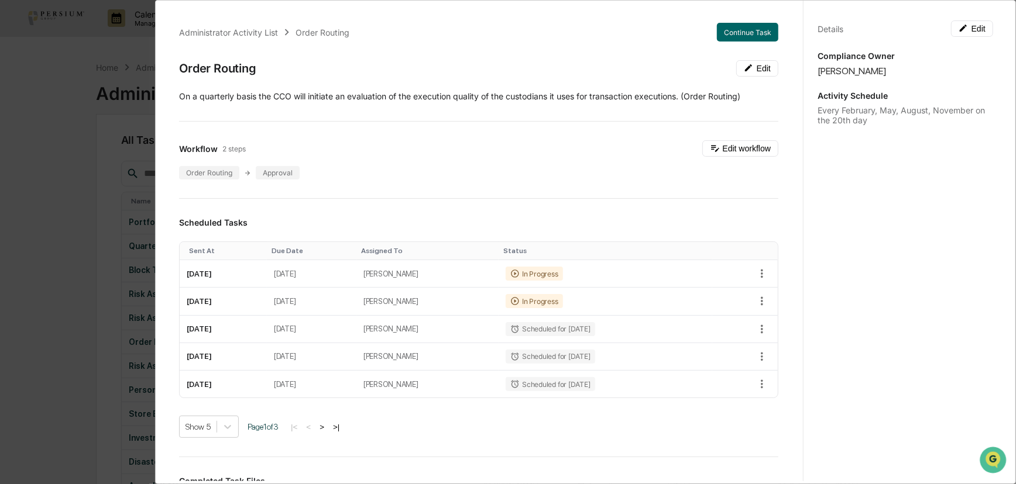
click at [514, 191] on div "Administrator Activity List Order Routing Continue Task Order Routing Edit ​On …" at bounding box center [478, 416] width 627 height 815
click at [559, 298] on div "In Progress" at bounding box center [534, 301] width 57 height 14
click at [754, 270] on icon "button" at bounding box center [762, 274] width 2 height 9
click at [603, 192] on div at bounding box center [510, 242] width 1021 height 484
click at [556, 299] on div "In Progress" at bounding box center [534, 301] width 57 height 14
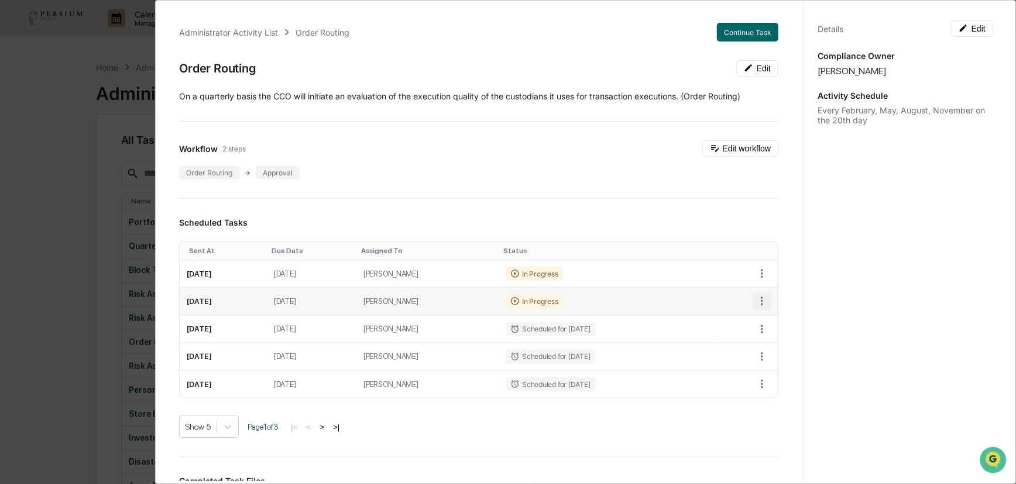
click at [754, 302] on icon "button" at bounding box center [762, 301] width 2 height 9
click at [754, 345] on li "Delete task" at bounding box center [796, 343] width 97 height 22
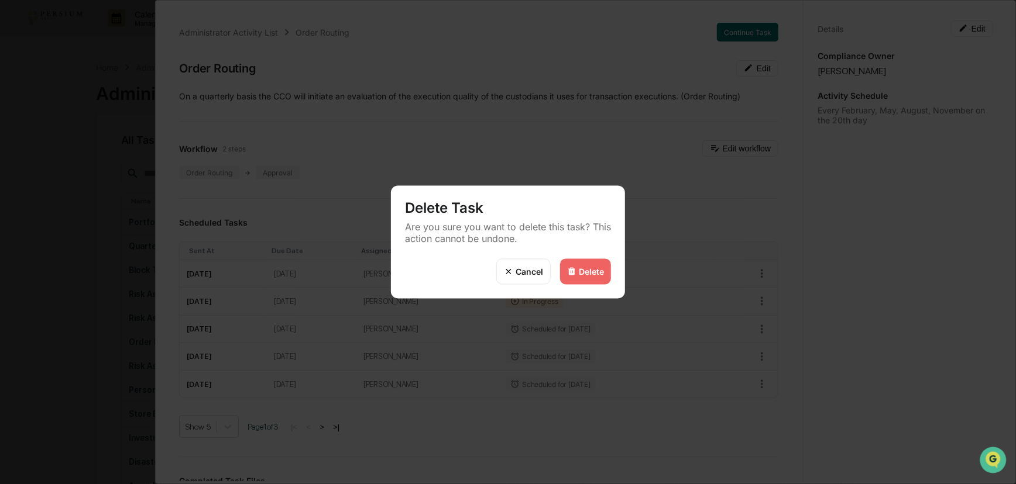
click at [595, 269] on div "Delete" at bounding box center [591, 272] width 25 height 10
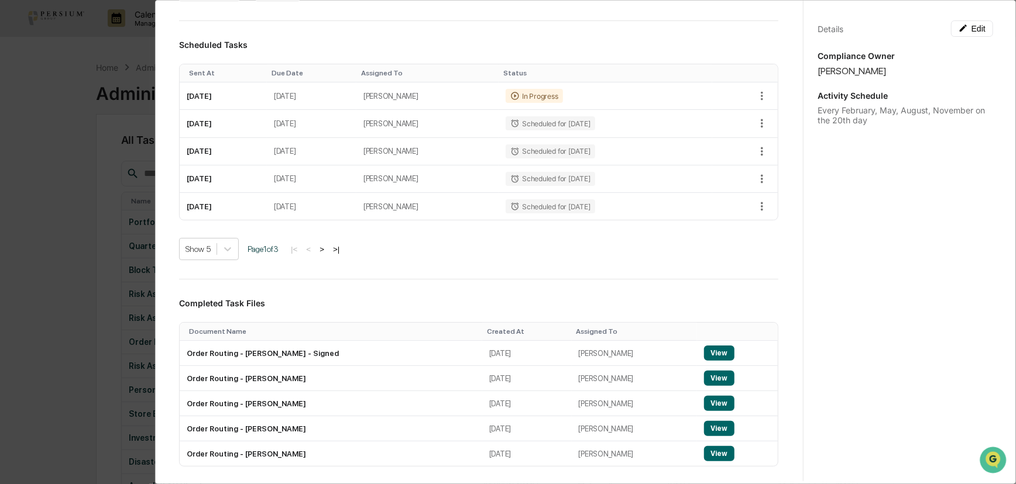
scroll to position [159, 0]
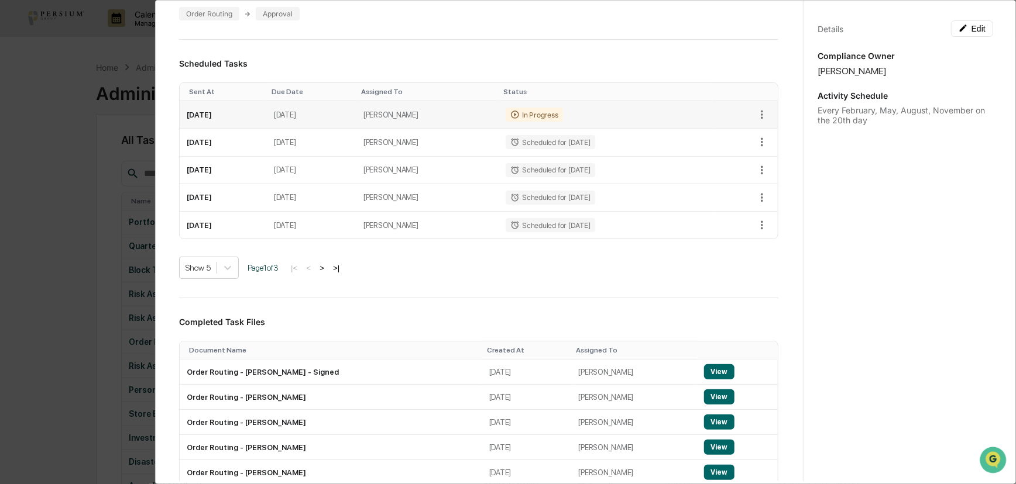
click at [251, 121] on td "November 20, 2025" at bounding box center [223, 114] width 87 height 27
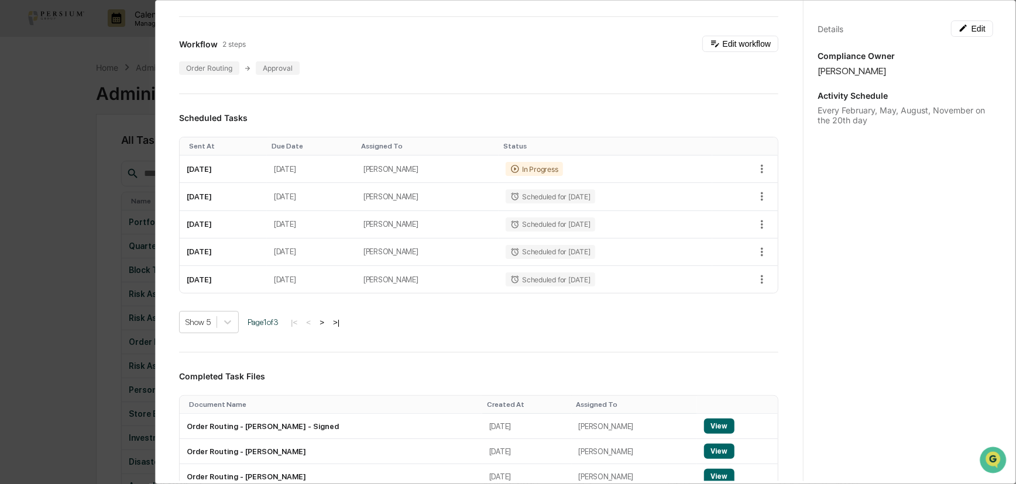
scroll to position [0, 0]
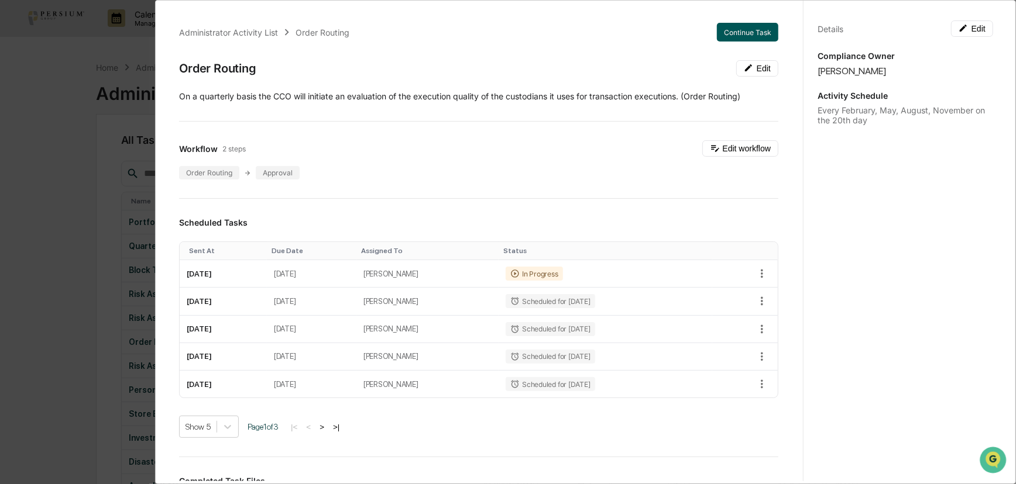
click at [726, 31] on button "Continue Task" at bounding box center [747, 32] width 61 height 19
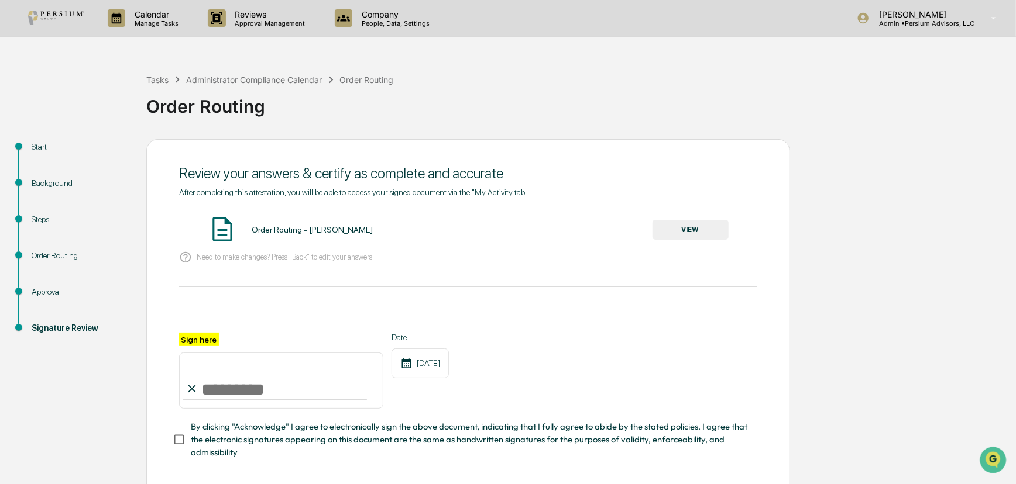
click at [33, 302] on div "Approval" at bounding box center [79, 306] width 115 height 36
click at [49, 174] on div "Start" at bounding box center [79, 161] width 115 height 36
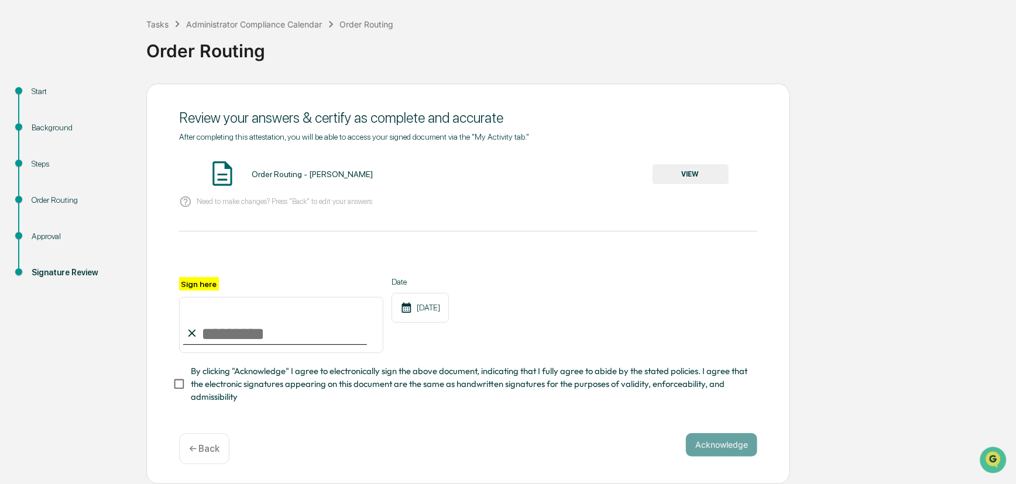
click at [211, 418] on p "← Back" at bounding box center [204, 448] width 30 height 11
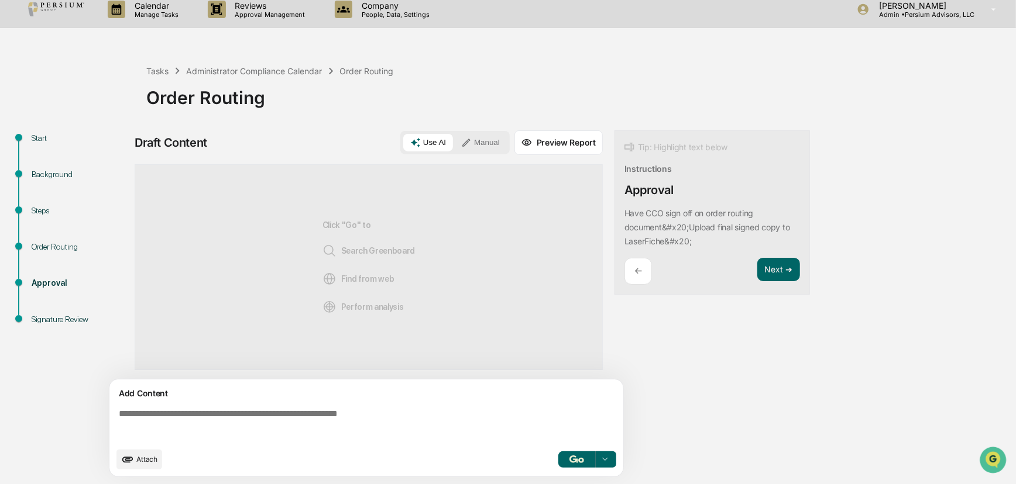
scroll to position [9, 0]
click at [640, 269] on p "←" at bounding box center [638, 271] width 8 height 11
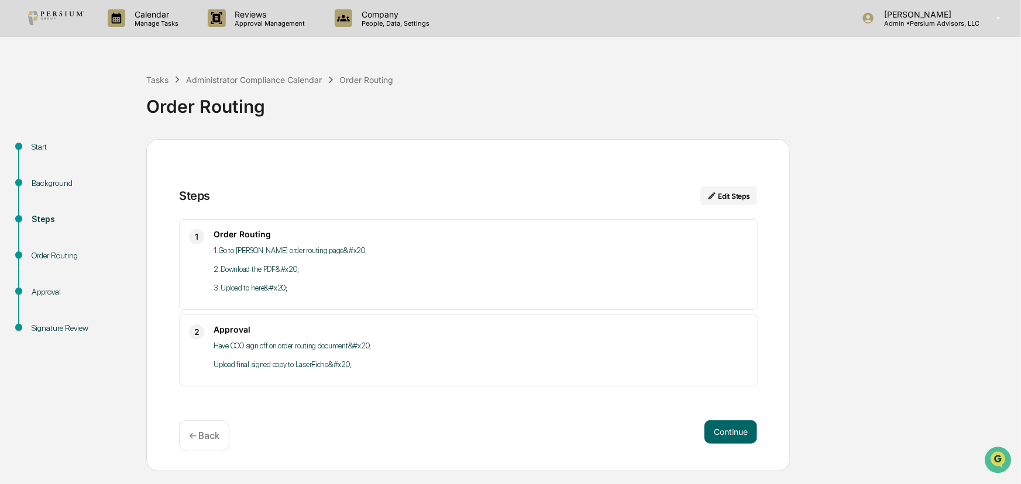
click at [212, 418] on p "← Back" at bounding box center [204, 436] width 30 height 11
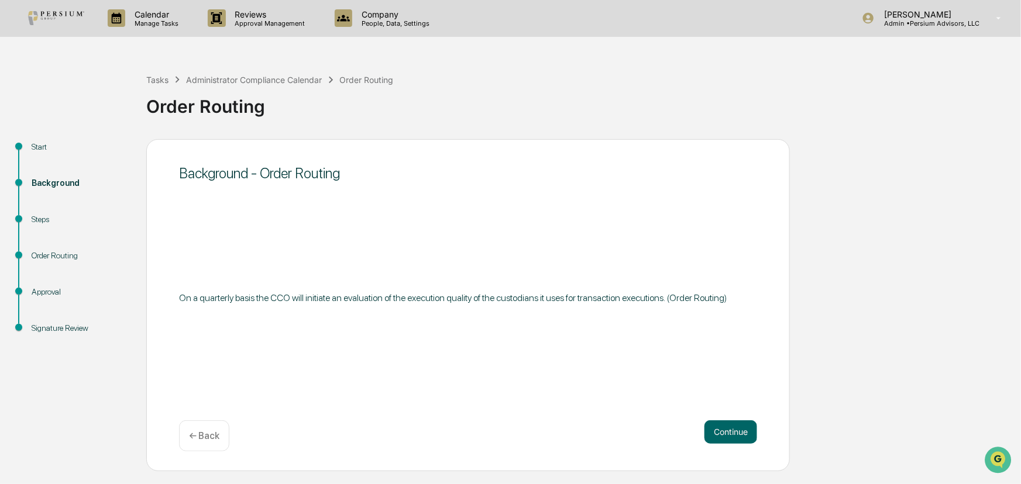
click at [212, 418] on p "← Back" at bounding box center [204, 436] width 30 height 11
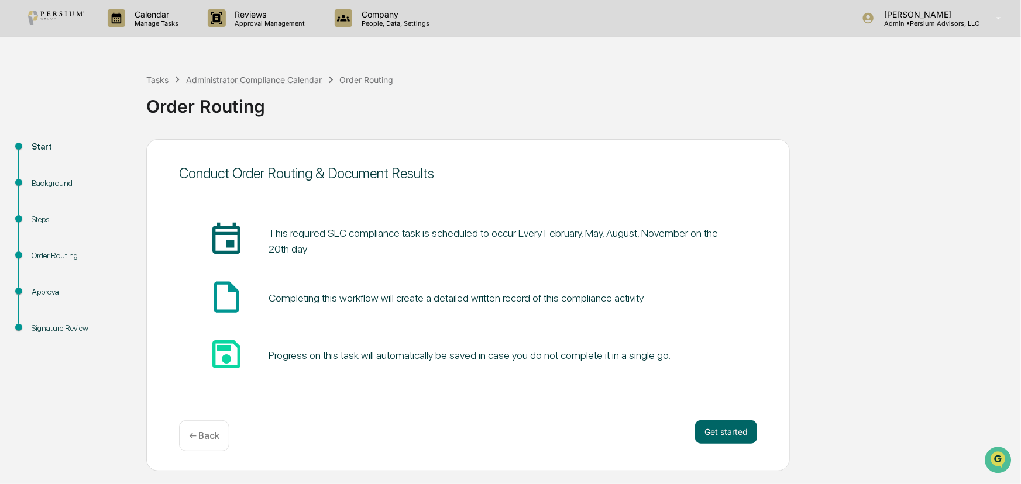
click at [229, 81] on div "Administrator Compliance Calendar" at bounding box center [254, 80] width 136 height 10
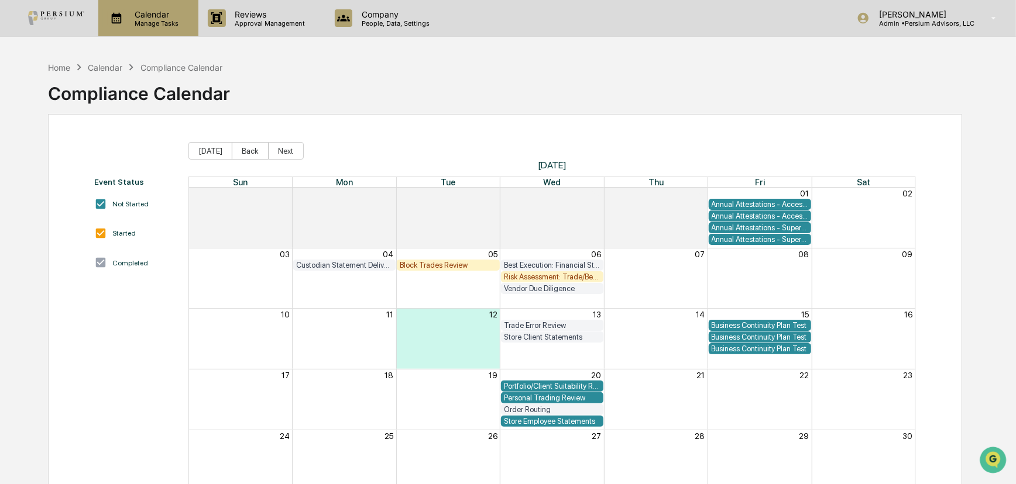
click at [158, 26] on p "Manage Tasks" at bounding box center [154, 23] width 59 height 8
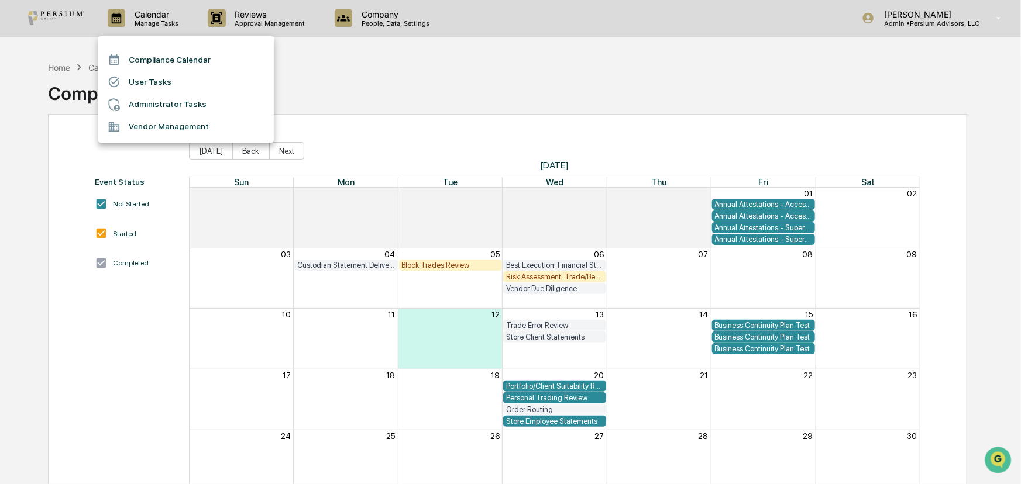
click at [163, 108] on li "Administrator Tasks" at bounding box center [186, 105] width 176 height 22
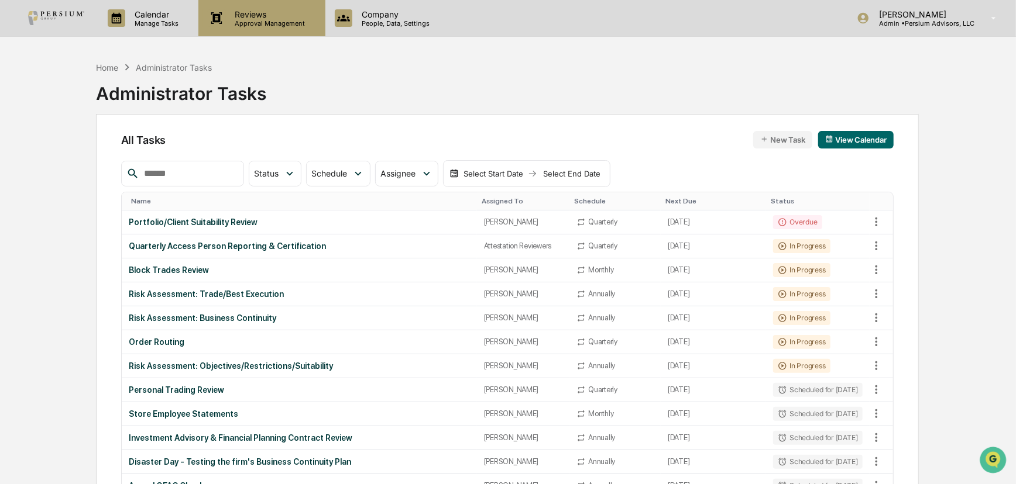
click at [255, 19] on p "Approval Management" at bounding box center [268, 23] width 85 height 8
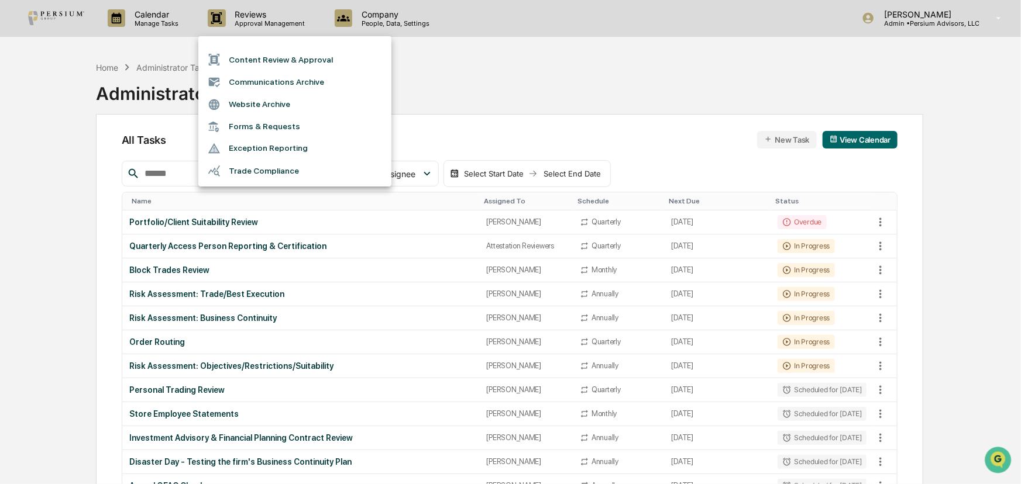
click at [466, 92] on div at bounding box center [510, 242] width 1021 height 484
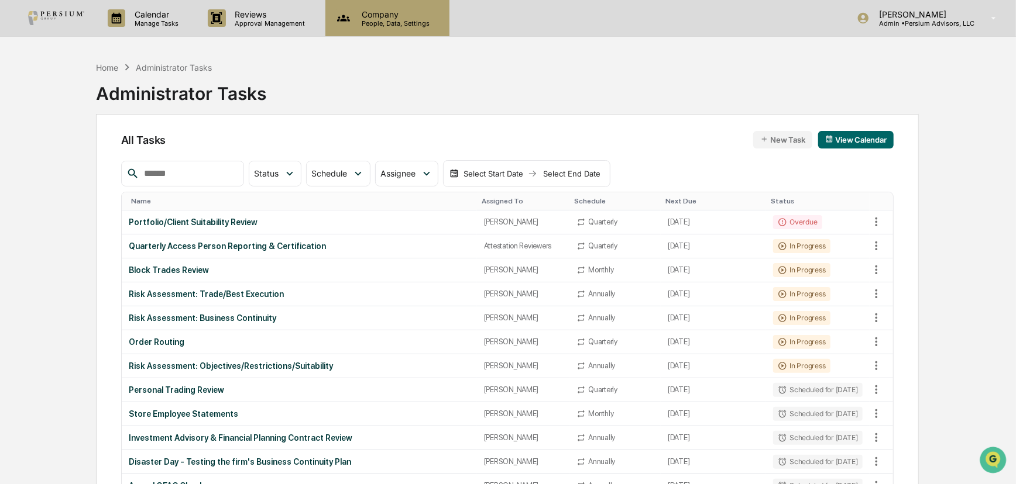
click at [415, 35] on div "Company People, Data, Settings" at bounding box center [387, 18] width 124 height 36
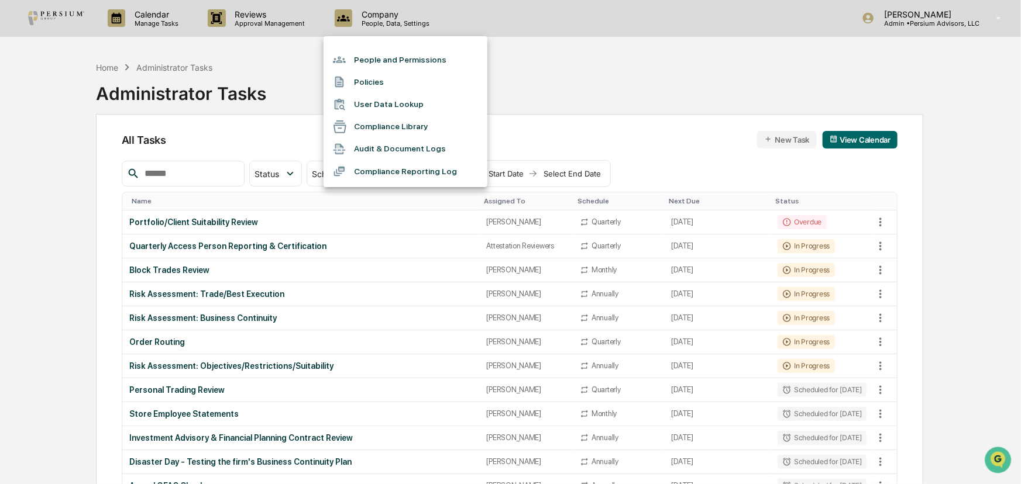
click at [274, 57] on div at bounding box center [510, 242] width 1021 height 484
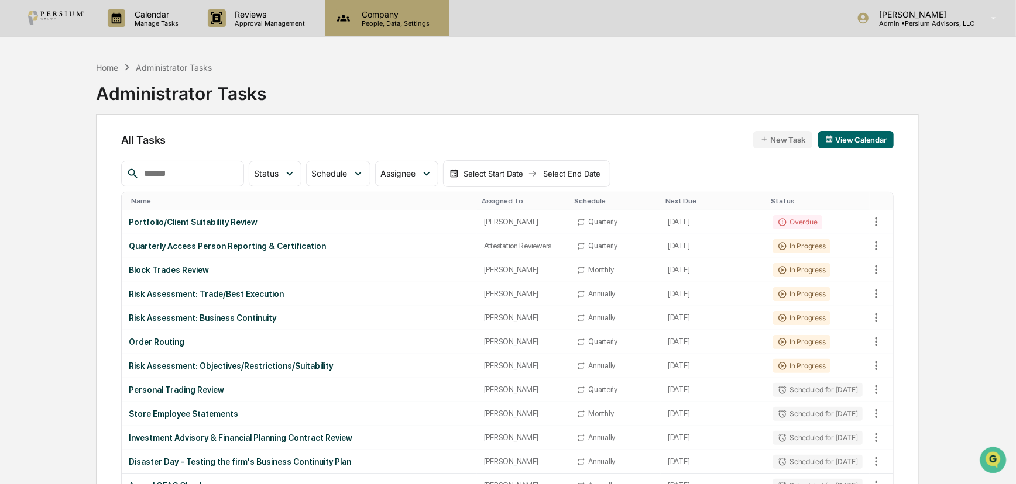
click at [379, 10] on p "Company" at bounding box center [393, 14] width 83 height 10
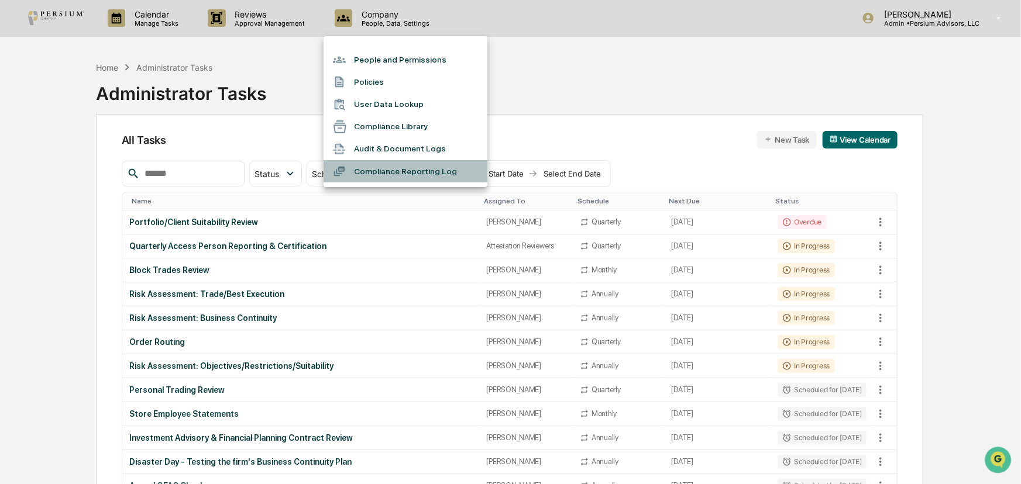
click at [397, 170] on li "Compliance Reporting Log" at bounding box center [406, 171] width 164 height 22
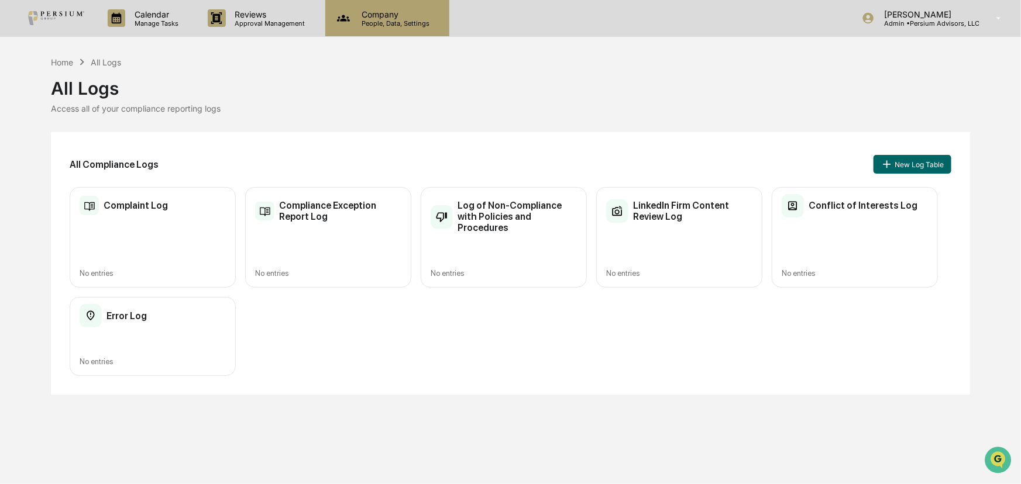
click at [352, 13] on p "Company" at bounding box center [393, 14] width 83 height 10
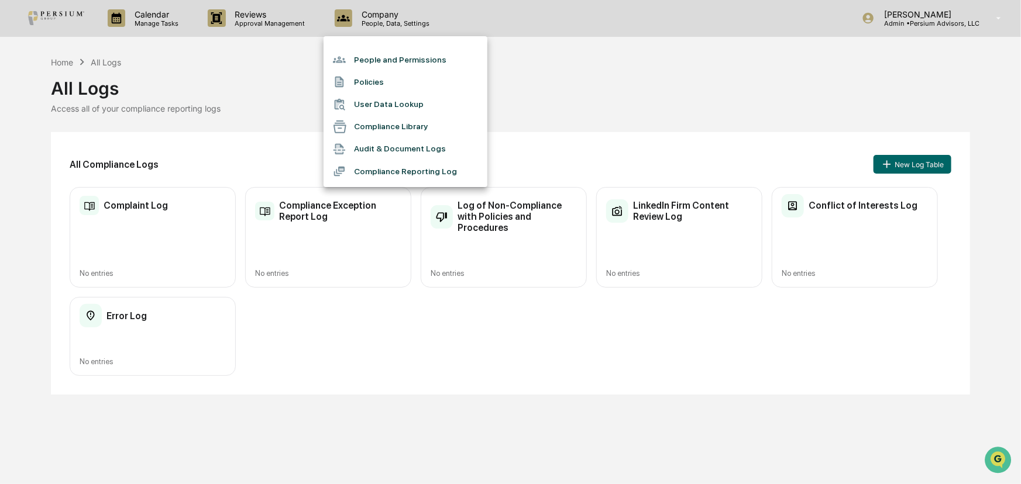
click at [382, 150] on li "Audit & Document Logs" at bounding box center [406, 149] width 164 height 22
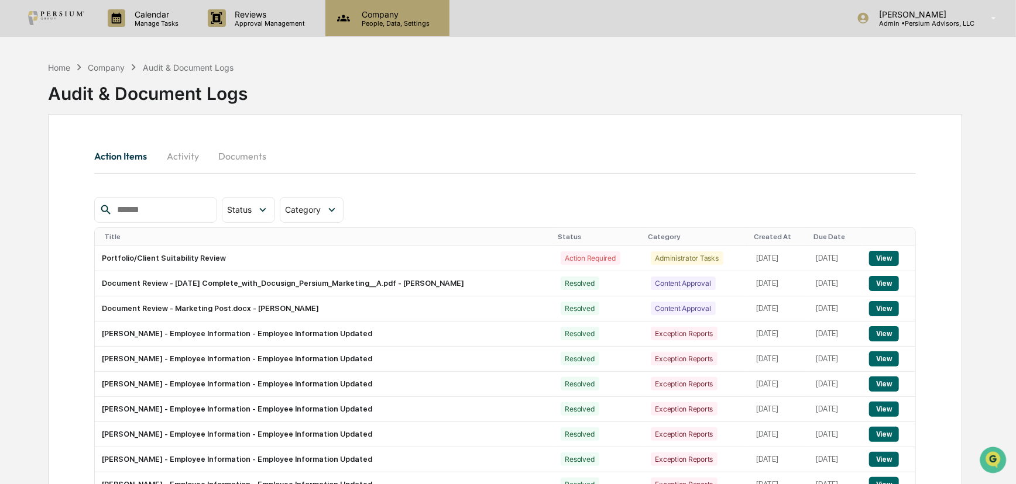
click at [396, 14] on p "Company" at bounding box center [393, 14] width 83 height 10
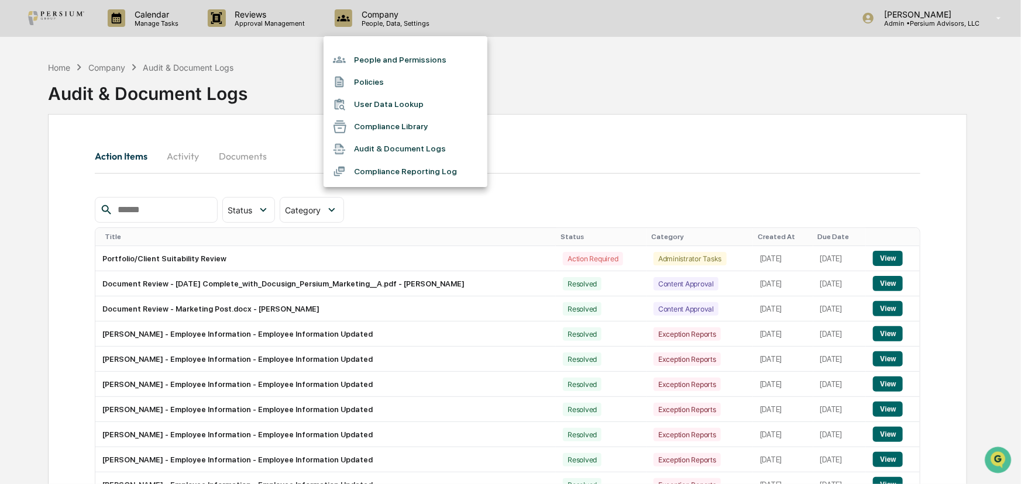
click at [396, 134] on li "Compliance Library" at bounding box center [406, 127] width 164 height 22
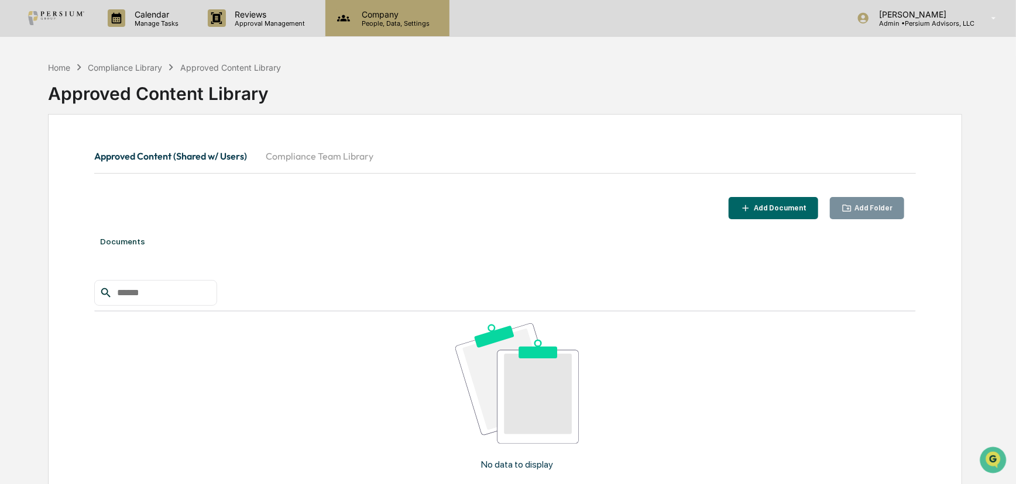
click at [375, 20] on p "People, Data, Settings" at bounding box center [393, 23] width 83 height 8
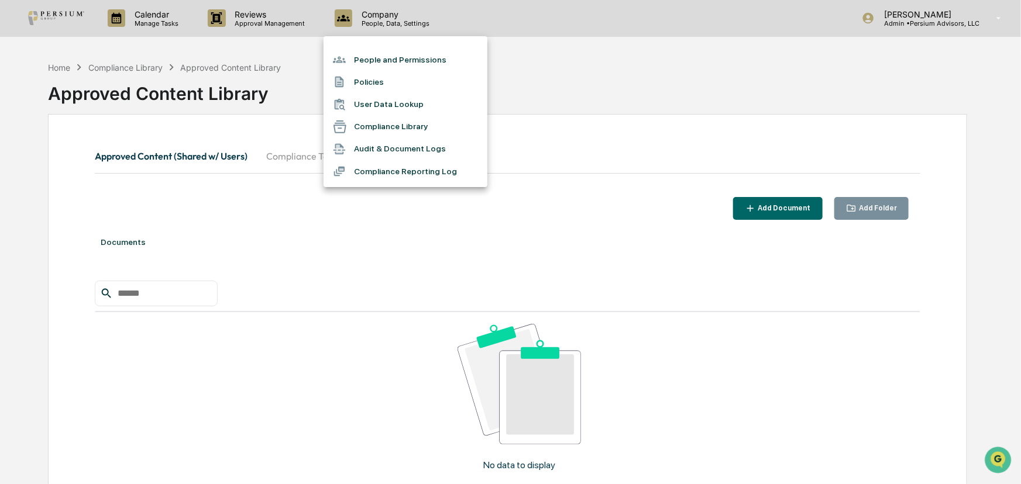
click at [395, 96] on li "User Data Lookup" at bounding box center [406, 105] width 164 height 22
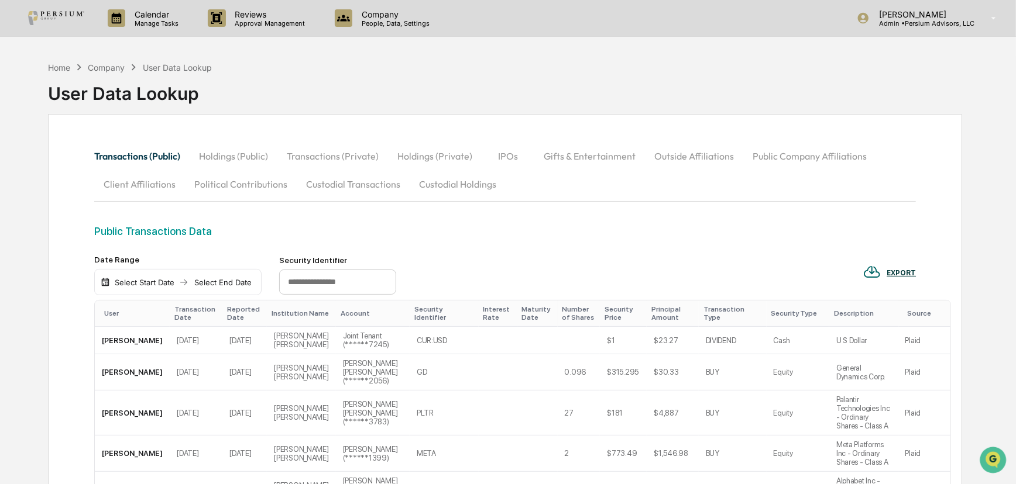
click at [224, 152] on button "Holdings (Public)" at bounding box center [234, 156] width 88 height 28
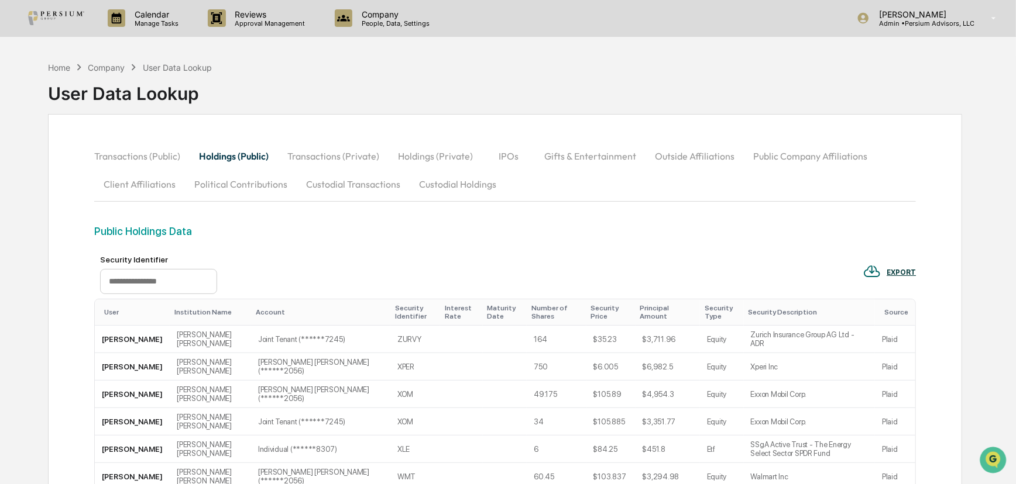
click at [328, 157] on button "Transactions (Private)" at bounding box center [333, 156] width 111 height 28
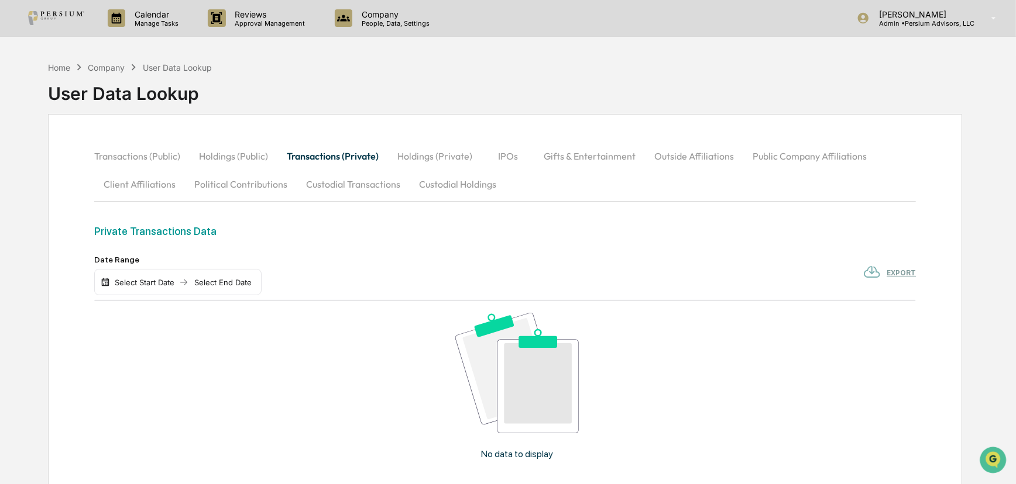
click at [277, 151] on button "Transactions (Private)" at bounding box center [332, 156] width 111 height 28
click at [434, 154] on button "Holdings (Private)" at bounding box center [435, 156] width 94 height 28
click at [483, 153] on button "IPOs" at bounding box center [508, 156] width 53 height 28
click at [569, 157] on button "Gifts & Entertainment" at bounding box center [589, 156] width 111 height 28
click at [690, 154] on button "Outside Affiliations" at bounding box center [695, 156] width 98 height 28
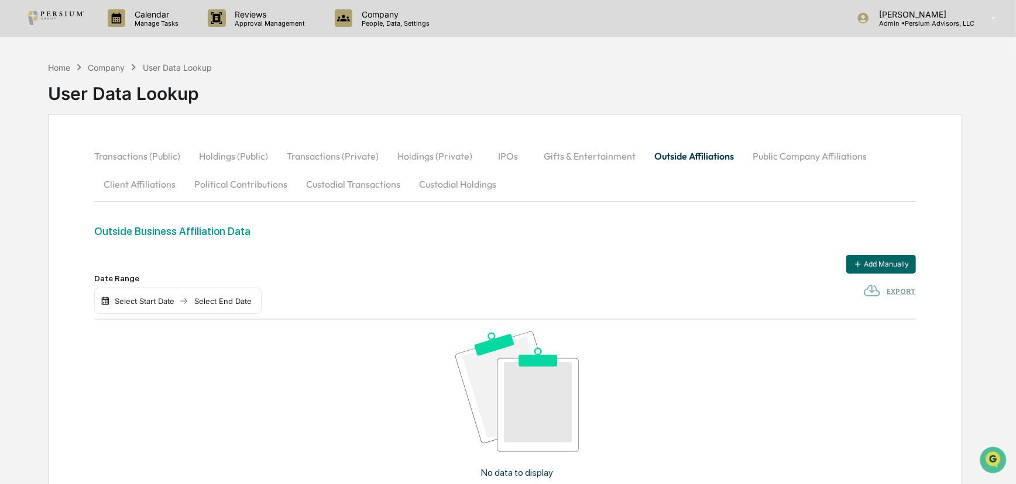
click at [754, 156] on button "Public Company Affiliations" at bounding box center [809, 156] width 133 height 28
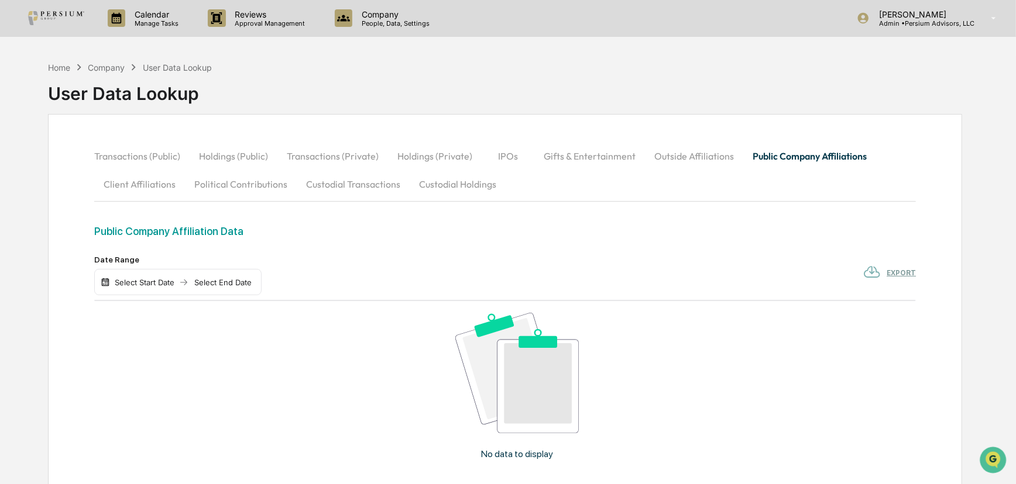
click at [121, 152] on button "Transactions (Public)" at bounding box center [141, 156] width 95 height 28
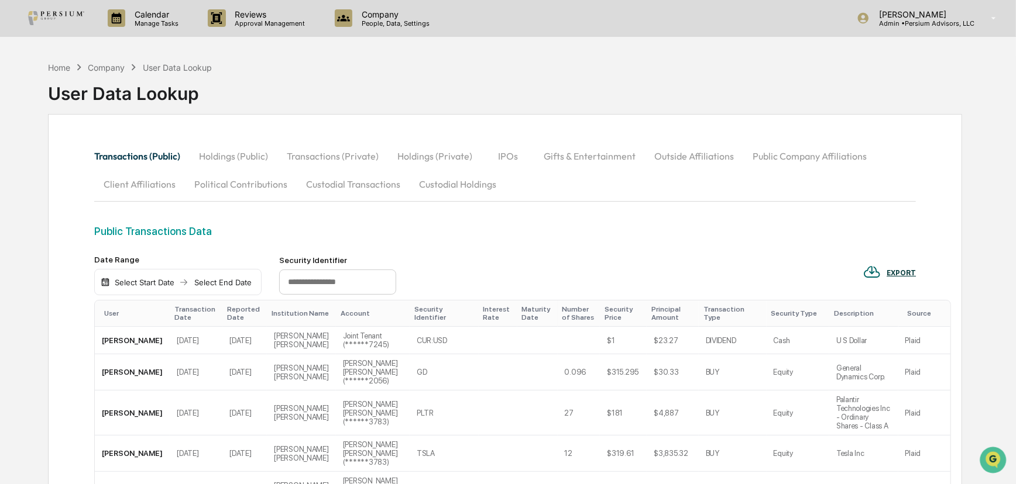
click at [142, 181] on button "Client Affiliations" at bounding box center [139, 184] width 91 height 28
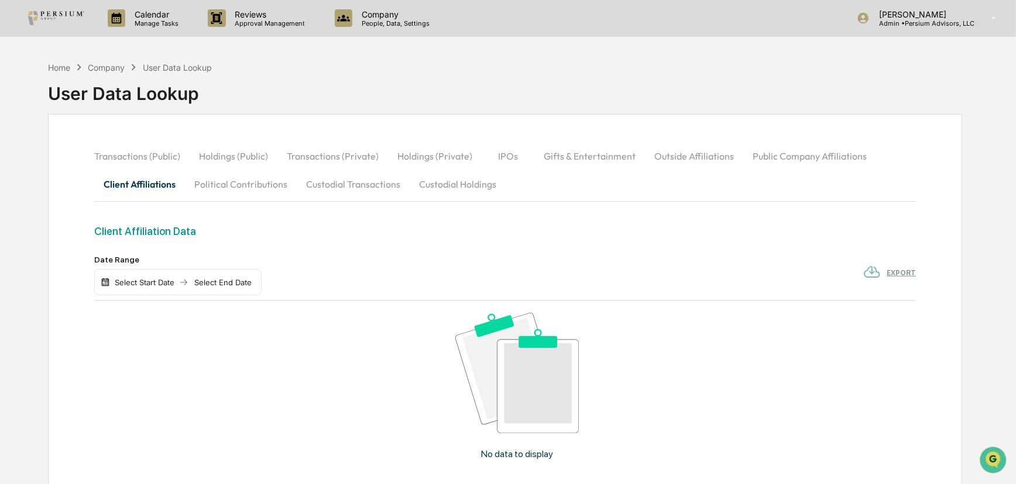
click at [142, 158] on button "Transactions (Public)" at bounding box center [141, 156] width 95 height 28
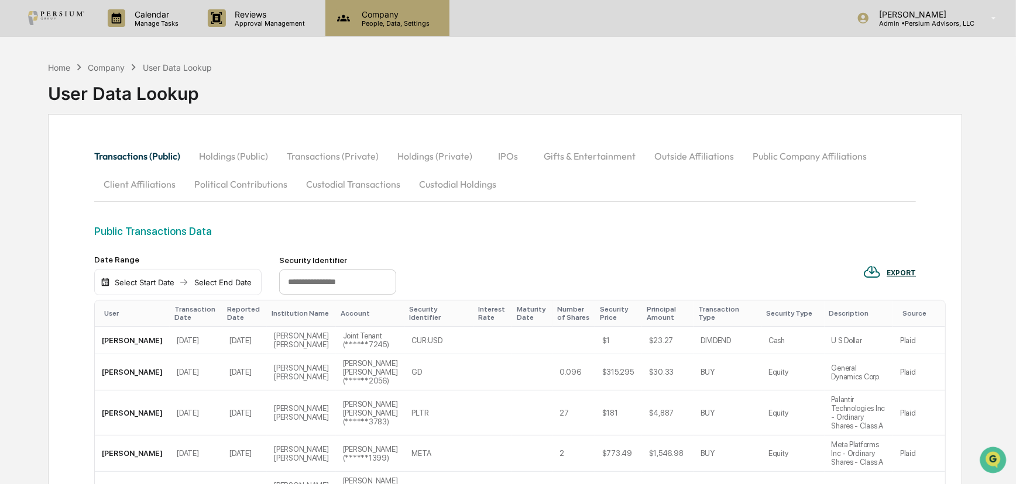
click at [419, 24] on p "People, Data, Settings" at bounding box center [393, 23] width 83 height 8
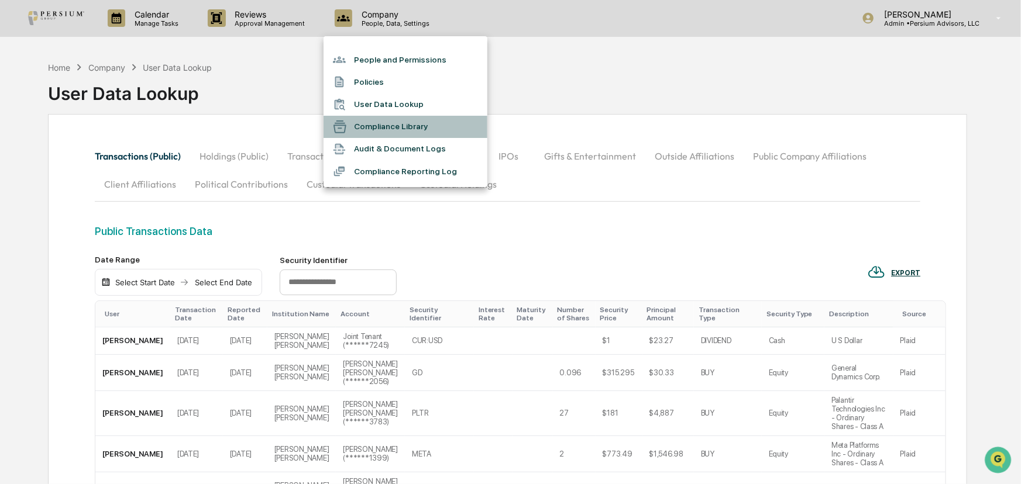
click at [391, 127] on li "Compliance Library" at bounding box center [406, 127] width 164 height 22
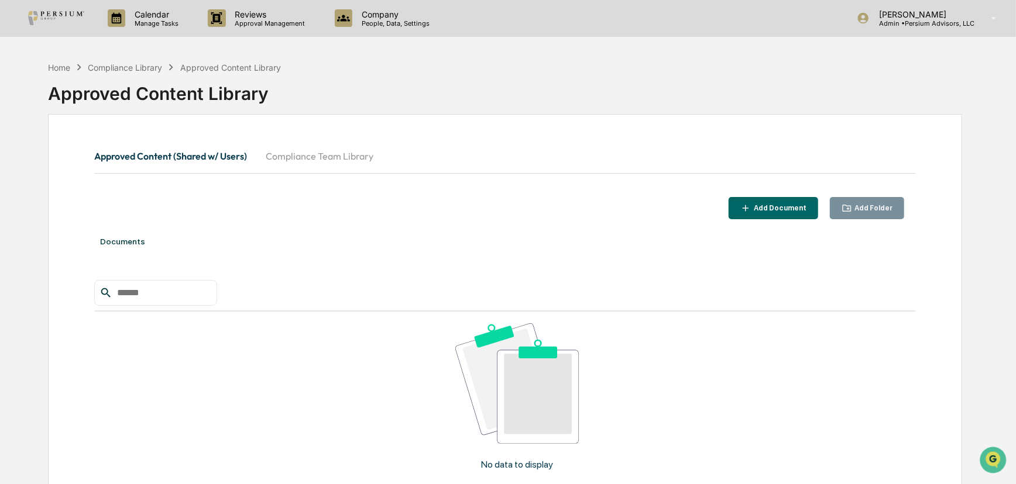
click at [326, 160] on button "Compliance Team Library" at bounding box center [319, 156] width 126 height 28
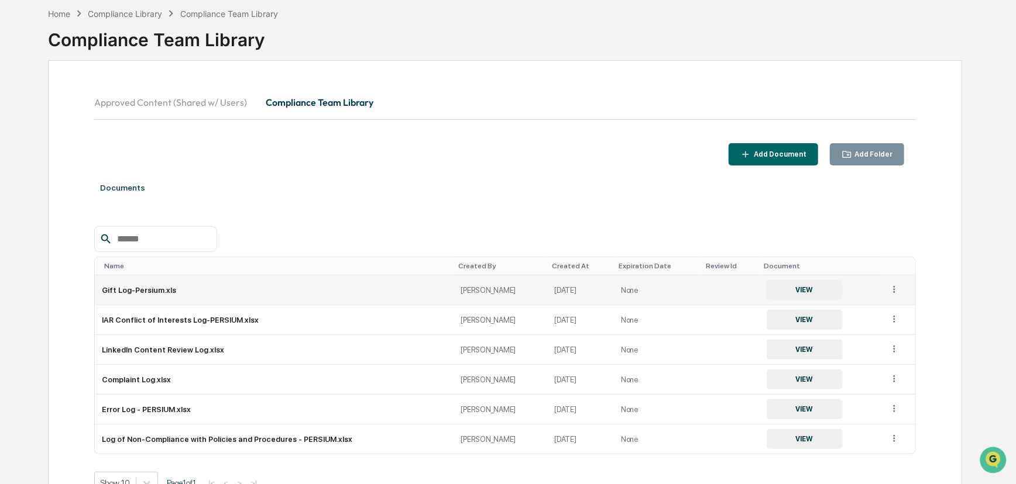
scroll to position [17, 0]
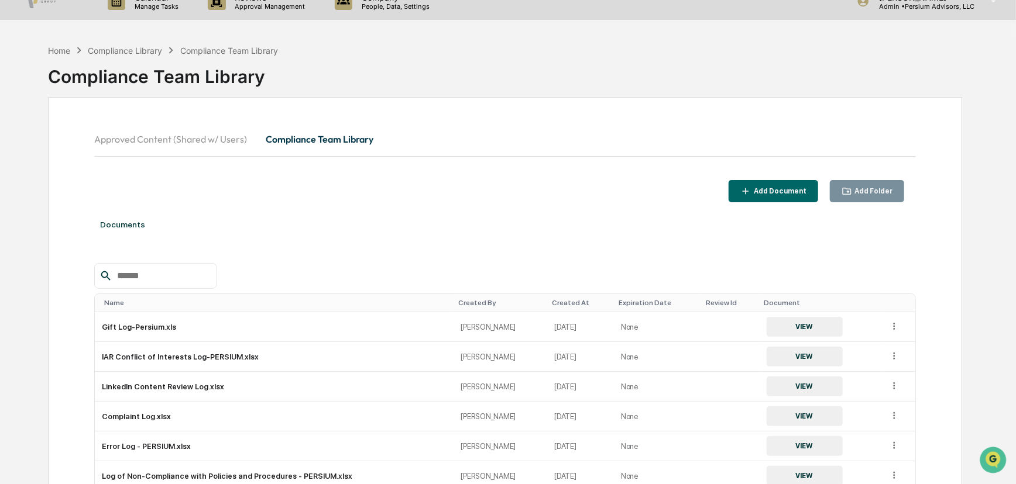
click at [422, 198] on div "Add Document Add Folder" at bounding box center [504, 191] width 821 height 23
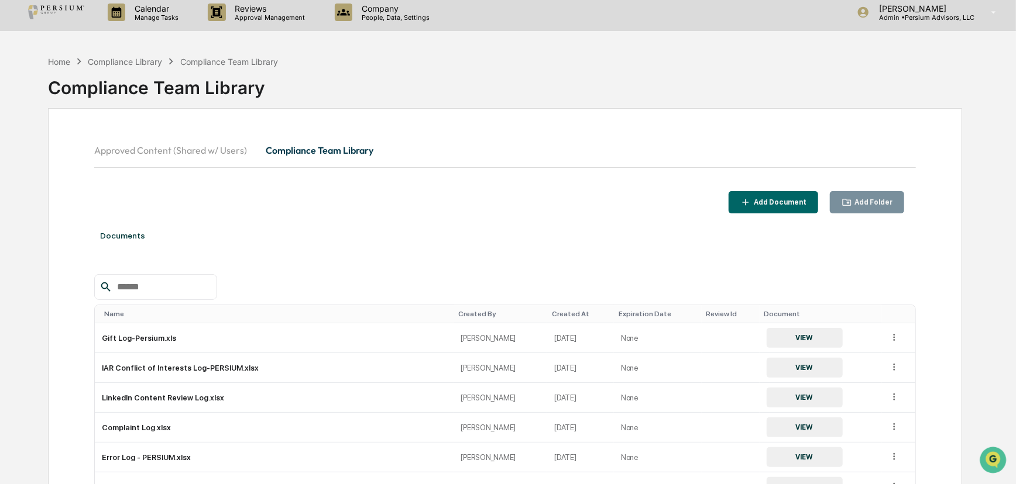
scroll to position [0, 0]
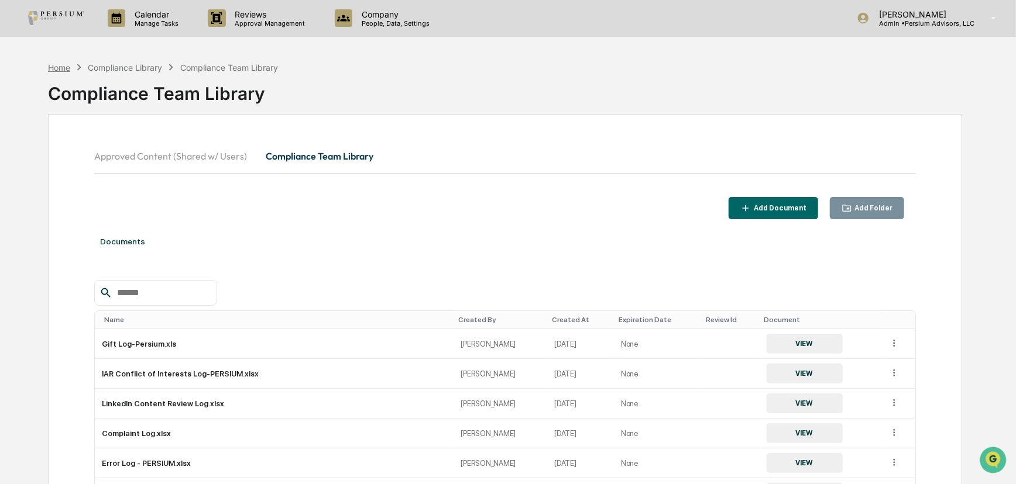
click at [59, 68] on div "Home" at bounding box center [59, 68] width 22 height 10
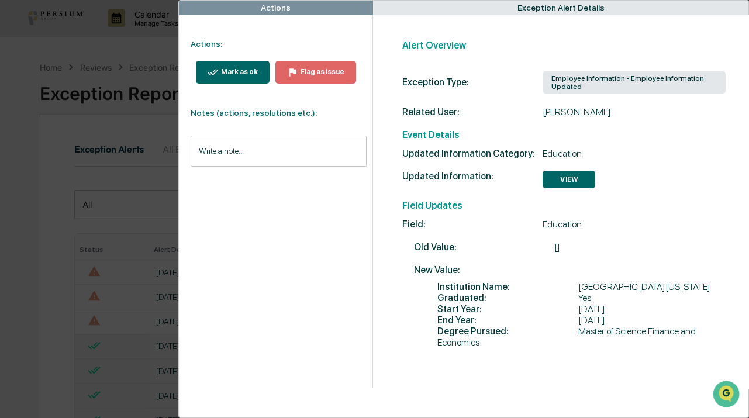
click at [228, 72] on div "Mark as ok" at bounding box center [238, 72] width 39 height 8
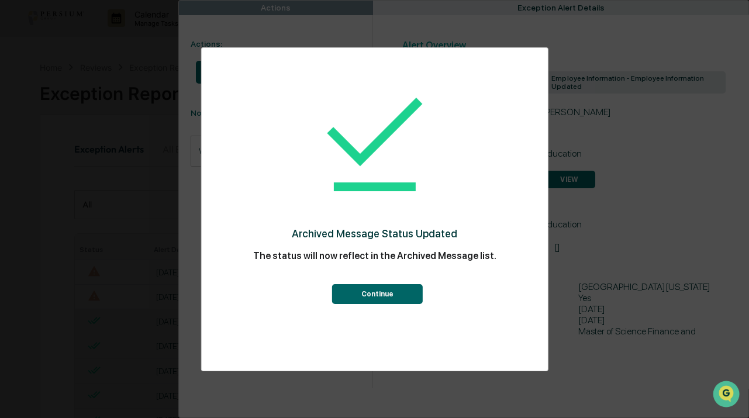
click at [372, 296] on button "Continue" at bounding box center [377, 294] width 91 height 20
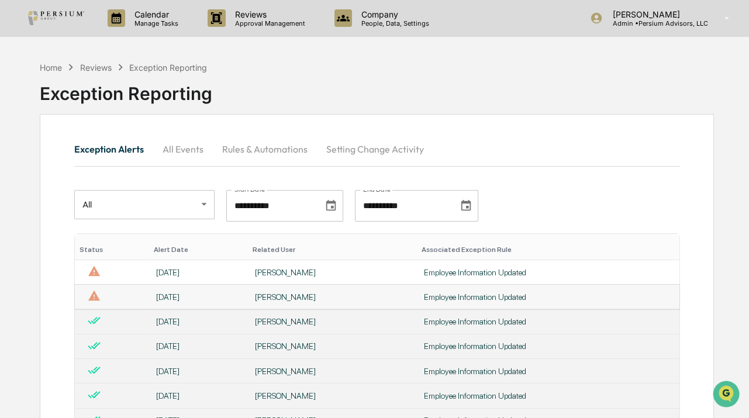
click at [248, 302] on td "[PERSON_NAME]" at bounding box center [332, 297] width 169 height 25
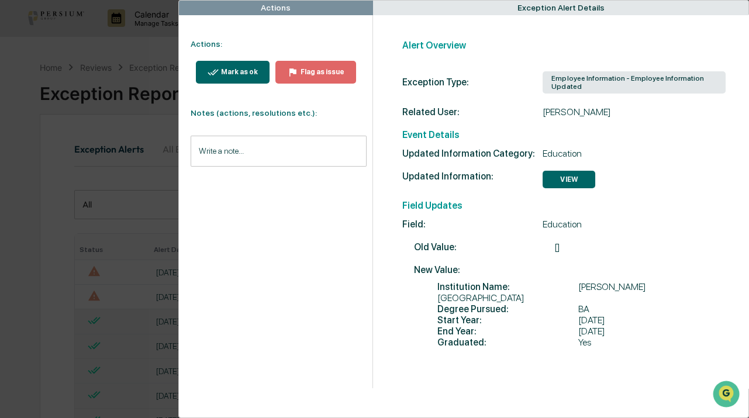
click at [246, 73] on div "Mark as ok" at bounding box center [238, 72] width 39 height 8
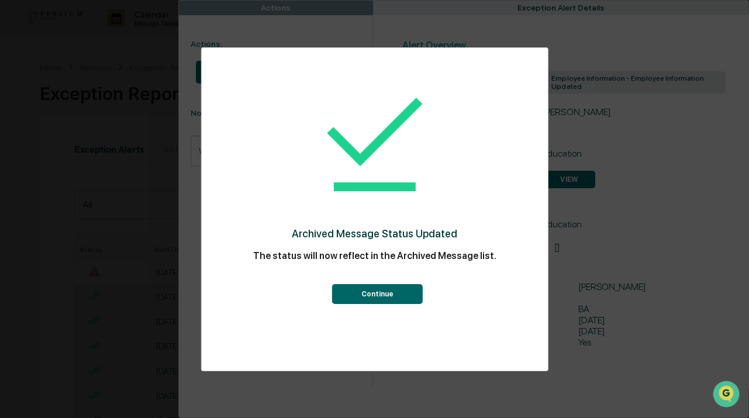
click at [339, 294] on button "Continue" at bounding box center [377, 294] width 91 height 20
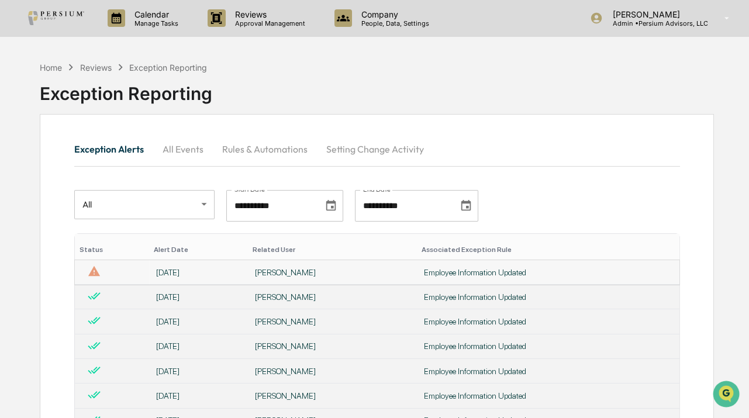
click at [221, 264] on td "[DATE]" at bounding box center [198, 272] width 99 height 25
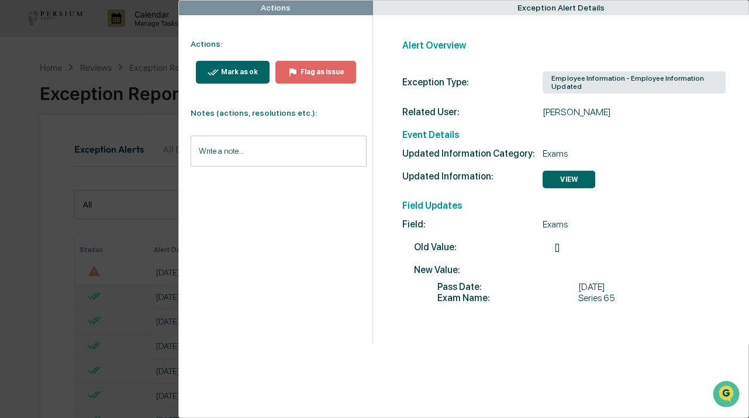
click at [226, 71] on div "Mark as ok" at bounding box center [238, 72] width 39 height 8
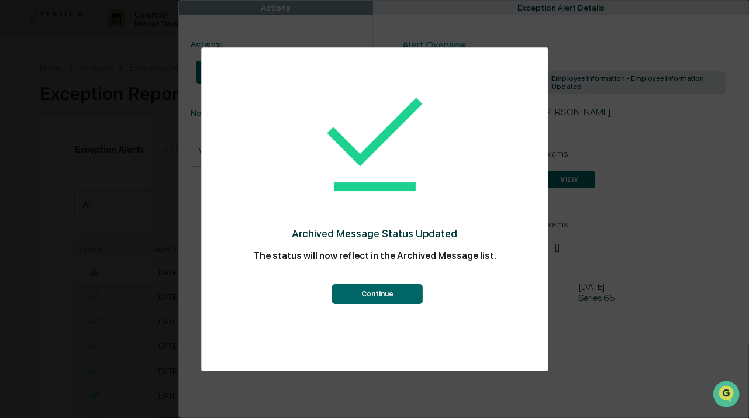
click at [380, 302] on button "Continue" at bounding box center [377, 294] width 91 height 20
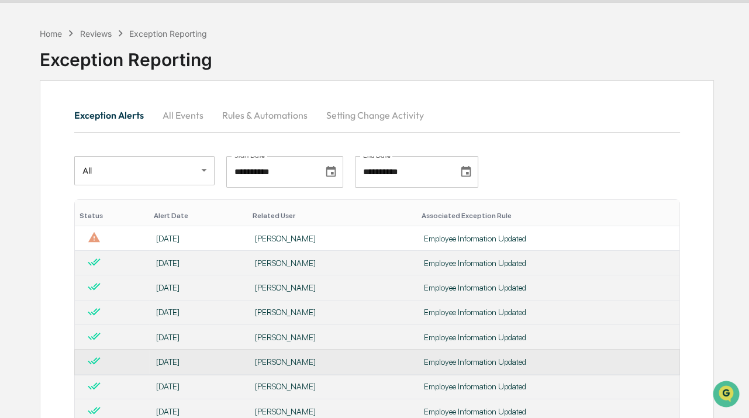
scroll to position [53, 0]
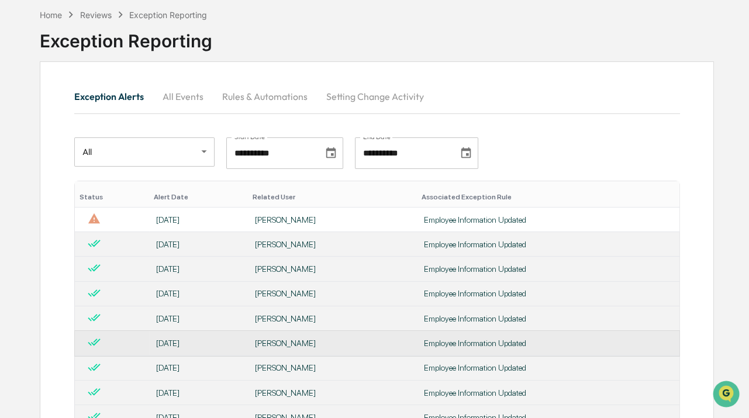
click at [288, 348] on div "[PERSON_NAME]" at bounding box center [332, 343] width 155 height 9
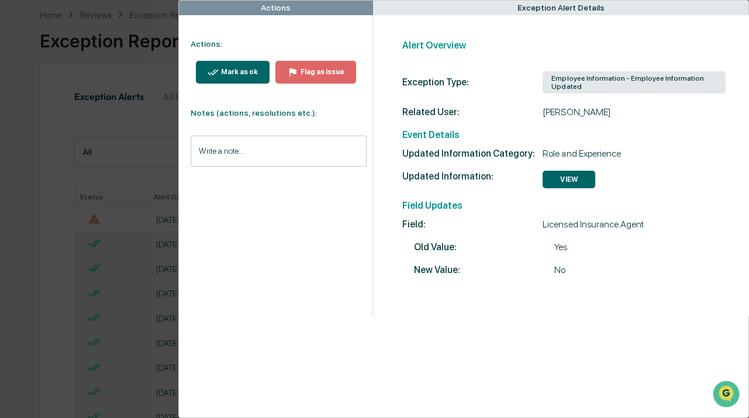
click at [59, 310] on div "Actions Actions: Mark as ok Flag as issue Notes (actions, resolutions etc.): Wr…" at bounding box center [374, 209] width 749 height 418
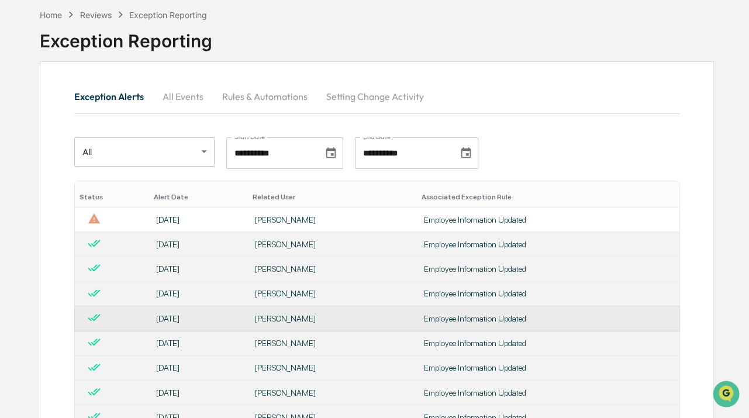
click at [268, 321] on div "[PERSON_NAME]" at bounding box center [332, 318] width 155 height 9
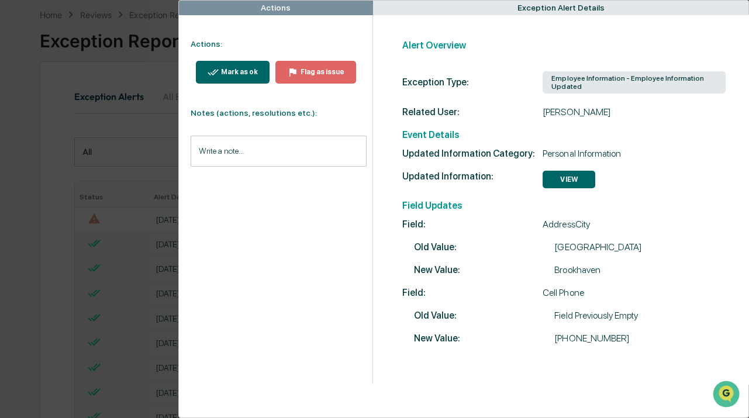
click at [97, 293] on div "Actions Actions: Mark as ok Flag as issue Notes (actions, resolutions etc.): Wr…" at bounding box center [374, 209] width 749 height 418
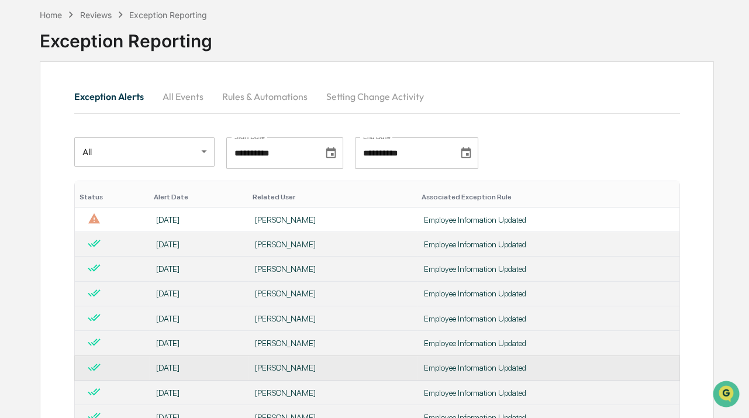
click at [212, 363] on td "[DATE]" at bounding box center [198, 368] width 99 height 25
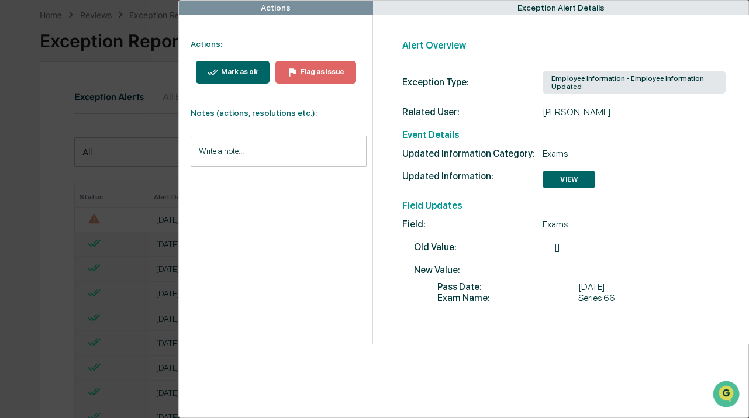
click at [70, 310] on div "Actions Actions: Mark as ok Flag as issue Notes (actions, resolutions etc.): Wr…" at bounding box center [374, 209] width 749 height 418
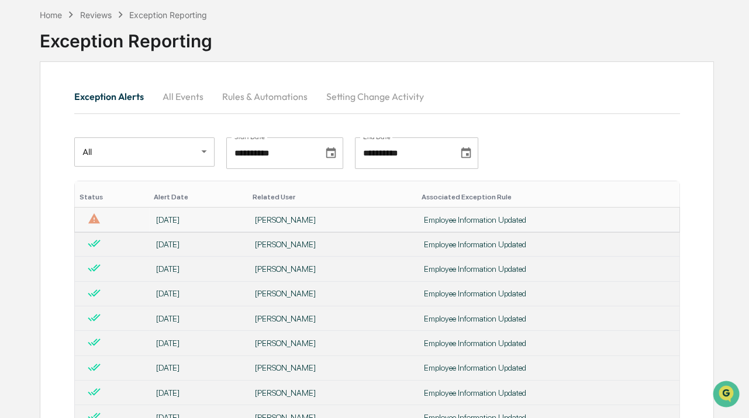
click at [192, 219] on div "[DATE]" at bounding box center [198, 219] width 85 height 9
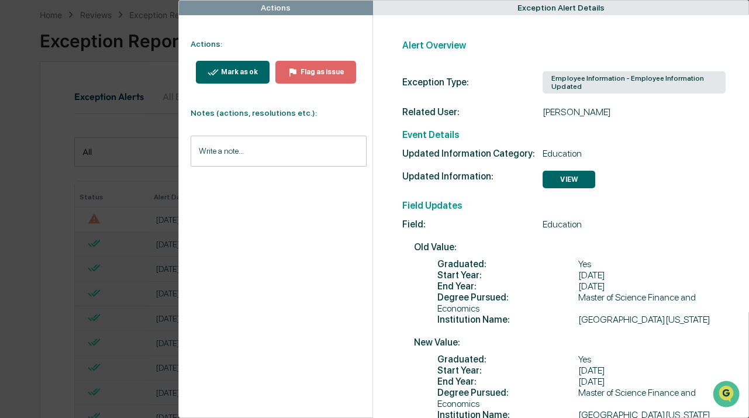
scroll to position [53, 0]
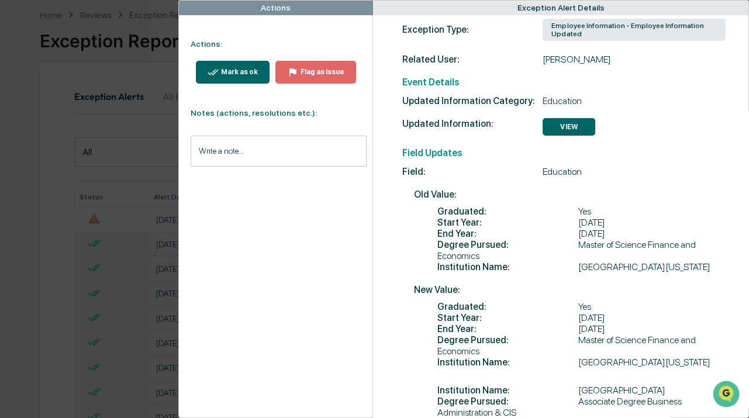
click at [223, 67] on div "Mark as ok" at bounding box center [233, 72] width 50 height 11
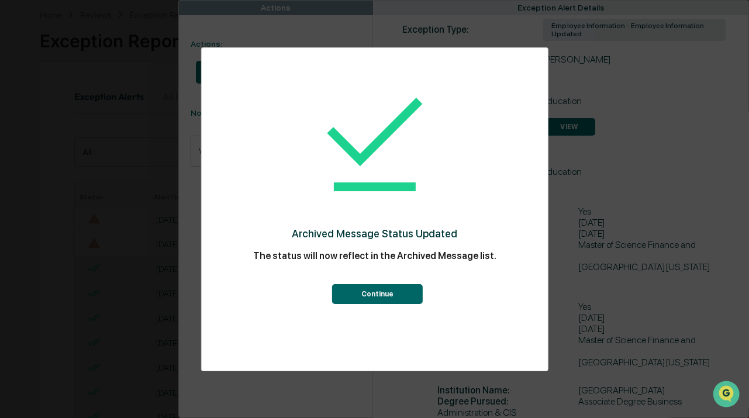
click at [363, 287] on button "Continue" at bounding box center [377, 294] width 91 height 20
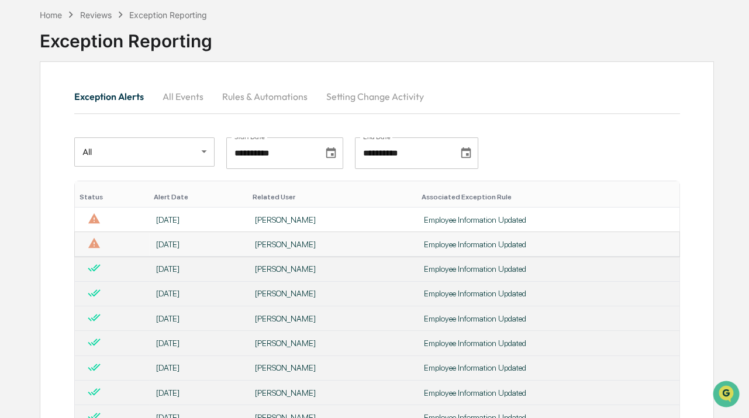
click at [196, 251] on td "[DATE]" at bounding box center [198, 244] width 99 height 25
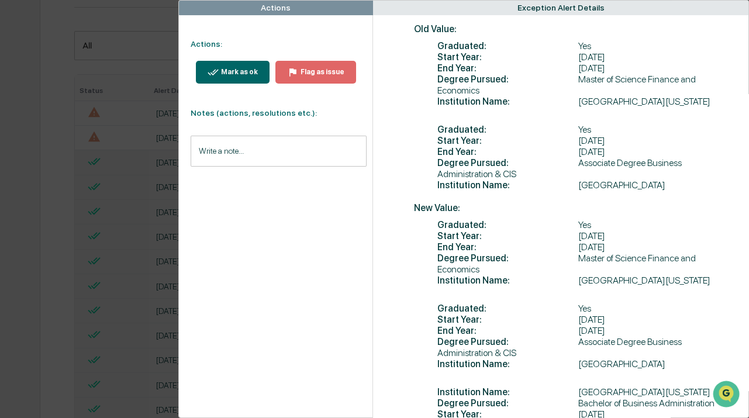
scroll to position [79, 0]
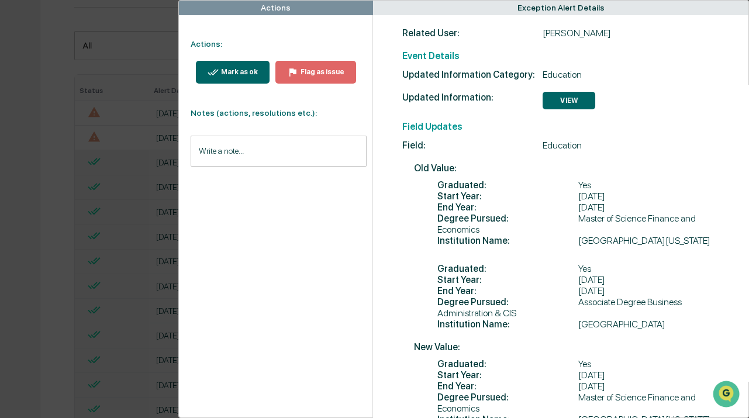
click at [247, 73] on div "Mark as ok" at bounding box center [238, 72] width 39 height 8
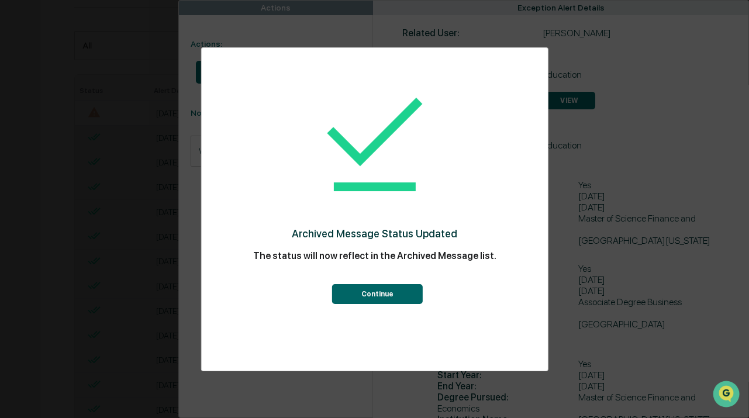
click at [57, 140] on div "Archived Message Status Updated The status will now reflect in the Archived Mes…" at bounding box center [374, 209] width 749 height 418
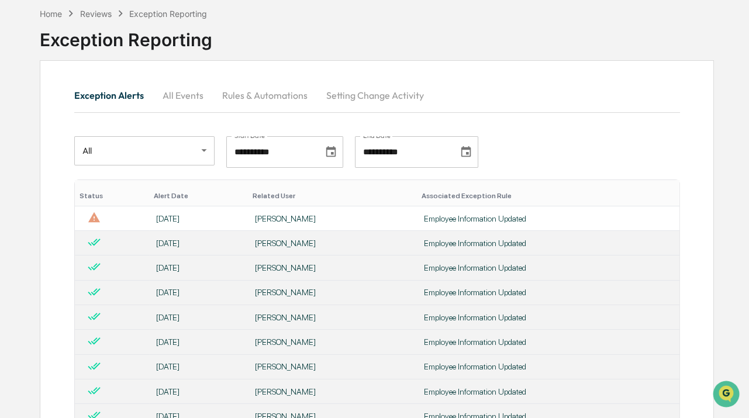
scroll to position [0, 0]
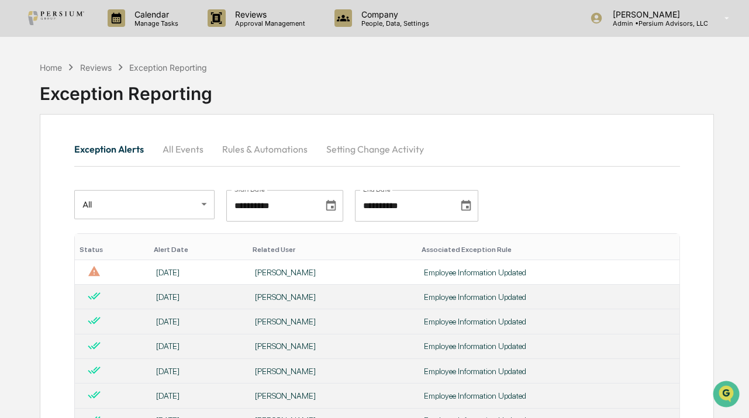
click at [99, 64] on div "Reviews" at bounding box center [96, 68] width 32 height 10
click at [66, 64] on icon at bounding box center [70, 67] width 13 height 13
click at [53, 64] on div "Home" at bounding box center [51, 68] width 22 height 10
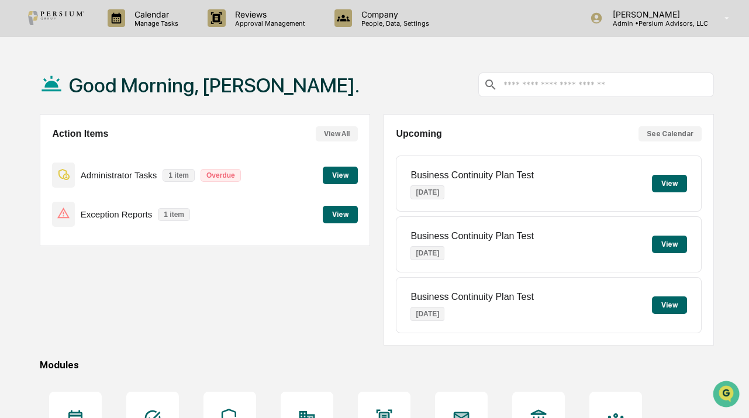
click at [346, 211] on button "View" at bounding box center [340, 215] width 35 height 18
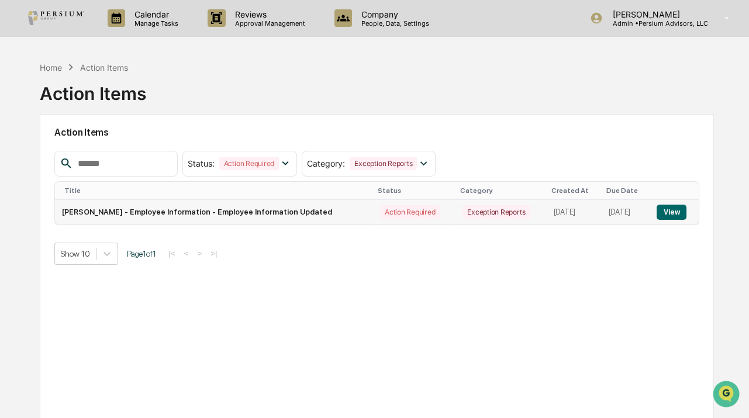
click at [671, 210] on button "View" at bounding box center [672, 212] width 30 height 15
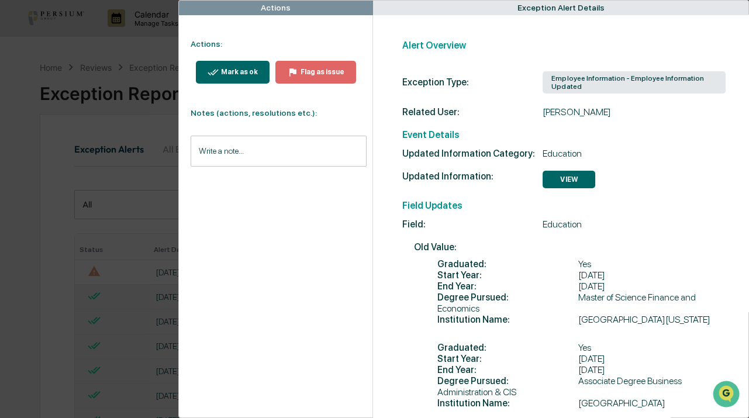
click at [239, 68] on div "Mark as ok" at bounding box center [238, 72] width 39 height 8
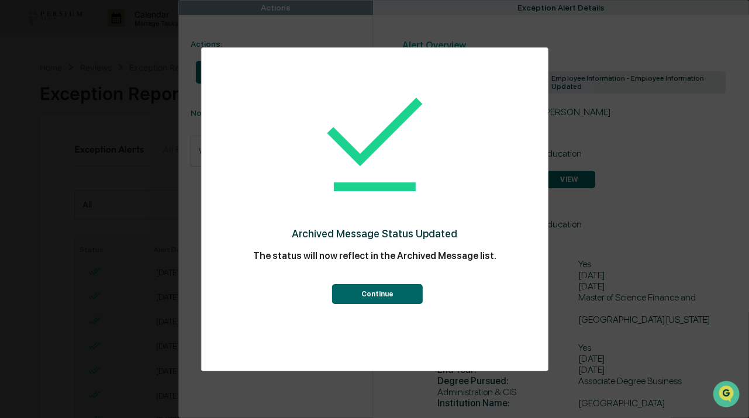
click at [106, 78] on div "Archived Message Status Updated The status will now reflect in the Archived Mes…" at bounding box center [374, 209] width 749 height 418
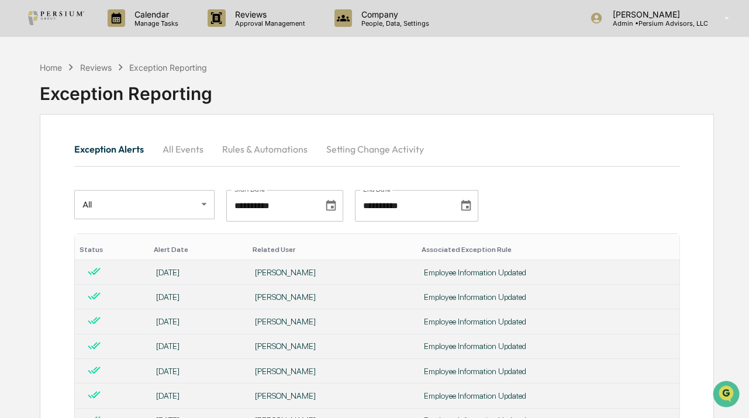
click at [96, 64] on div "Reviews" at bounding box center [96, 68] width 32 height 10
click at [71, 66] on icon at bounding box center [71, 67] width 4 height 6
click at [53, 67] on div "Home" at bounding box center [51, 68] width 22 height 10
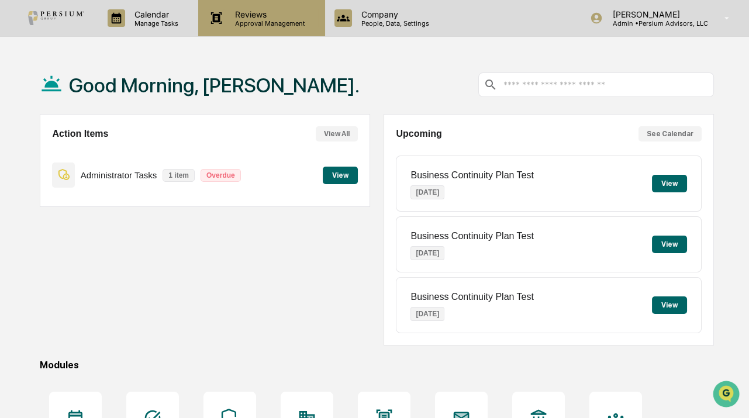
click at [278, 14] on p "Reviews" at bounding box center [268, 14] width 85 height 10
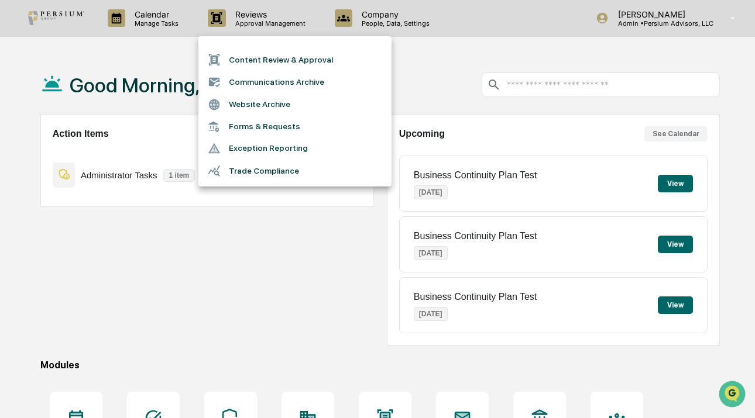
click at [263, 175] on li "Trade Compliance" at bounding box center [294, 171] width 193 height 22
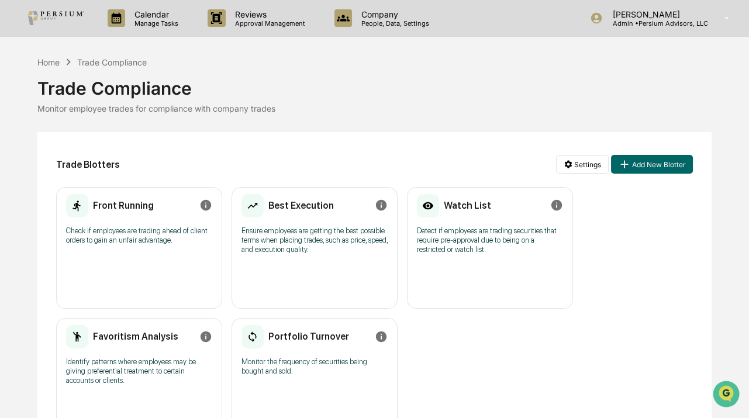
click at [128, 205] on h2 "Front Running" at bounding box center [123, 205] width 61 height 11
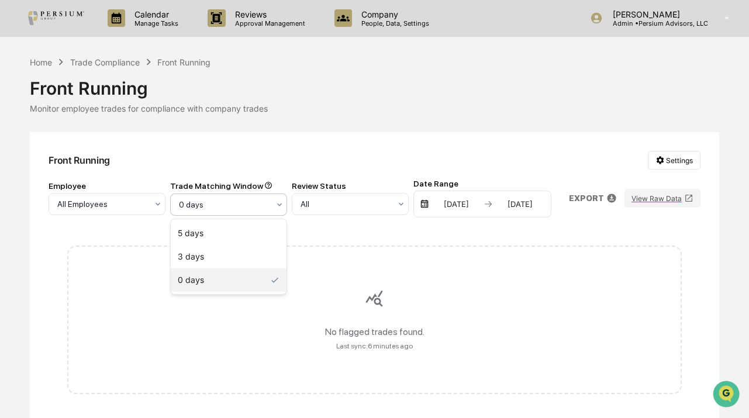
click at [256, 215] on div "0 days" at bounding box center [228, 205] width 117 height 22
click at [236, 239] on div "5 days" at bounding box center [229, 233] width 116 height 23
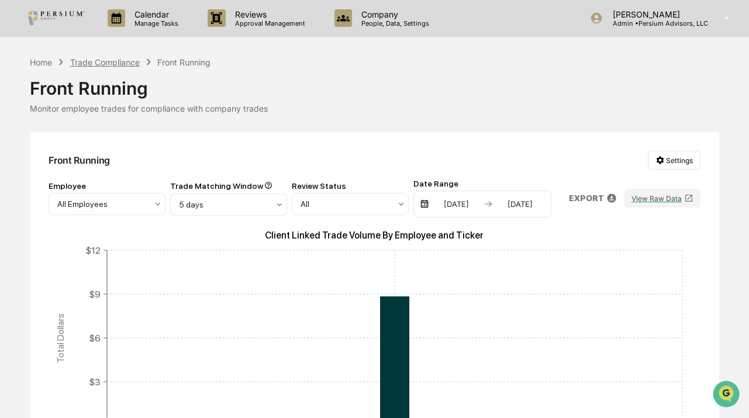
click at [118, 59] on div "Trade Compliance" at bounding box center [105, 62] width 70 height 10
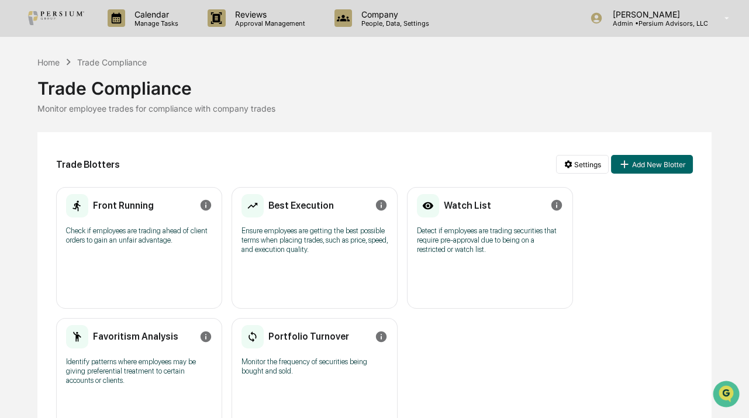
click at [130, 326] on div "Favoritism Analysis" at bounding box center [122, 337] width 112 height 27
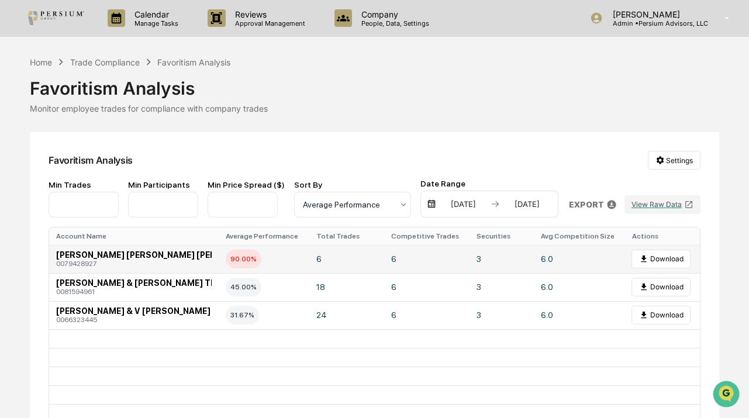
click at [129, 250] on td "[PERSON_NAME] [PERSON_NAME] [PERSON_NAME] & CO INC CUST IRA ROLLOVER 0079428927" at bounding box center [133, 259] width 169 height 28
click at [139, 253] on span "[PERSON_NAME] [PERSON_NAME] [PERSON_NAME] & CO INC CUST IRA ROLLOVER" at bounding box center [224, 254] width 336 height 9
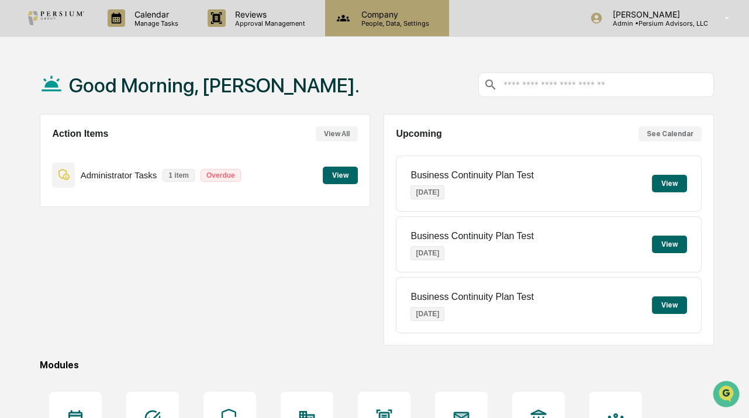
click at [351, 28] on div "Company People, Data, Settings" at bounding box center [387, 18] width 124 height 36
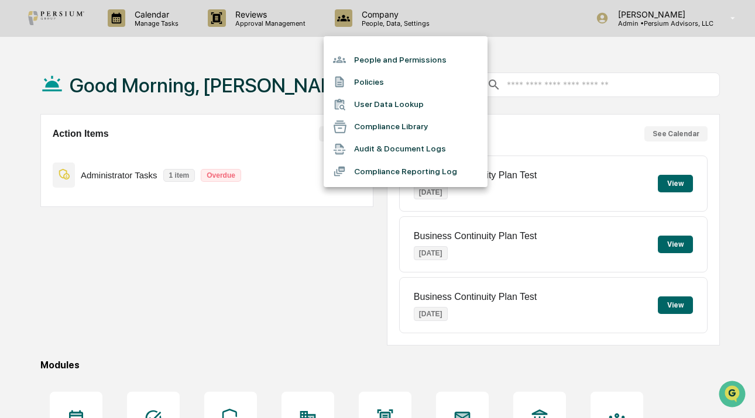
click at [297, 22] on div at bounding box center [377, 209] width 755 height 418
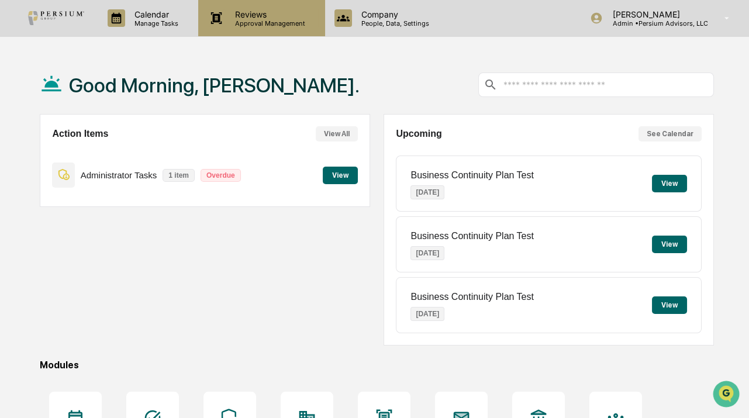
click at [267, 21] on p "Approval Management" at bounding box center [268, 23] width 85 height 8
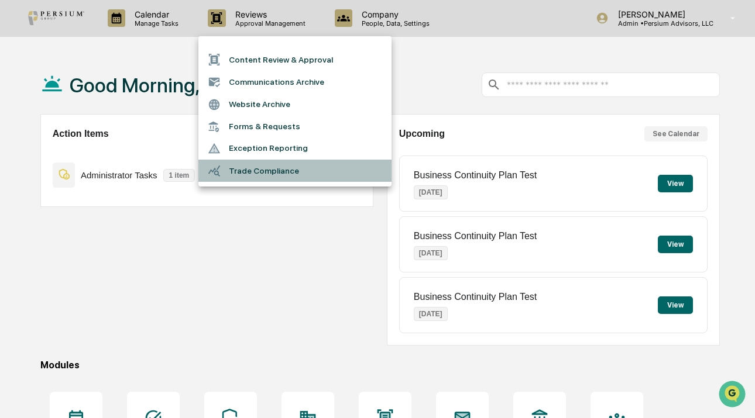
click at [256, 166] on li "Trade Compliance" at bounding box center [294, 171] width 193 height 22
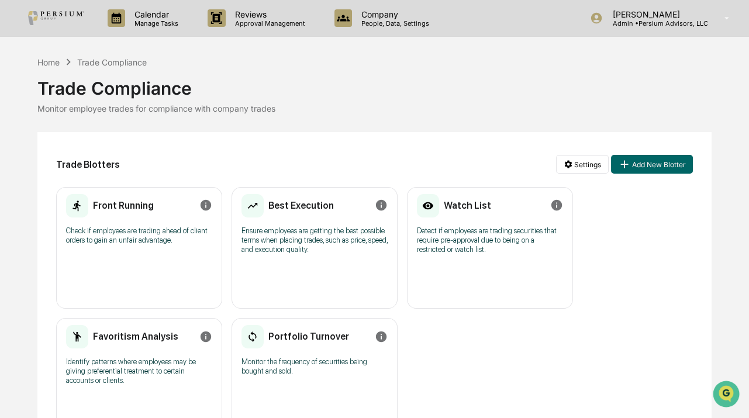
click at [168, 345] on div "Favoritism Analysis" at bounding box center [122, 337] width 112 height 27
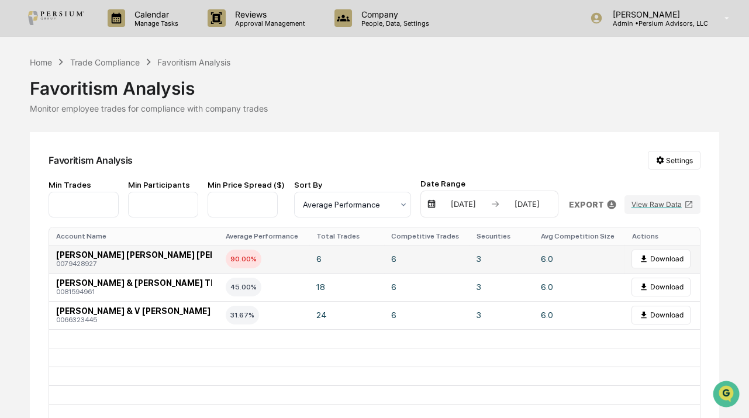
click at [187, 258] on span "[PERSON_NAME] [PERSON_NAME] [PERSON_NAME] & CO INC CUST IRA ROLLOVER" at bounding box center [224, 254] width 336 height 9
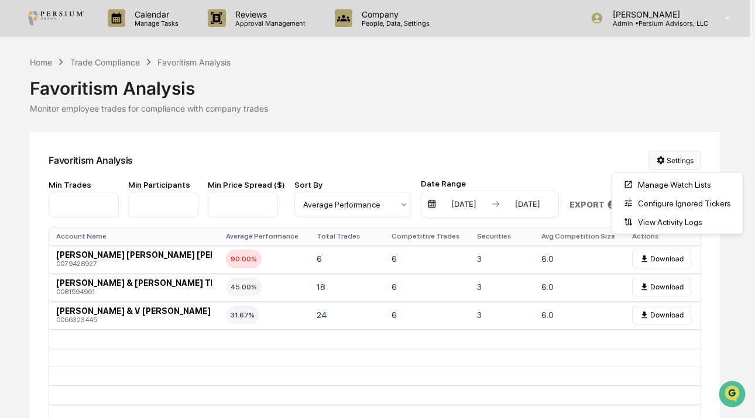
click at [680, 159] on html "Calendar Manage Tasks Reviews Approval Management Company People, Data, Setting…" at bounding box center [377, 209] width 755 height 418
click at [659, 218] on div "View Activity Logs" at bounding box center [677, 222] width 126 height 19
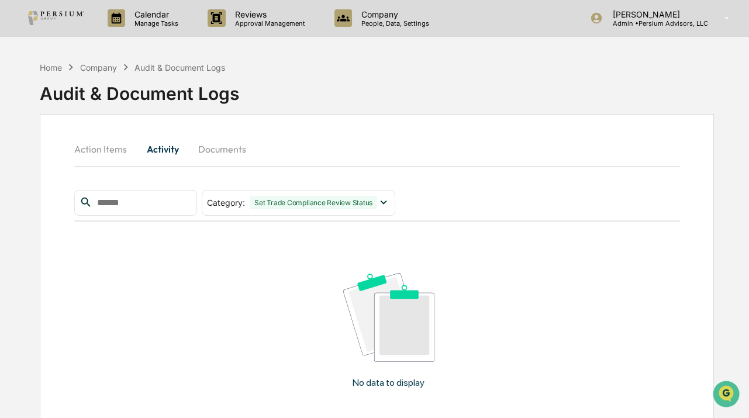
click at [221, 140] on button "Documents" at bounding box center [222, 149] width 67 height 28
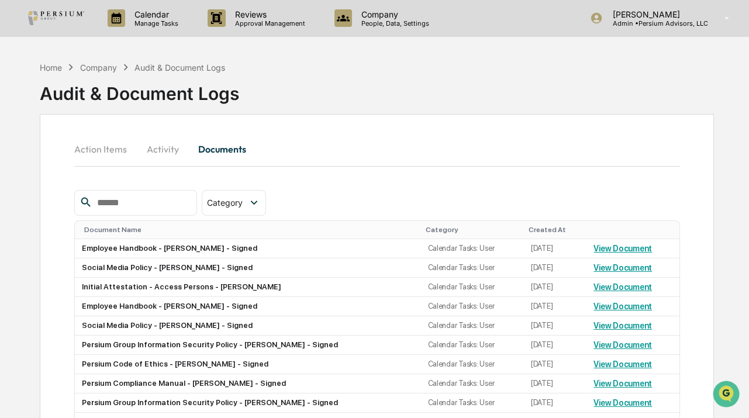
click at [106, 146] on button "Action Items" at bounding box center [105, 149] width 62 height 28
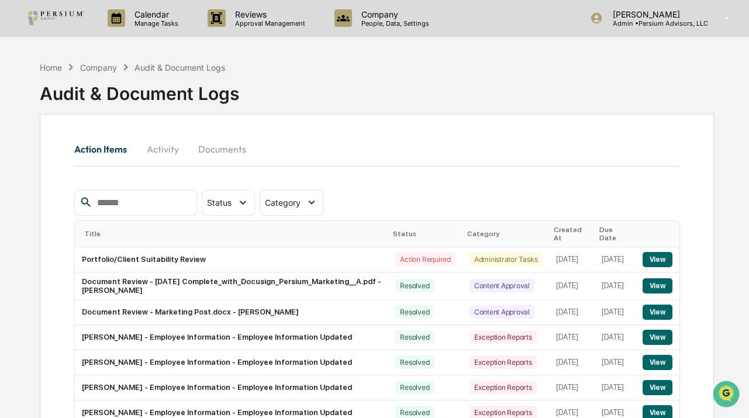
click at [228, 158] on button "Documents" at bounding box center [222, 149] width 67 height 28
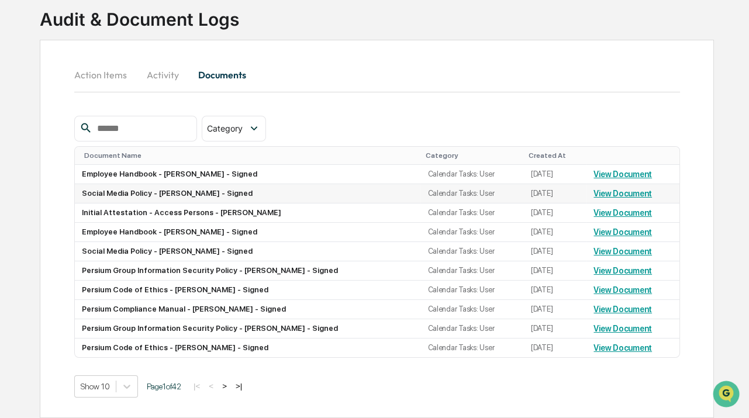
scroll to position [81, 0]
click at [629, 247] on link "View Document" at bounding box center [623, 251] width 59 height 9
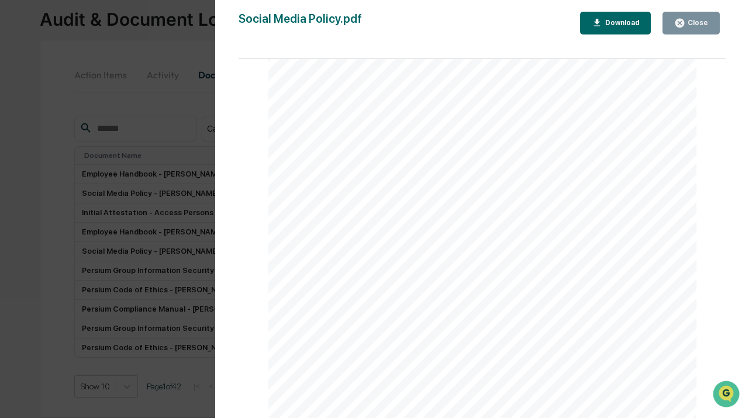
scroll to position [1514, 0]
click at [143, 260] on div "Version History [DATE] 09:15 PM [PERSON_NAME] Social Media Policy.pdf Close Dow…" at bounding box center [374, 209] width 749 height 418
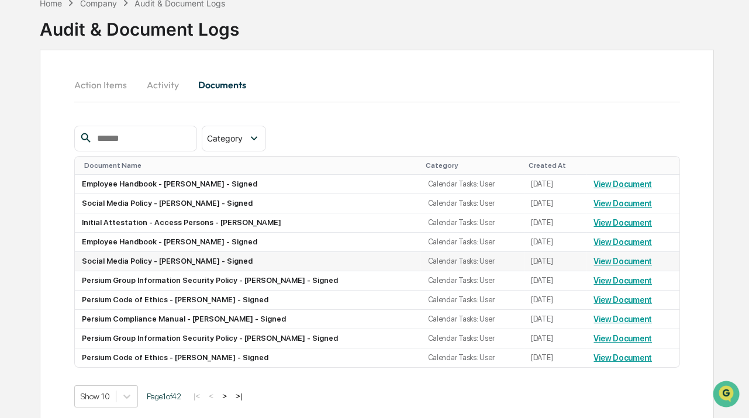
scroll to position [81, 0]
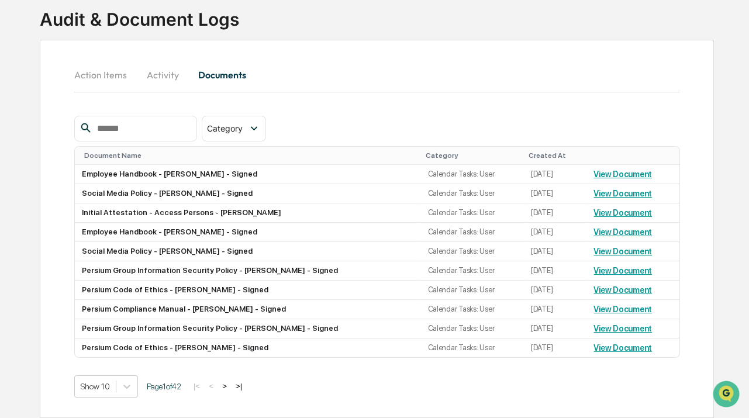
click at [228, 386] on button ">" at bounding box center [225, 386] width 12 height 10
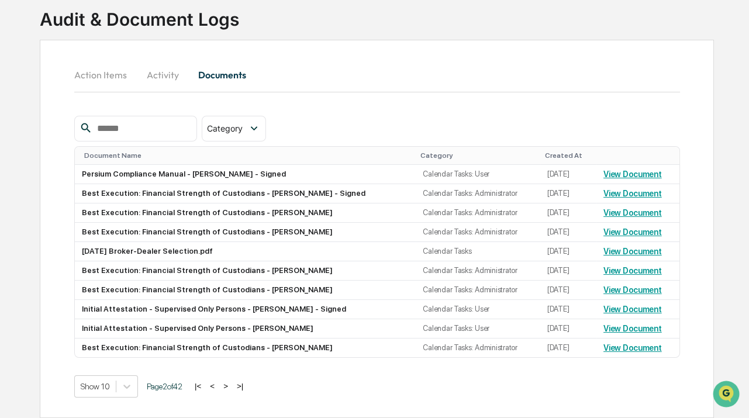
click at [232, 386] on button ">" at bounding box center [226, 386] width 12 height 10
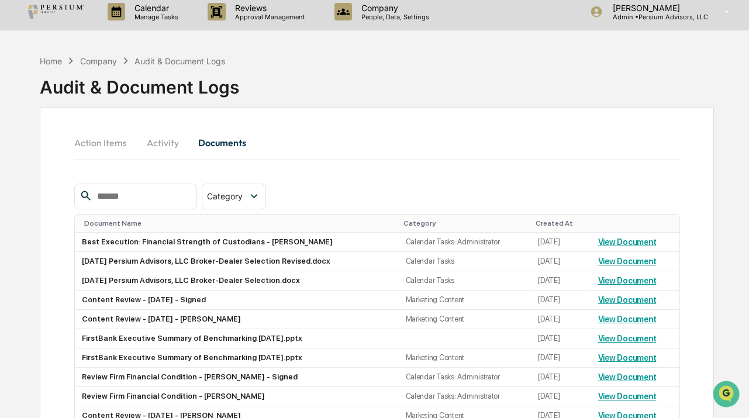
scroll to position [0, 0]
